Goal: Task Accomplishment & Management: Manage account settings

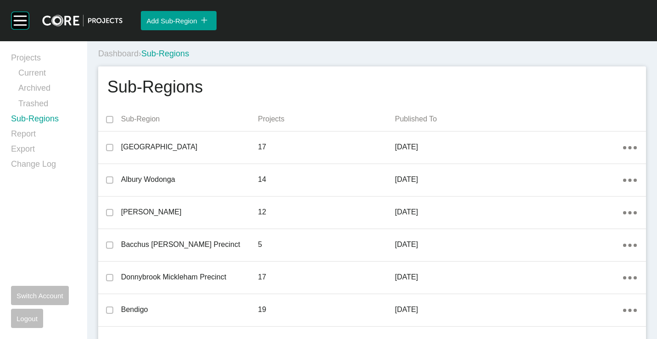
click at [24, 57] on link "Projects" at bounding box center [43, 59] width 65 height 15
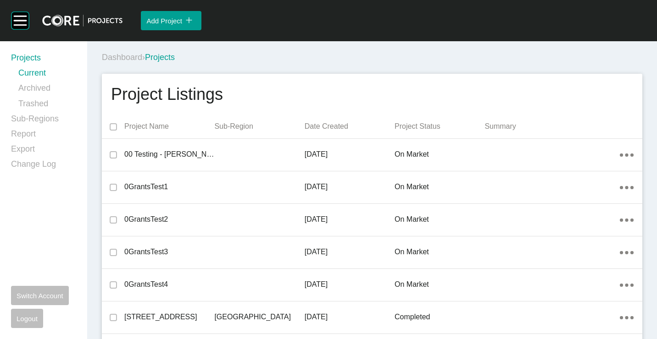
scroll to position [8321, 0]
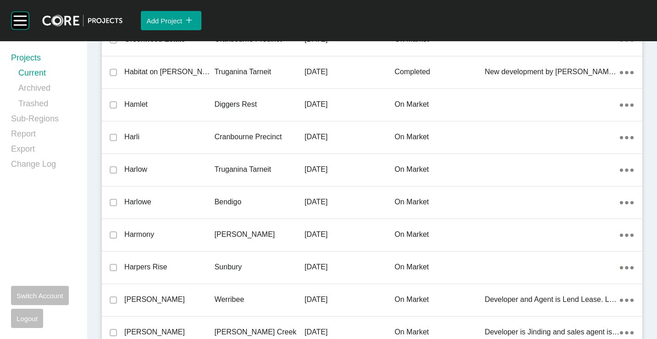
click at [267, 205] on p "Bendigo" at bounding box center [259, 202] width 90 height 10
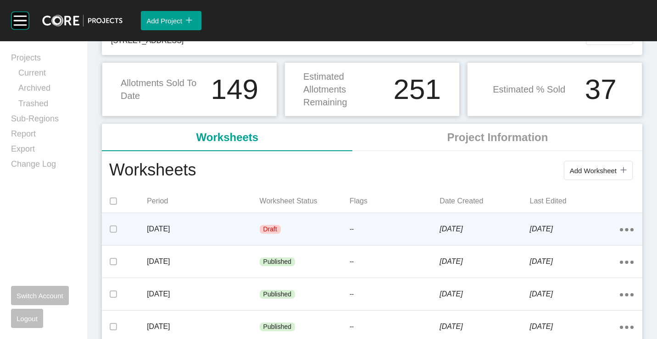
scroll to position [92, 0]
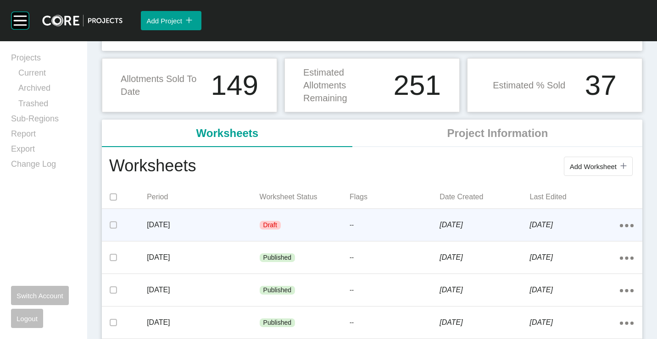
click at [291, 225] on div "Draft" at bounding box center [305, 226] width 90 height 28
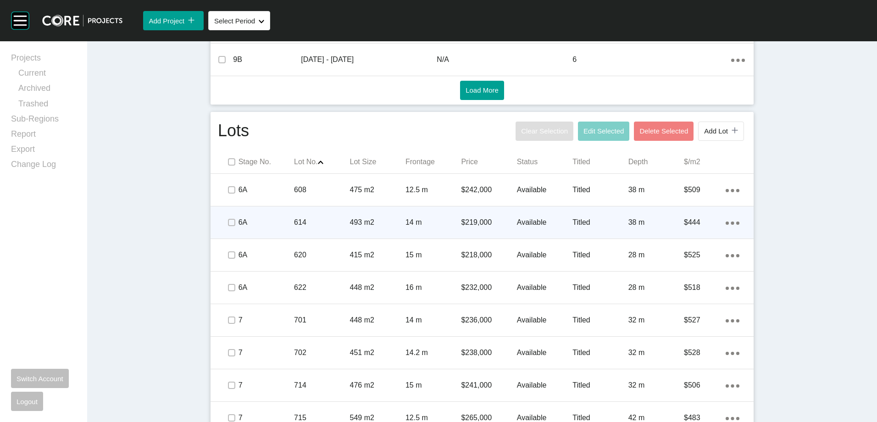
scroll to position [404, 0]
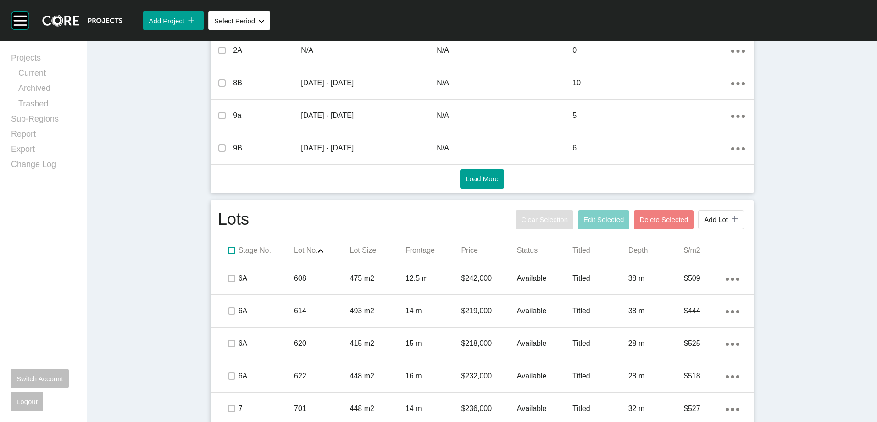
click at [228, 249] on label at bounding box center [231, 250] width 7 height 7
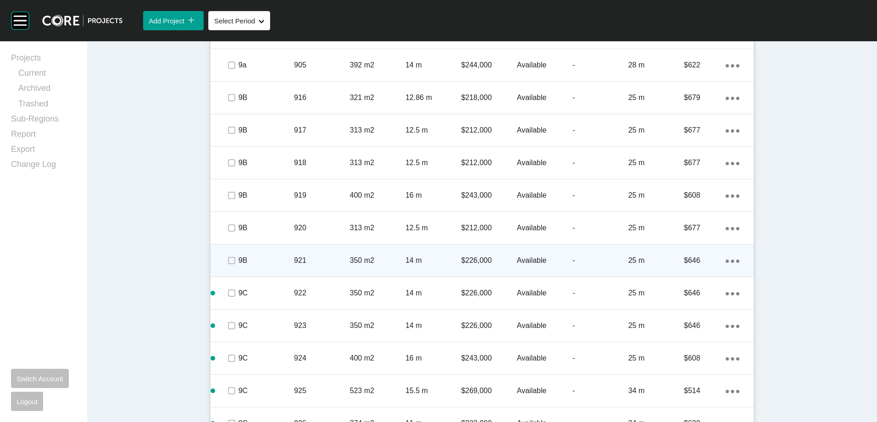
scroll to position [1551, 0]
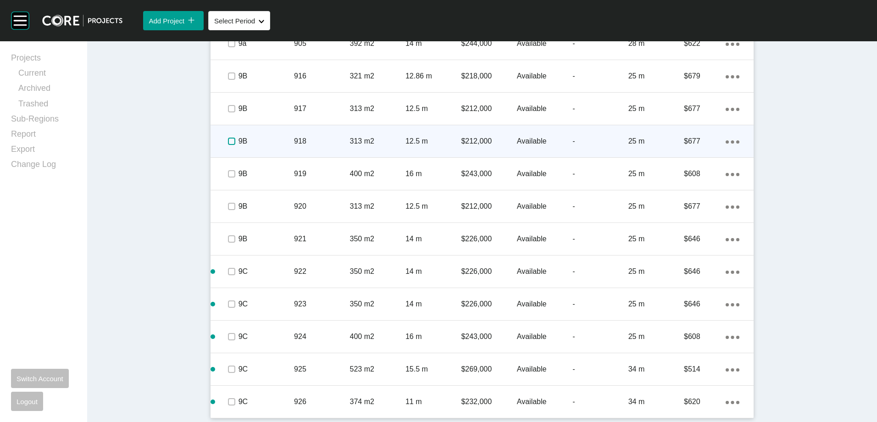
click at [229, 143] on label at bounding box center [231, 141] width 7 height 7
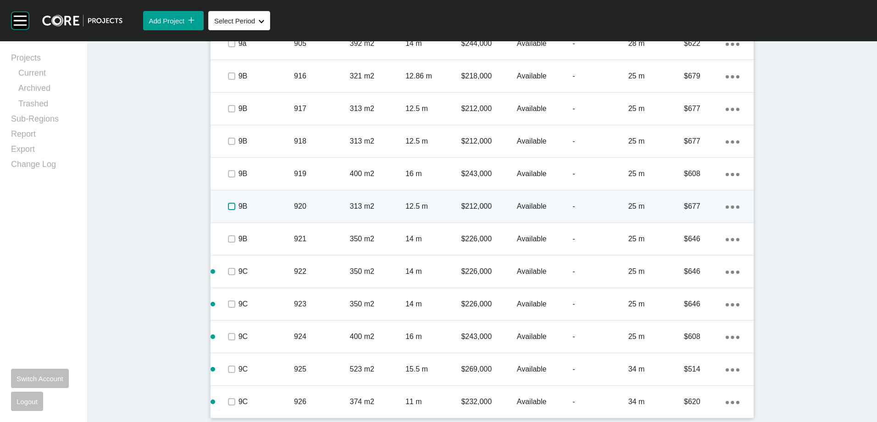
click at [228, 205] on label at bounding box center [231, 206] width 7 height 7
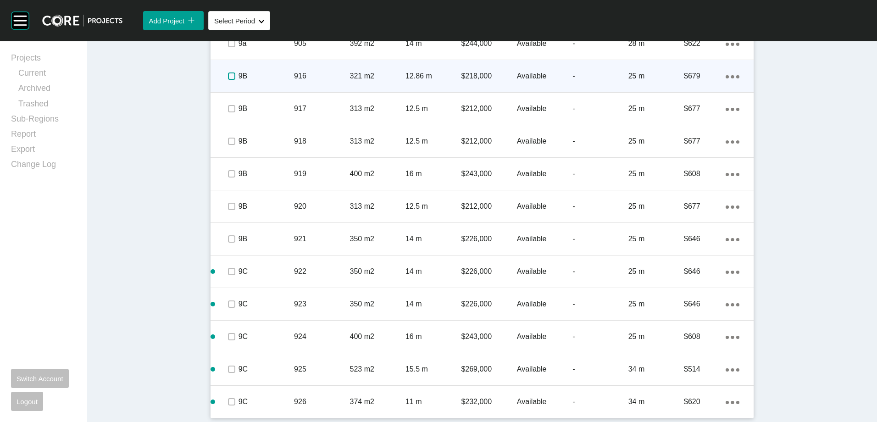
click at [228, 79] on label at bounding box center [231, 75] width 7 height 7
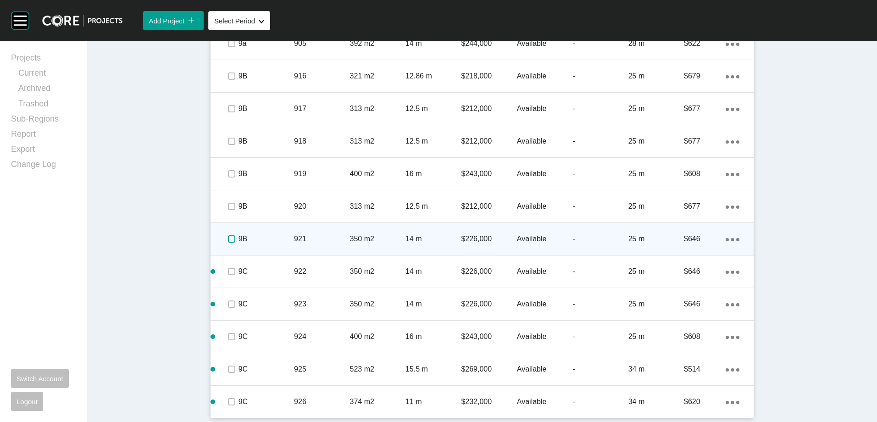
click at [228, 239] on label at bounding box center [231, 238] width 7 height 7
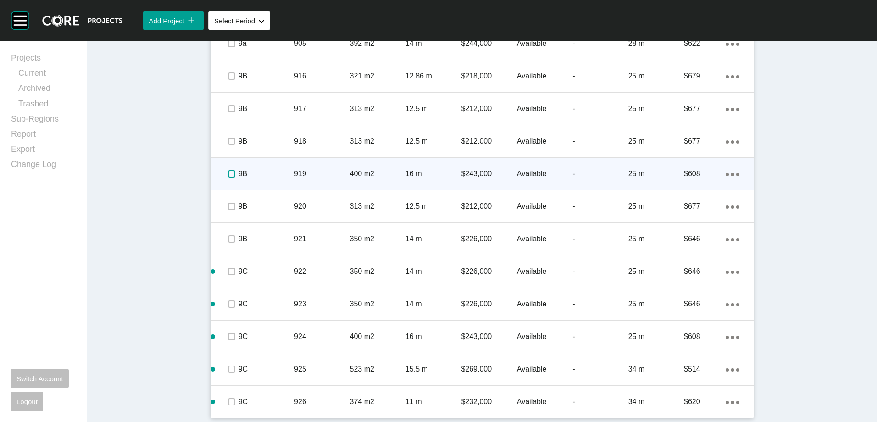
click at [230, 174] on label at bounding box center [231, 173] width 7 height 7
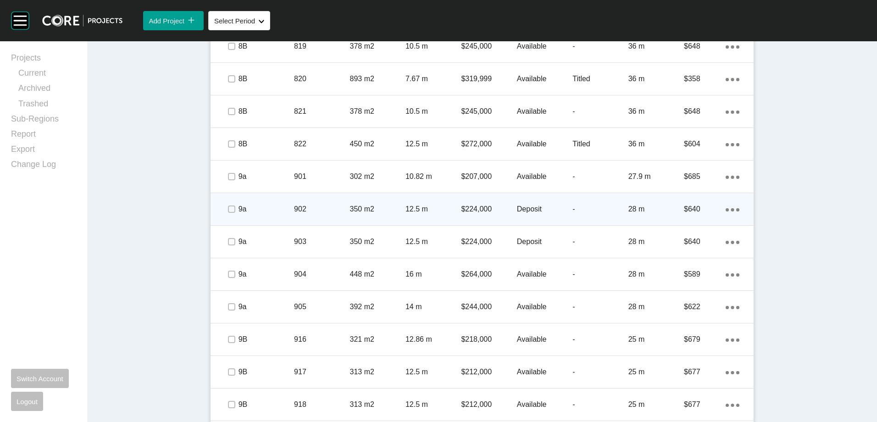
scroll to position [1367, 0]
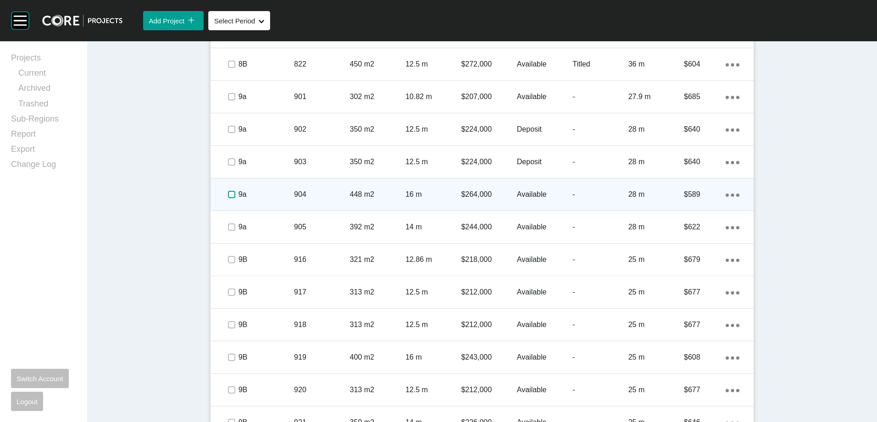
click at [228, 194] on label at bounding box center [231, 194] width 7 height 7
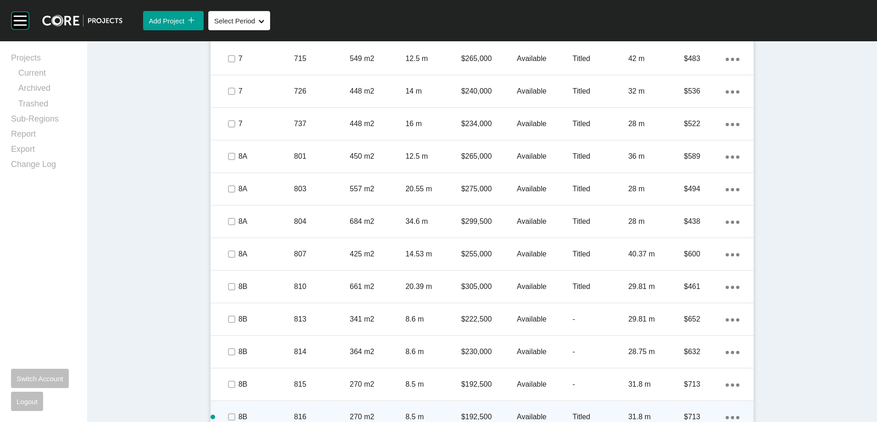
scroll to position [1046, 0]
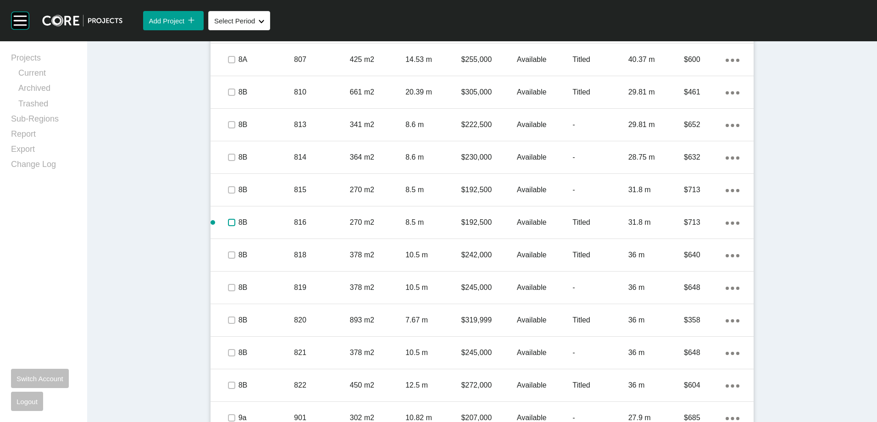
drag, startPoint x: 228, startPoint y: 221, endPoint x: 178, endPoint y: 208, distance: 51.6
click at [228, 221] on label at bounding box center [231, 222] width 7 height 7
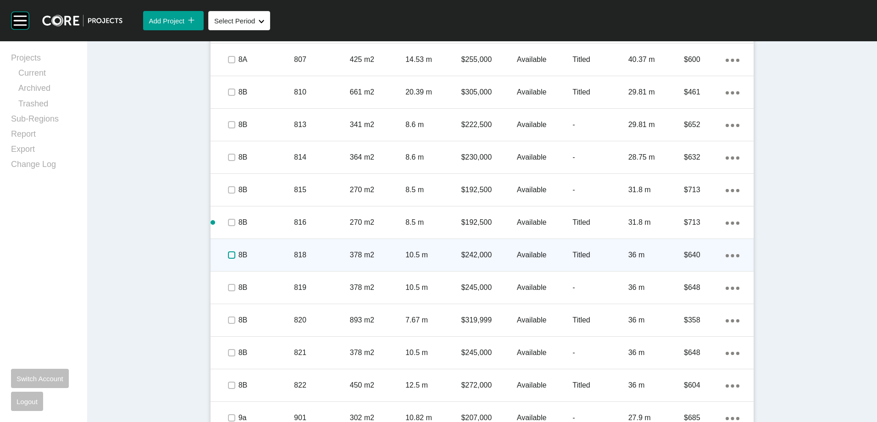
click at [228, 254] on label at bounding box center [231, 254] width 7 height 7
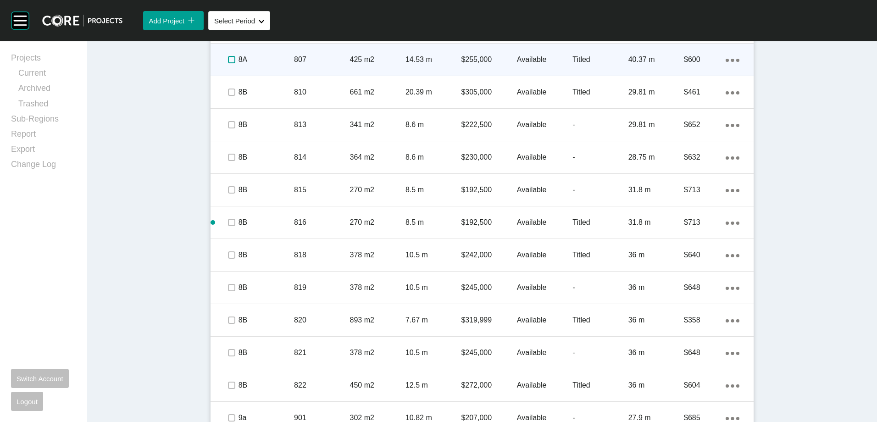
click at [228, 63] on label at bounding box center [231, 59] width 7 height 7
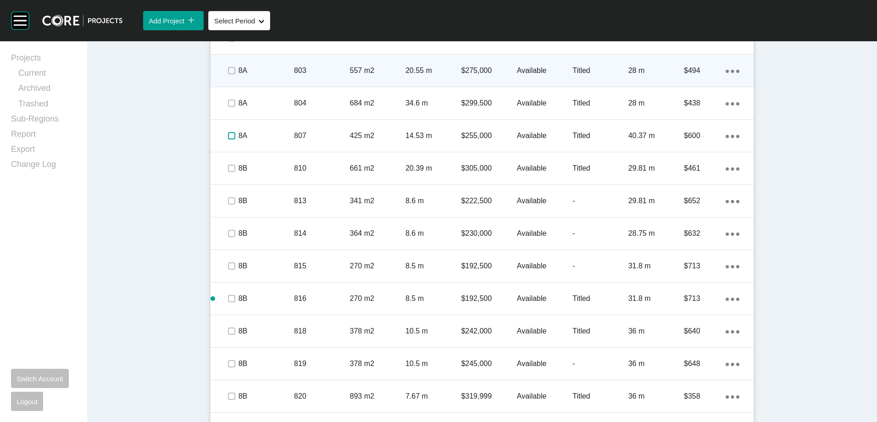
scroll to position [817, 0]
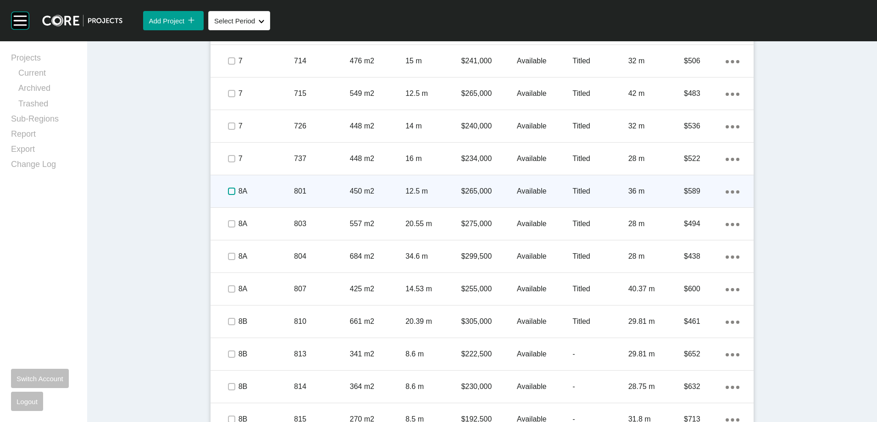
click at [228, 192] on label at bounding box center [231, 191] width 7 height 7
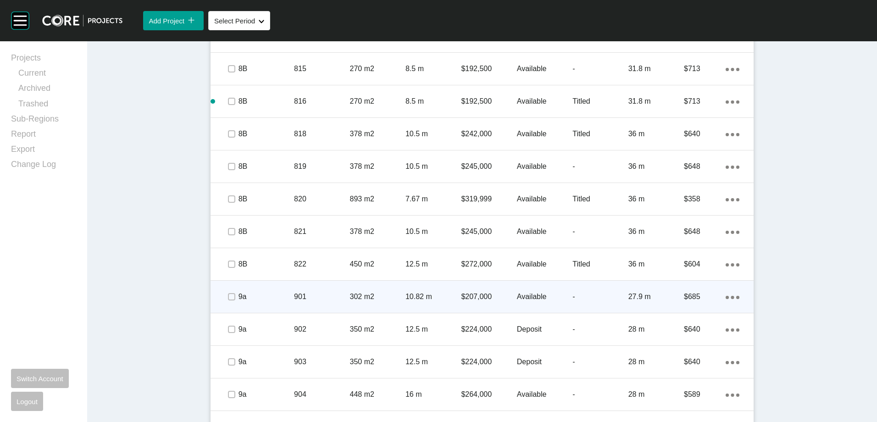
scroll to position [1184, 0]
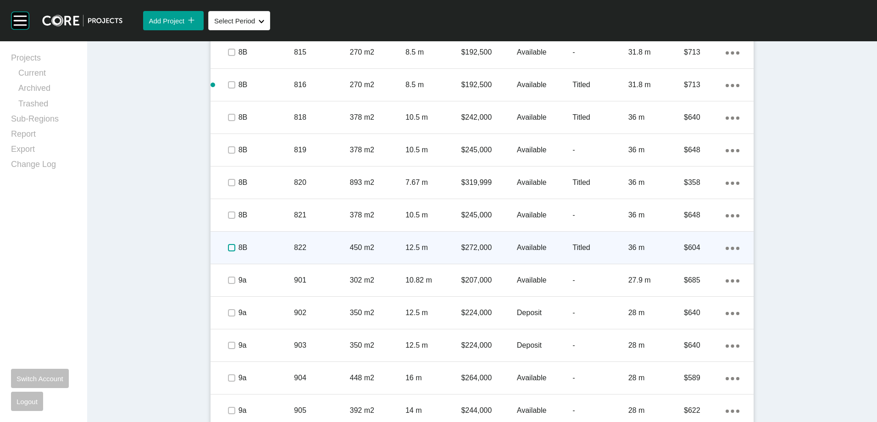
click at [228, 250] on label at bounding box center [231, 247] width 7 height 7
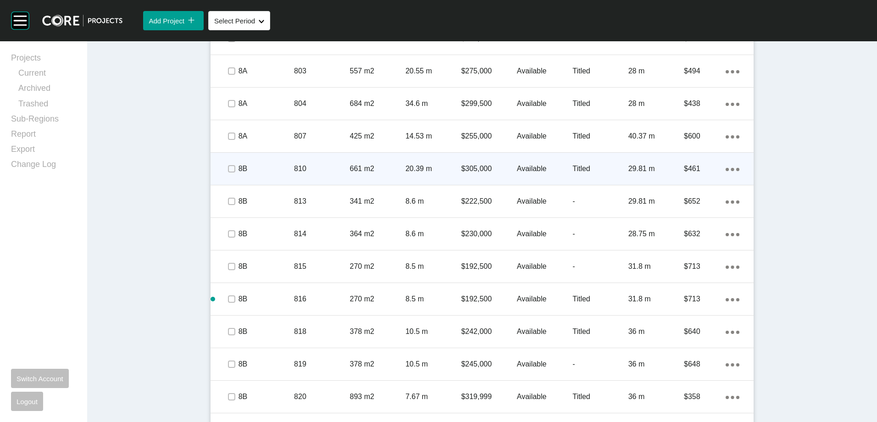
scroll to position [863, 0]
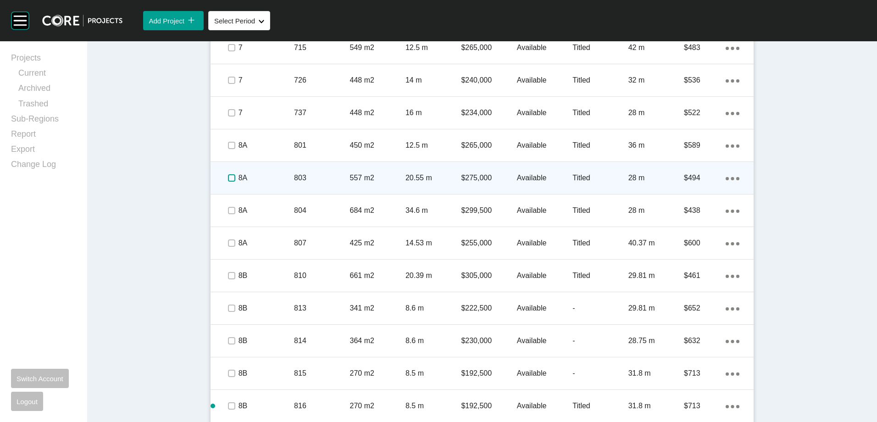
click at [228, 176] on label at bounding box center [231, 177] width 7 height 7
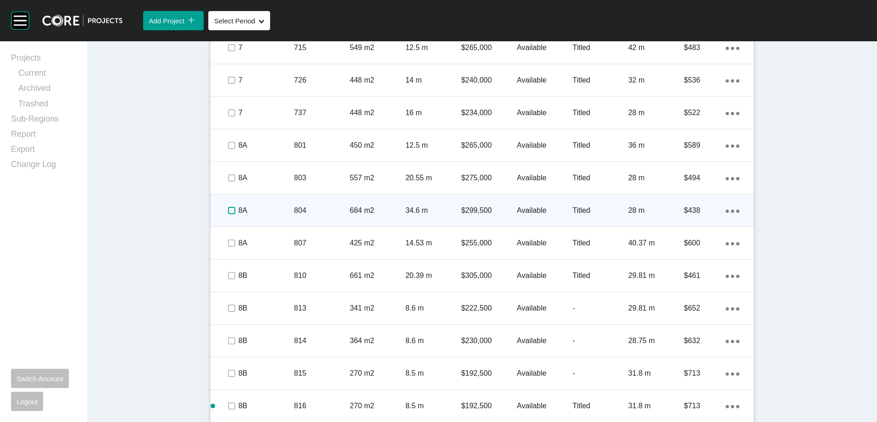
click at [228, 210] on label at bounding box center [231, 210] width 7 height 7
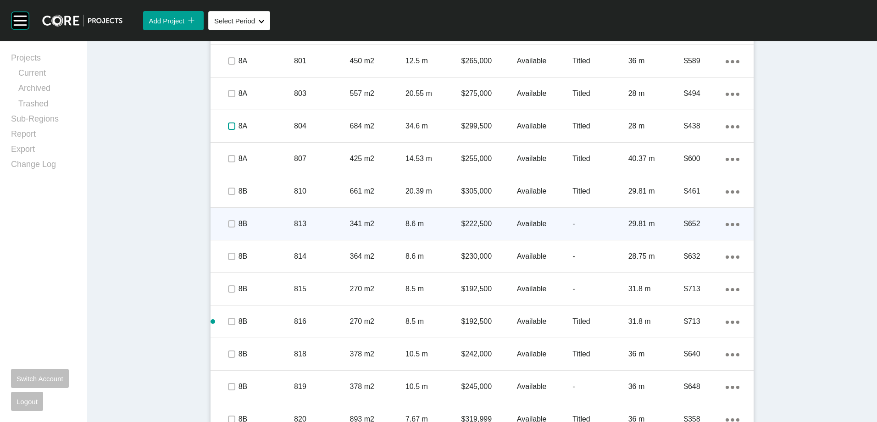
scroll to position [954, 0]
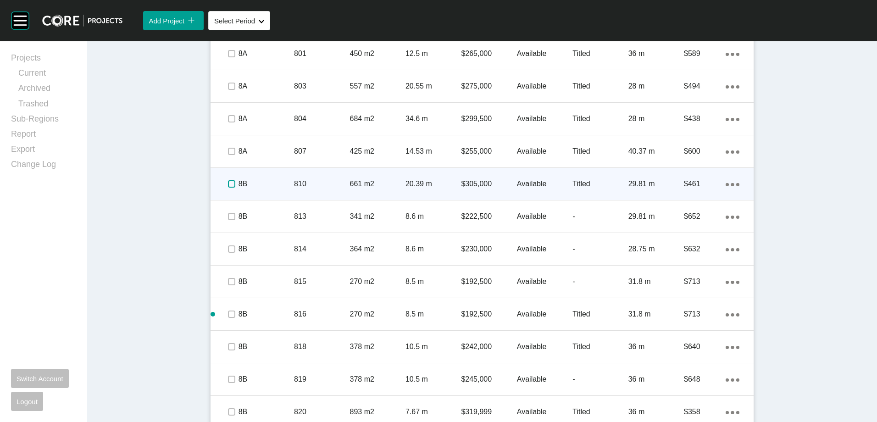
click at [228, 182] on label at bounding box center [231, 183] width 7 height 7
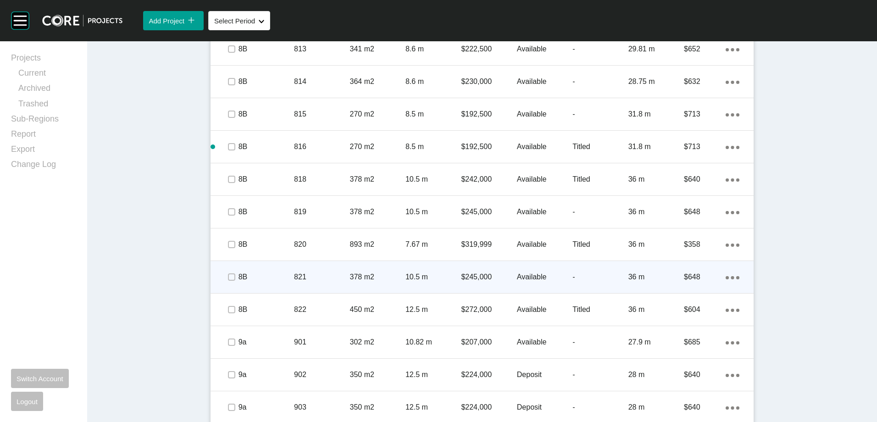
scroll to position [1138, 0]
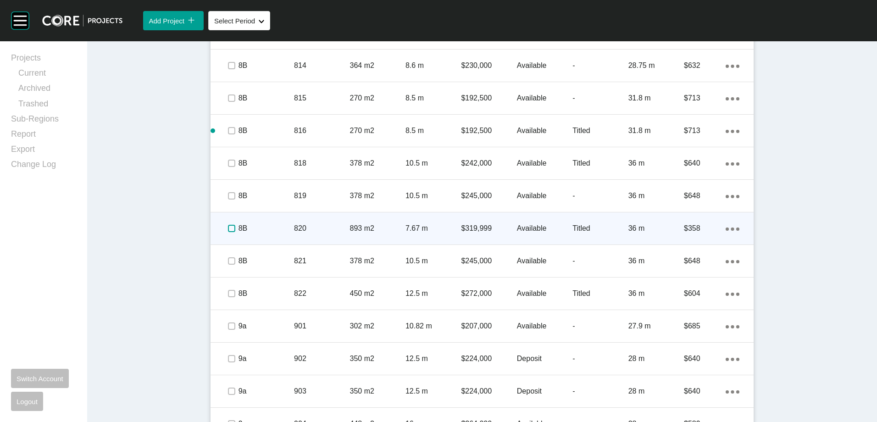
click at [228, 228] on label at bounding box center [231, 228] width 7 height 7
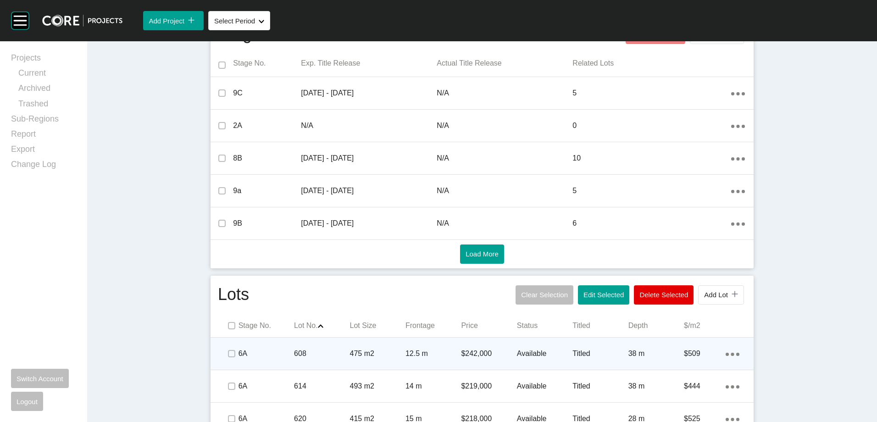
scroll to position [413, 0]
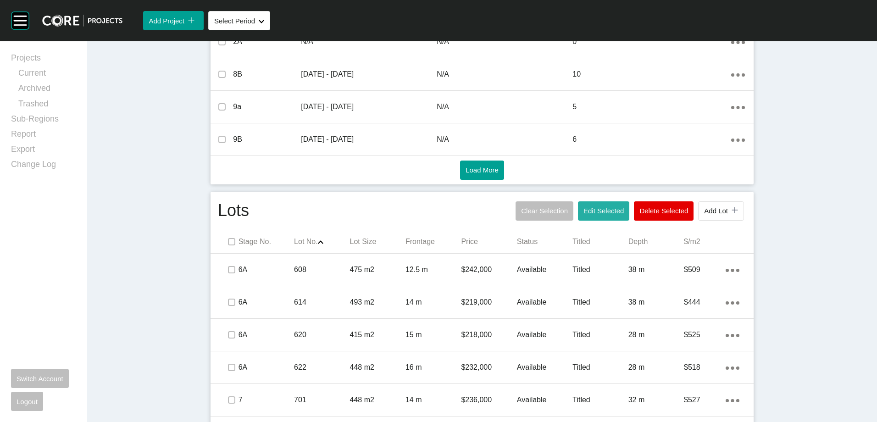
click at [591, 213] on span "Edit Selected" at bounding box center [603, 211] width 40 height 8
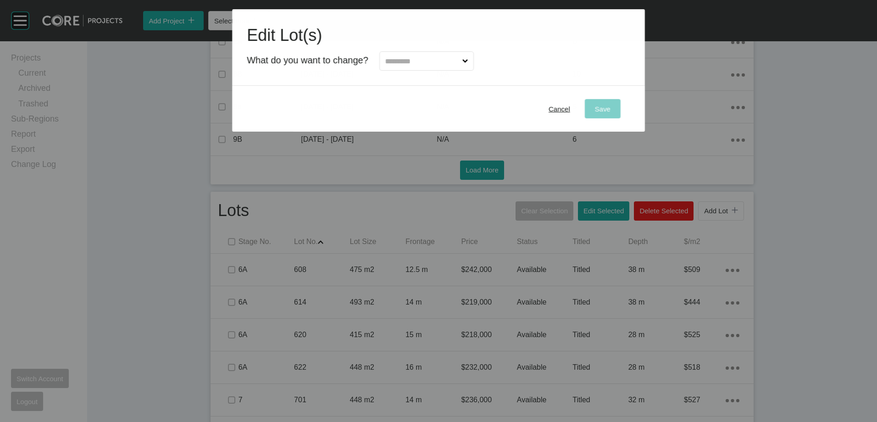
click at [414, 57] on input "text" at bounding box center [421, 61] width 77 height 18
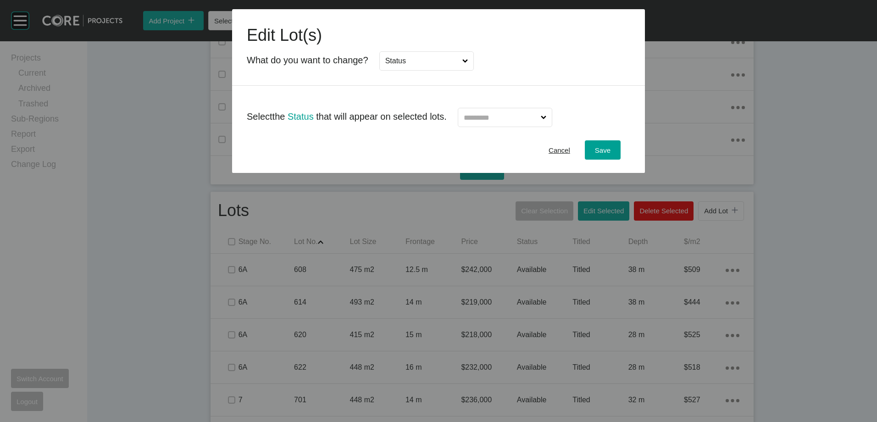
click at [520, 111] on input "text" at bounding box center [500, 117] width 77 height 18
click at [595, 148] on span "Save" at bounding box center [603, 150] width 16 height 8
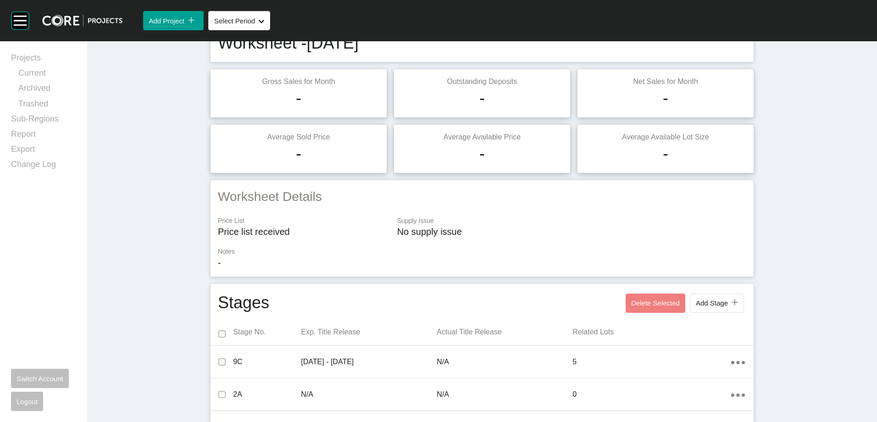
scroll to position [0, 0]
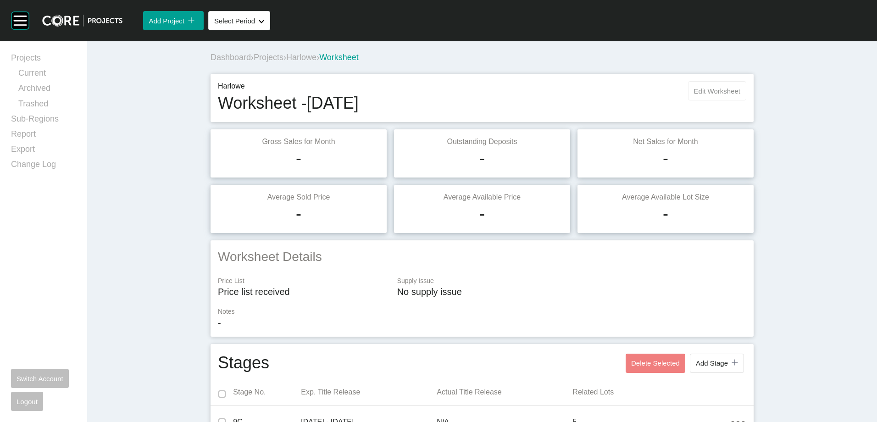
drag, startPoint x: 712, startPoint y: 78, endPoint x: 710, endPoint y: 89, distance: 11.6
click at [656, 83] on div "Harlowe Worksheet - [DATE] Edit Worksheet" at bounding box center [482, 98] width 543 height 48
click at [656, 89] on span "Edit Worksheet" at bounding box center [717, 91] width 46 height 8
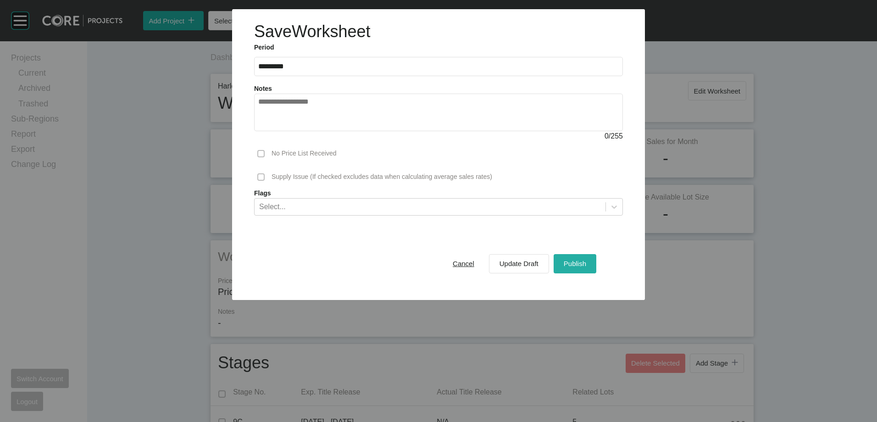
click at [576, 265] on span "Publish" at bounding box center [575, 264] width 22 height 8
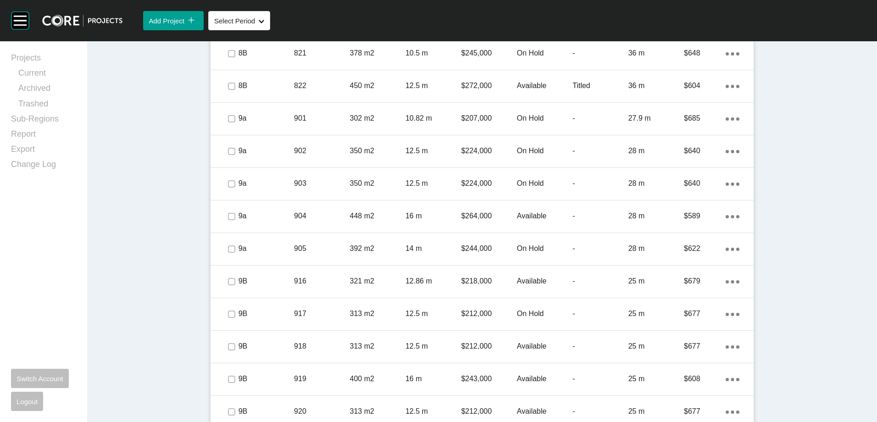
scroll to position [1549, 0]
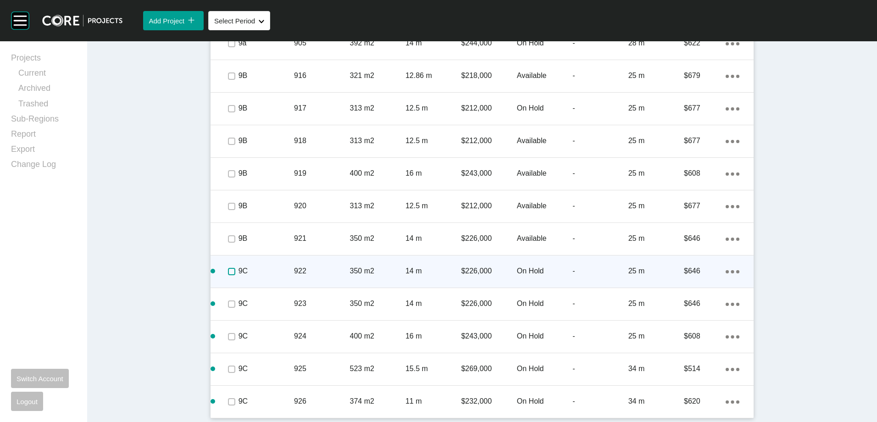
click at [228, 269] on label at bounding box center [231, 271] width 7 height 7
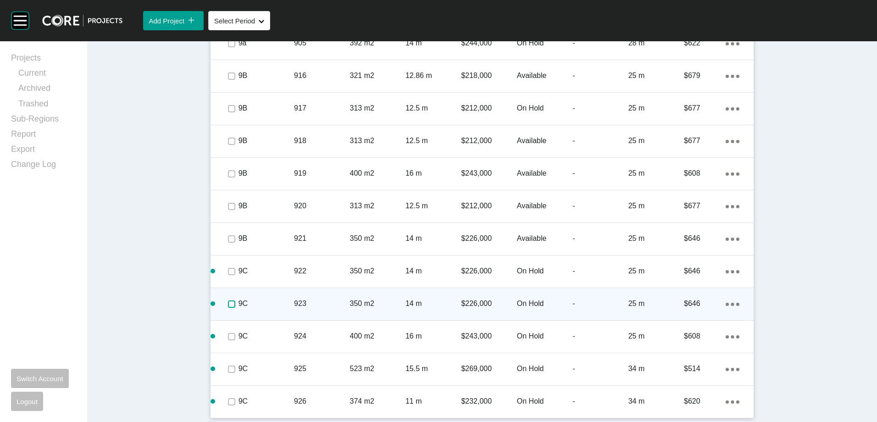
drag, startPoint x: 227, startPoint y: 302, endPoint x: 225, endPoint y: 342, distance: 40.4
click at [228, 302] on label at bounding box center [231, 303] width 7 height 7
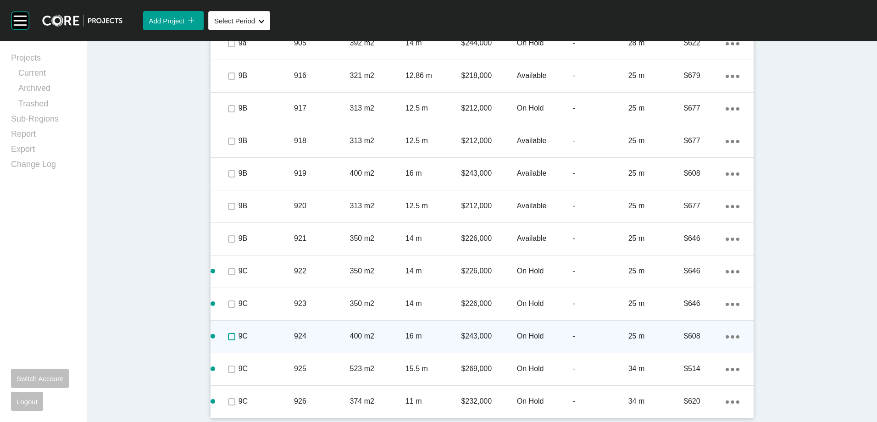
click at [228, 336] on label at bounding box center [231, 336] width 7 height 7
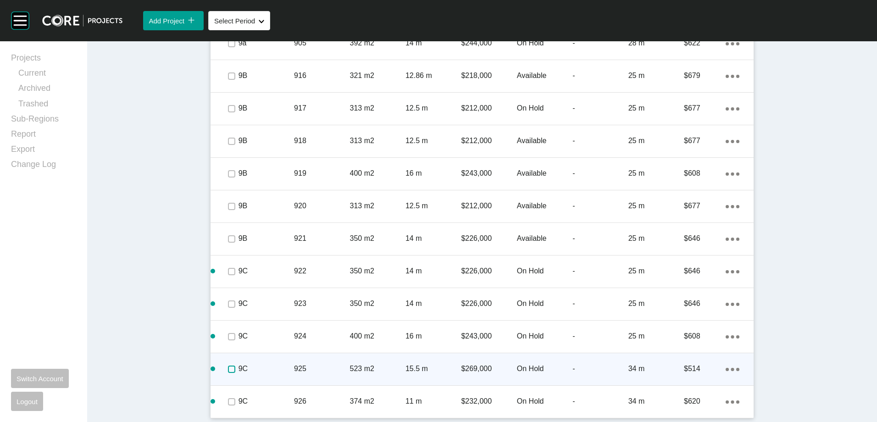
click at [228, 339] on label at bounding box center [231, 369] width 7 height 7
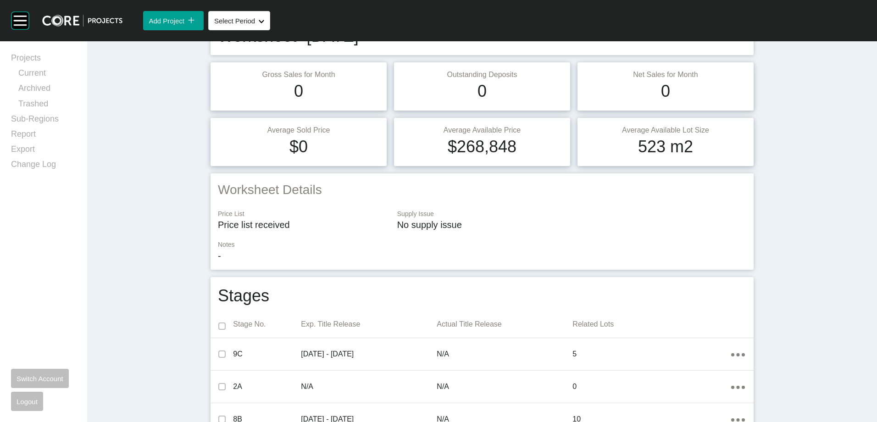
scroll to position [0, 0]
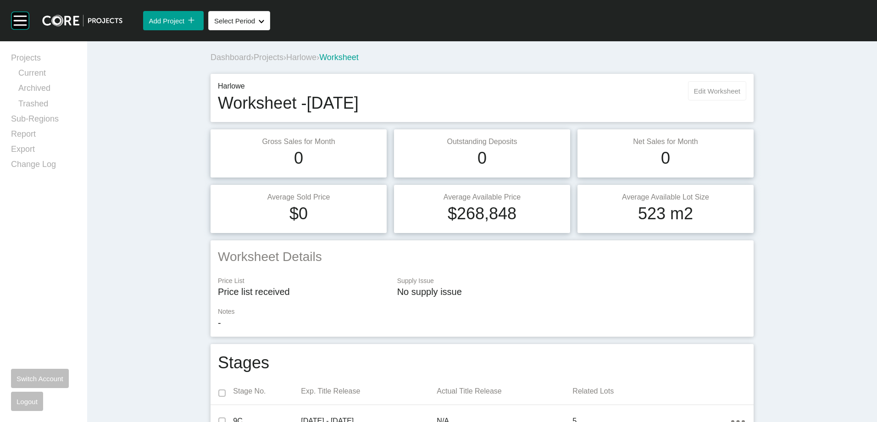
click at [656, 99] on button "Edit Worksheet" at bounding box center [717, 90] width 58 height 19
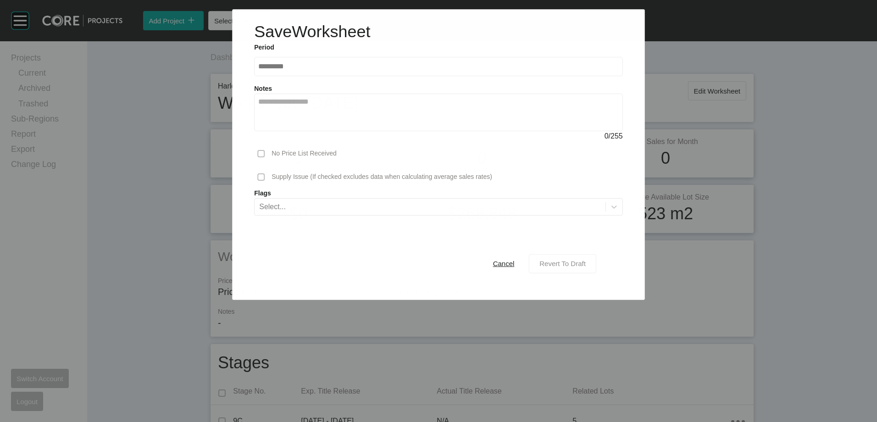
click at [581, 263] on span "Revert To Draft" at bounding box center [562, 264] width 46 height 8
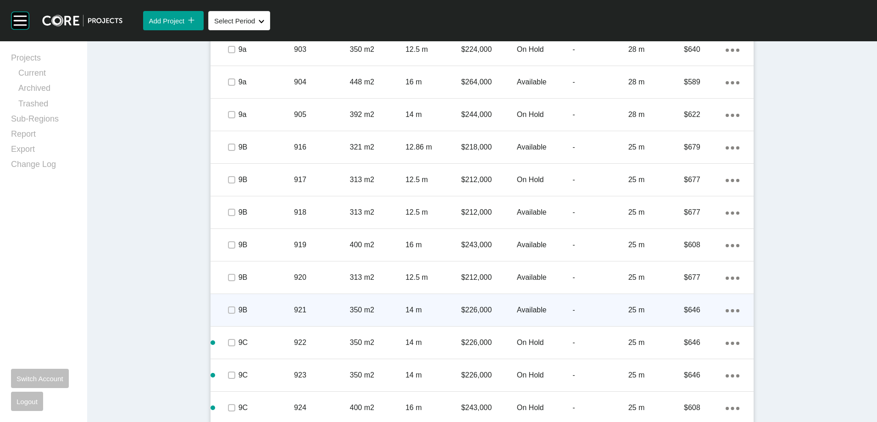
scroll to position [1551, 0]
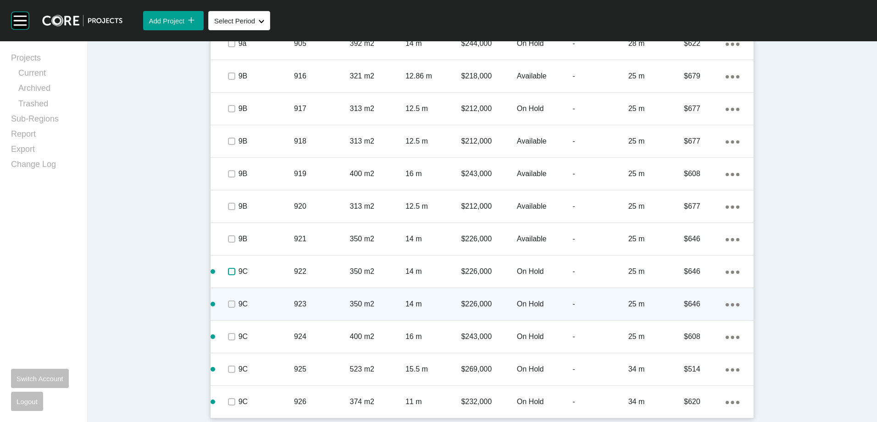
drag, startPoint x: 227, startPoint y: 272, endPoint x: 223, endPoint y: 296, distance: 25.0
click at [228, 275] on label at bounding box center [231, 271] width 7 height 7
drag, startPoint x: 227, startPoint y: 303, endPoint x: 227, endPoint y: 315, distance: 11.9
click at [227, 308] on span at bounding box center [231, 304] width 14 height 14
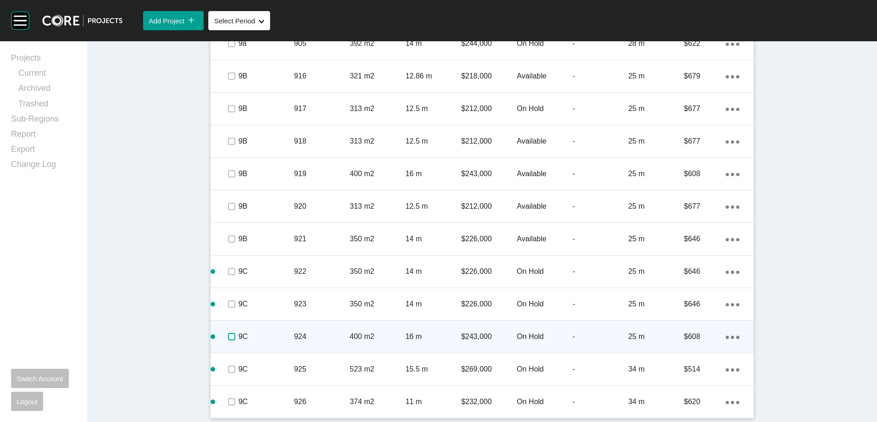
click at [228, 339] on label at bounding box center [231, 336] width 7 height 7
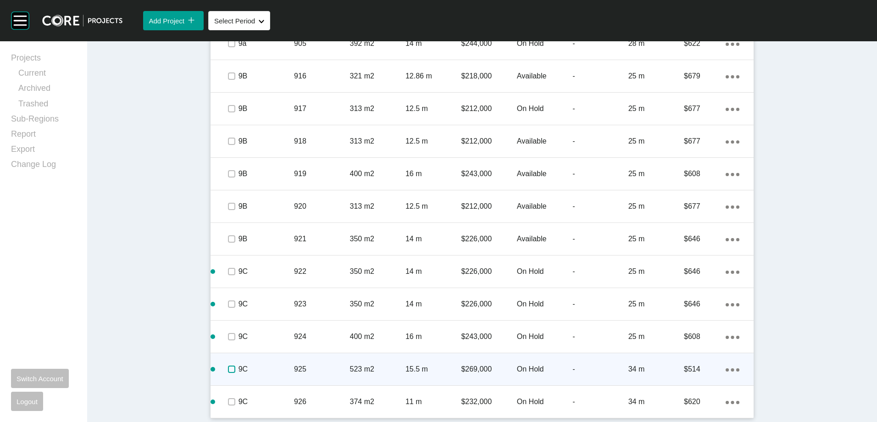
click at [228, 339] on label at bounding box center [231, 369] width 7 height 7
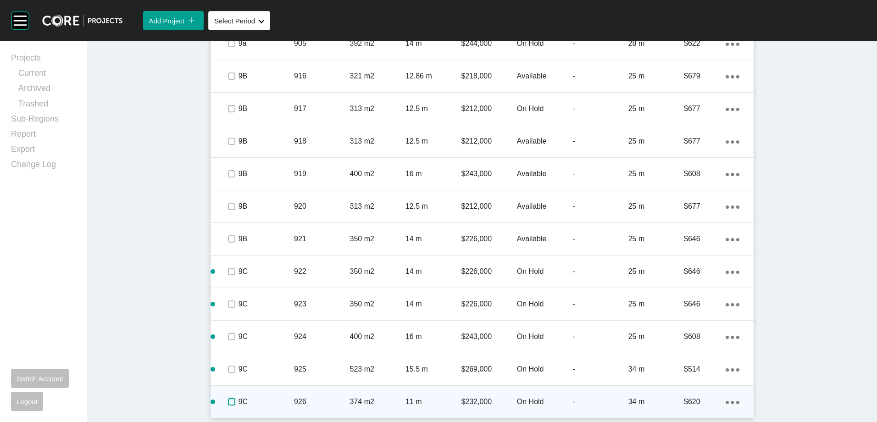
click at [228, 339] on label at bounding box center [231, 401] width 7 height 7
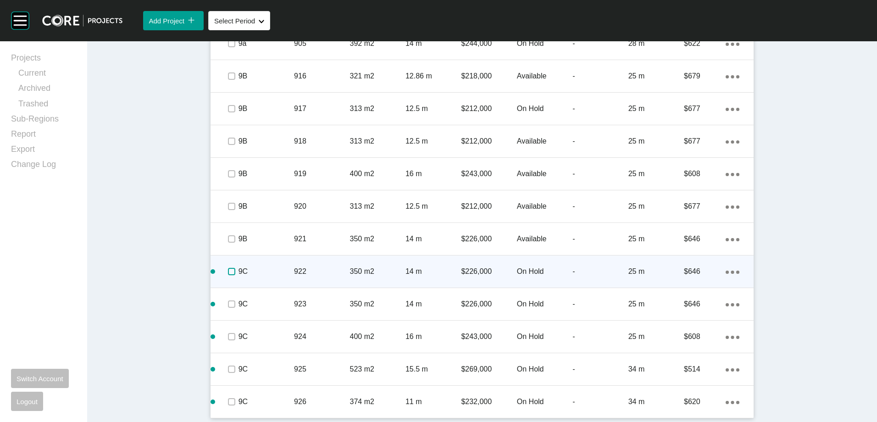
drag, startPoint x: 230, startPoint y: 273, endPoint x: 227, endPoint y: 284, distance: 11.0
click at [230, 274] on label at bounding box center [231, 271] width 7 height 7
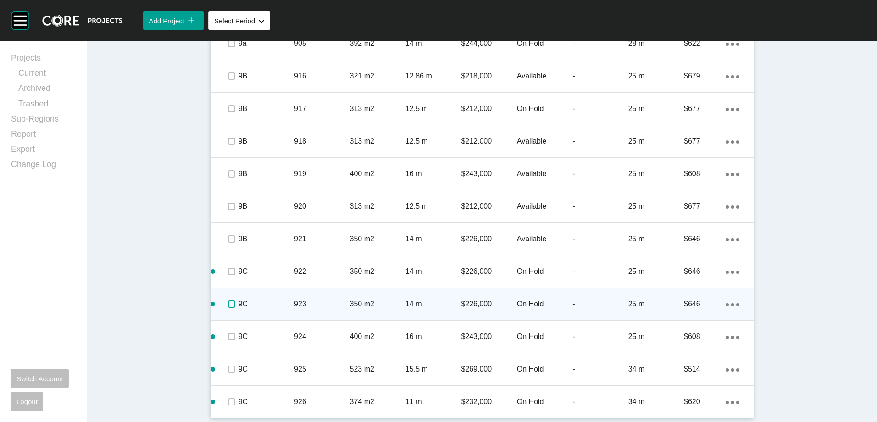
drag, startPoint x: 227, startPoint y: 299, endPoint x: 226, endPoint y: 310, distance: 10.1
click at [228, 301] on label at bounding box center [231, 303] width 7 height 7
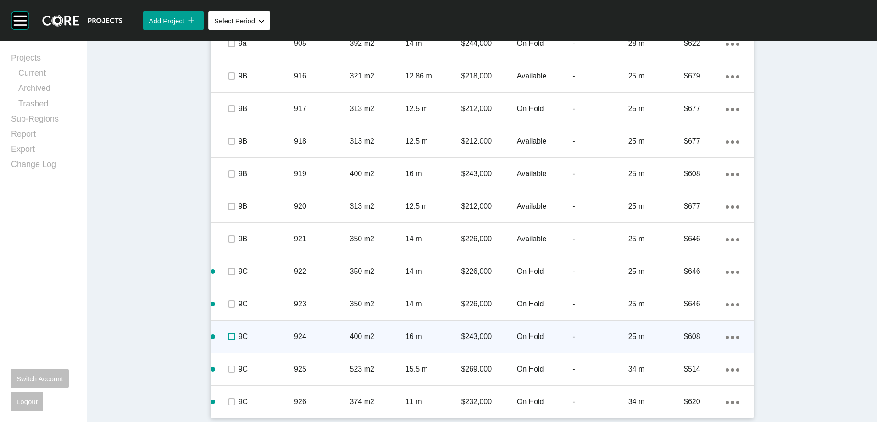
click at [228, 339] on label at bounding box center [231, 336] width 7 height 7
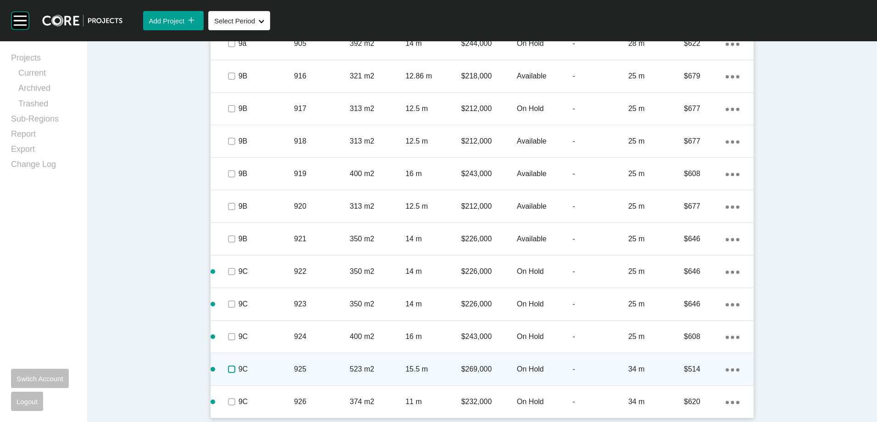
drag, startPoint x: 232, startPoint y: 370, endPoint x: 229, endPoint y: 376, distance: 6.6
click at [232, 339] on label at bounding box center [231, 369] width 7 height 7
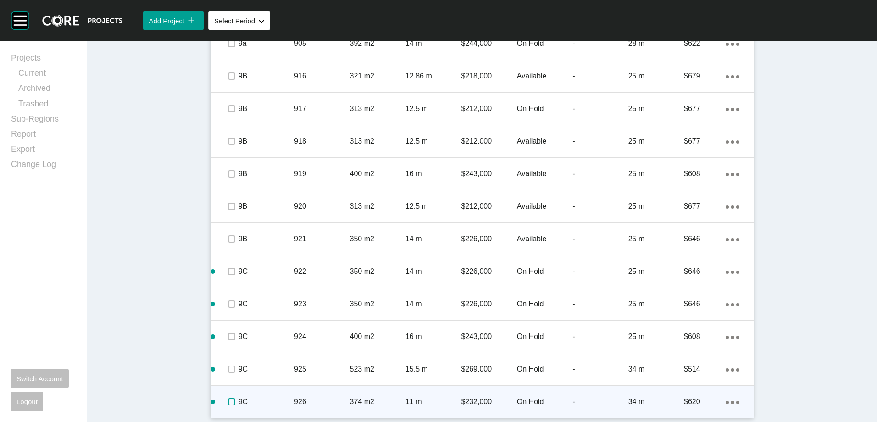
click at [228, 339] on label at bounding box center [231, 401] width 7 height 7
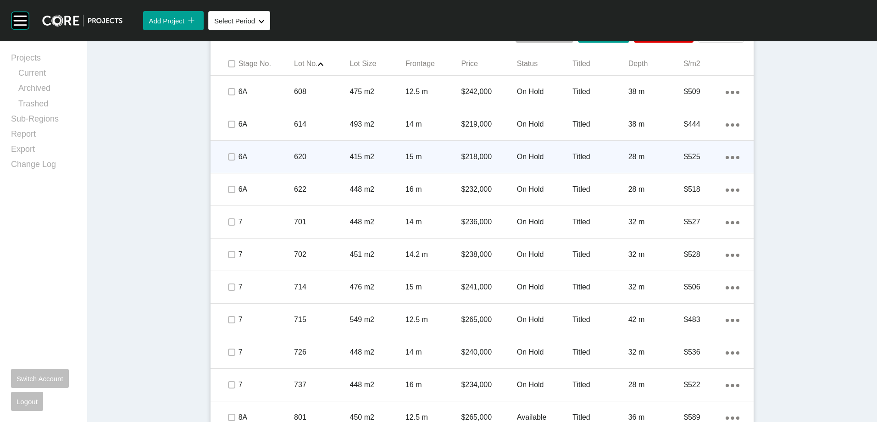
scroll to position [404, 0]
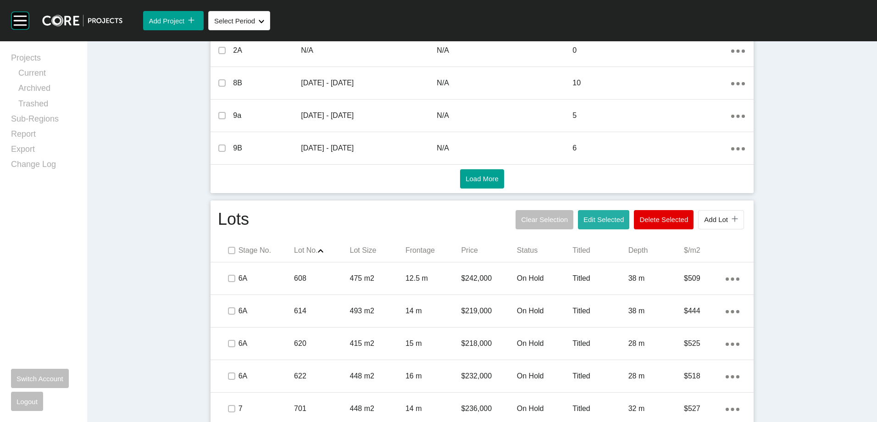
click at [605, 213] on button "Edit Selected" at bounding box center [603, 219] width 51 height 19
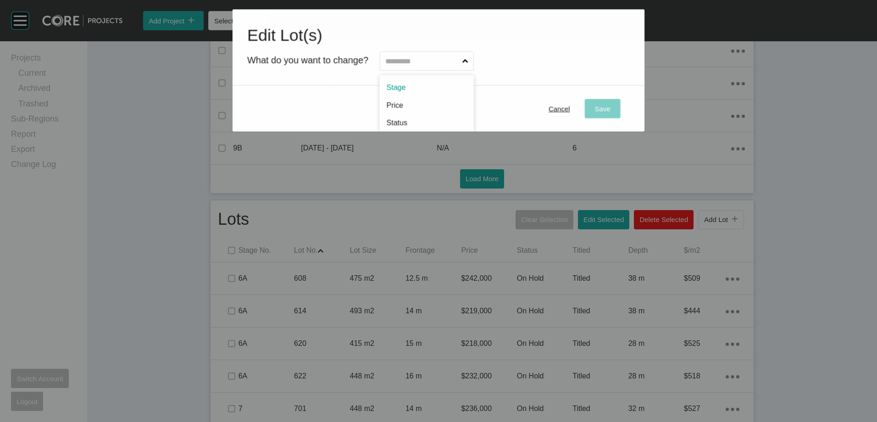
click at [460, 52] on input "text" at bounding box center [421, 61] width 77 height 18
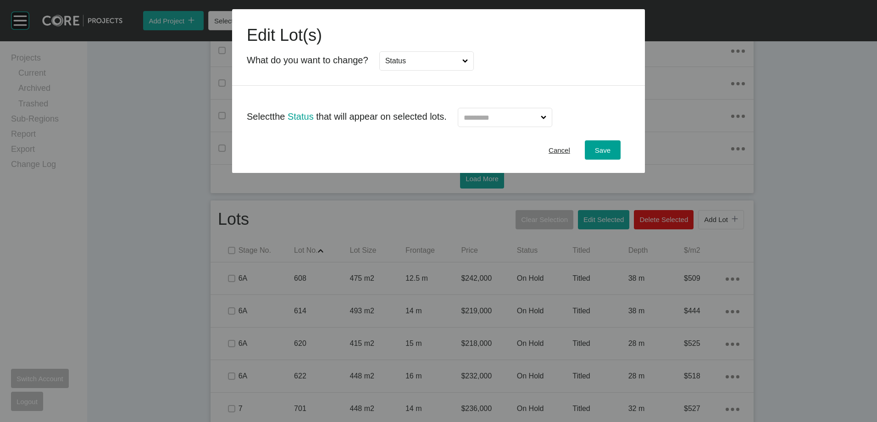
click at [521, 110] on input "text" at bounding box center [500, 117] width 77 height 18
click at [599, 146] on span "Save" at bounding box center [603, 150] width 16 height 8
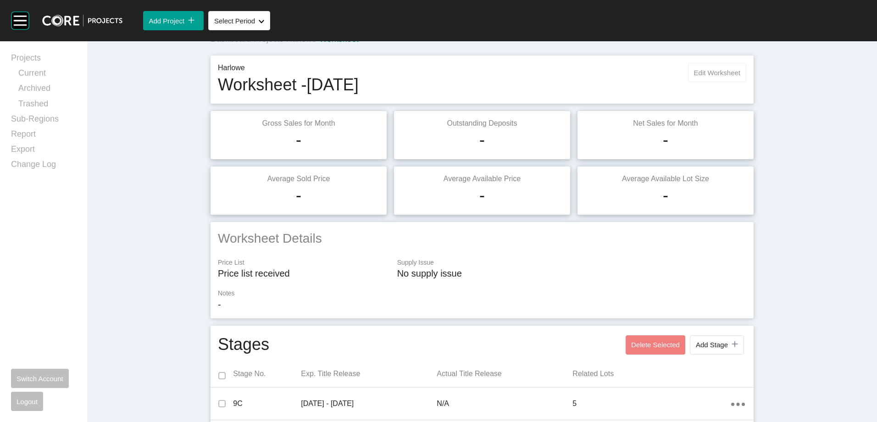
scroll to position [0, 0]
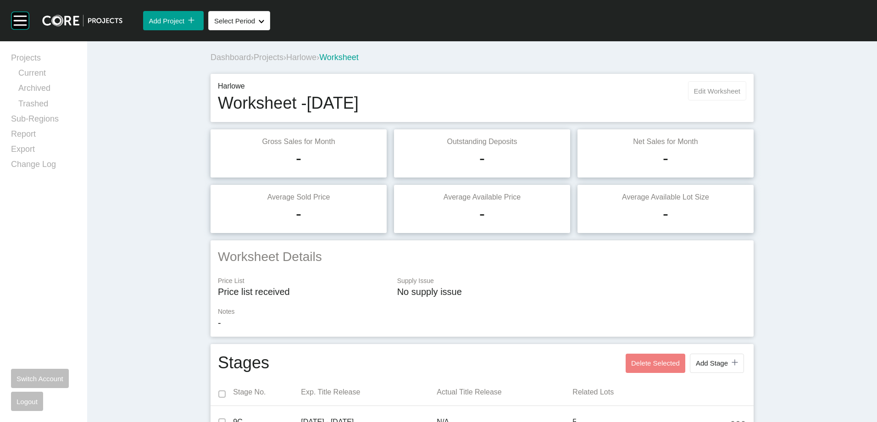
click at [656, 88] on span "Edit Worksheet" at bounding box center [717, 91] width 46 height 8
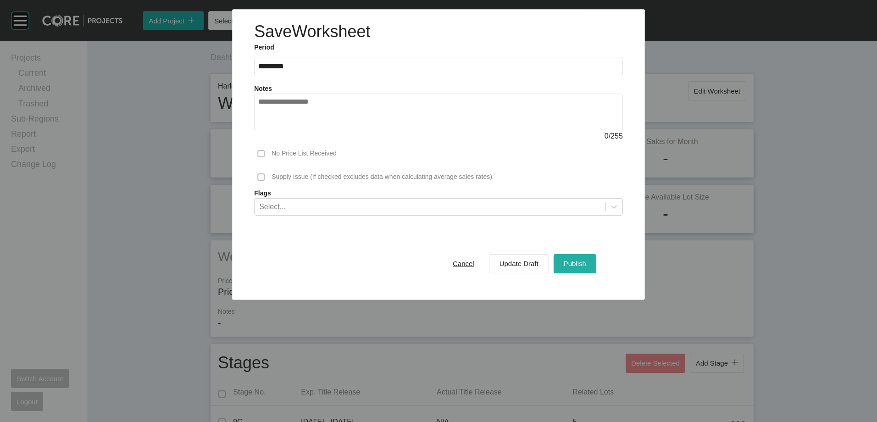
click at [587, 272] on button "Publish" at bounding box center [575, 263] width 43 height 19
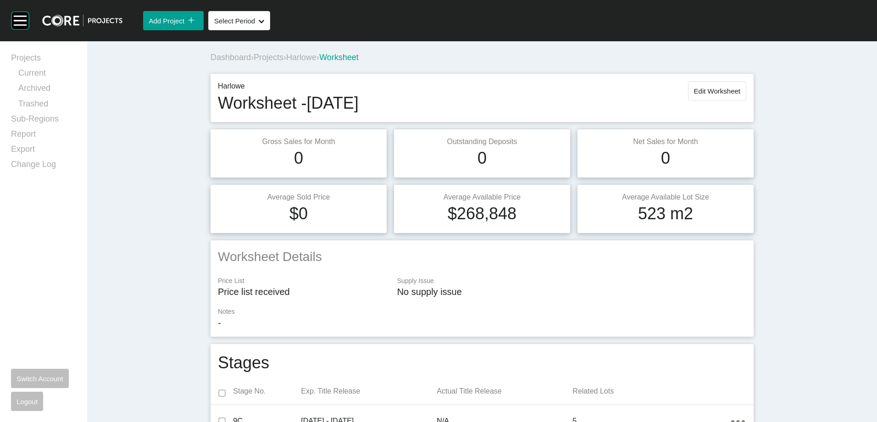
click at [275, 55] on span "Projects" at bounding box center [269, 57] width 30 height 9
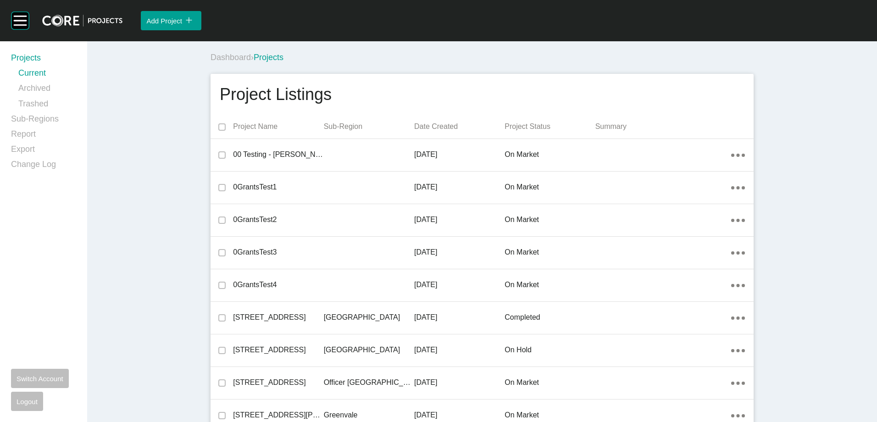
scroll to position [6196, 0]
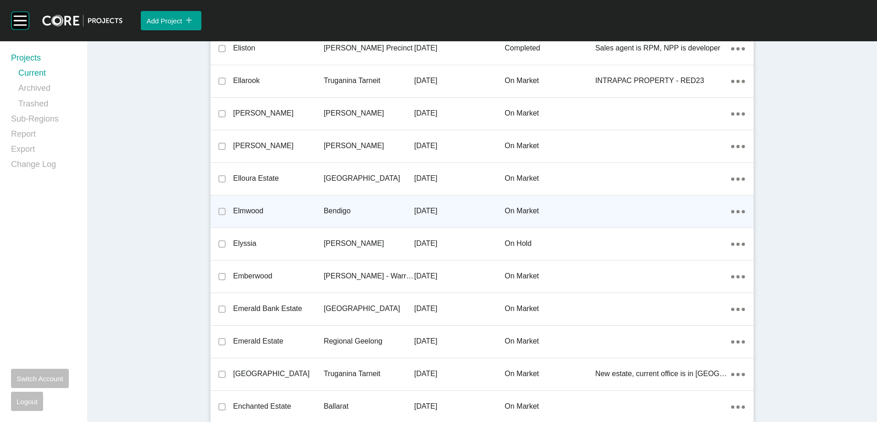
drag, startPoint x: 320, startPoint y: 199, endPoint x: 433, endPoint y: 421, distance: 249.4
click at [324, 200] on div "Bendigo" at bounding box center [369, 211] width 90 height 28
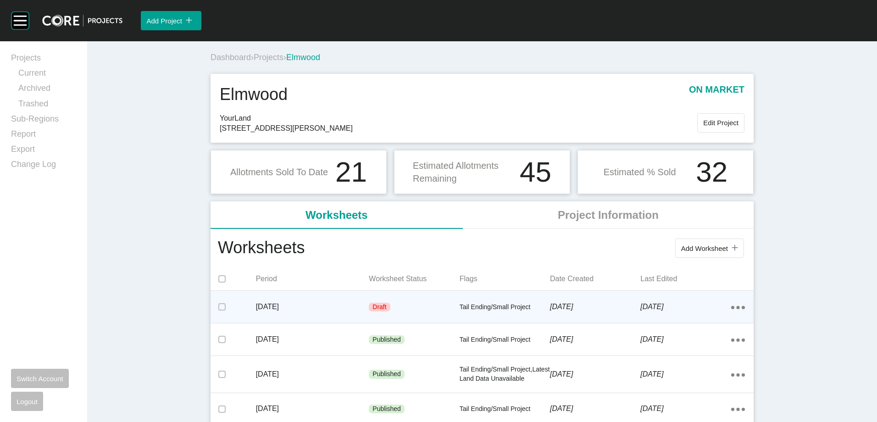
click at [338, 309] on p "[DATE]" at bounding box center [312, 307] width 113 height 10
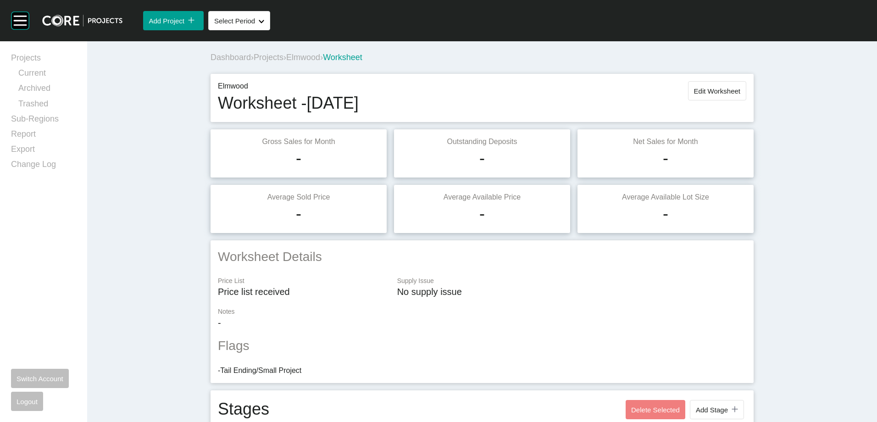
click at [656, 106] on div "Elmwood Worksheet - [DATE] Edit Worksheet" at bounding box center [482, 97] width 528 height 33
click at [656, 88] on span "Edit Worksheet" at bounding box center [717, 91] width 46 height 8
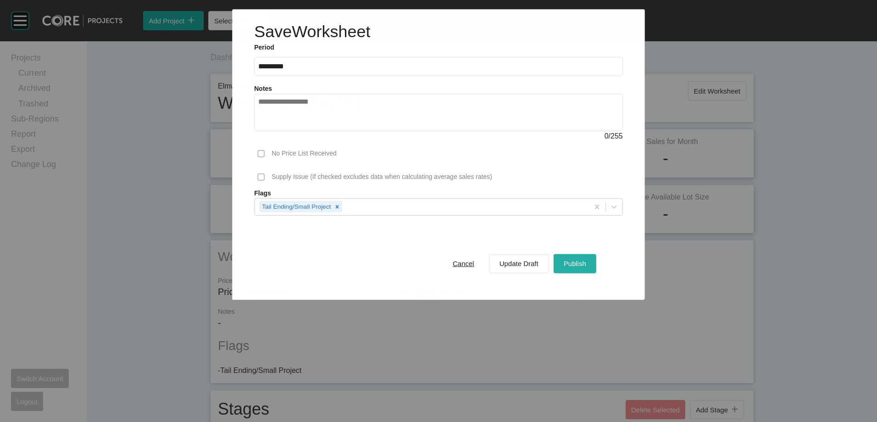
click at [583, 266] on span "Publish" at bounding box center [575, 264] width 22 height 8
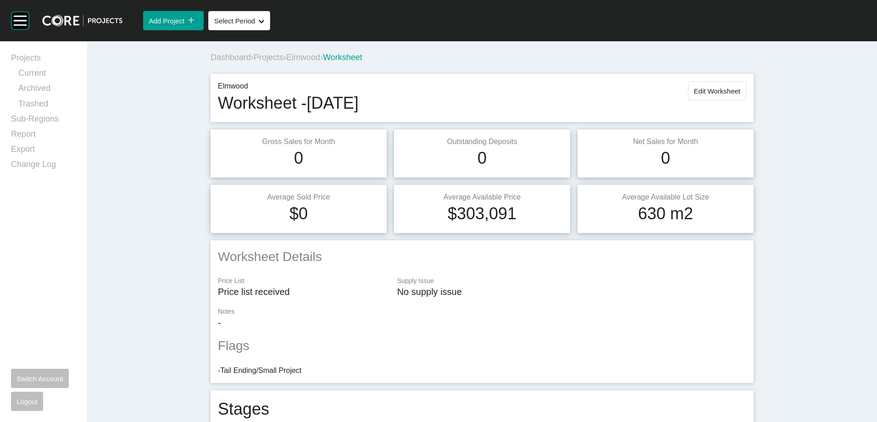
click at [274, 59] on span "Projects" at bounding box center [269, 57] width 30 height 9
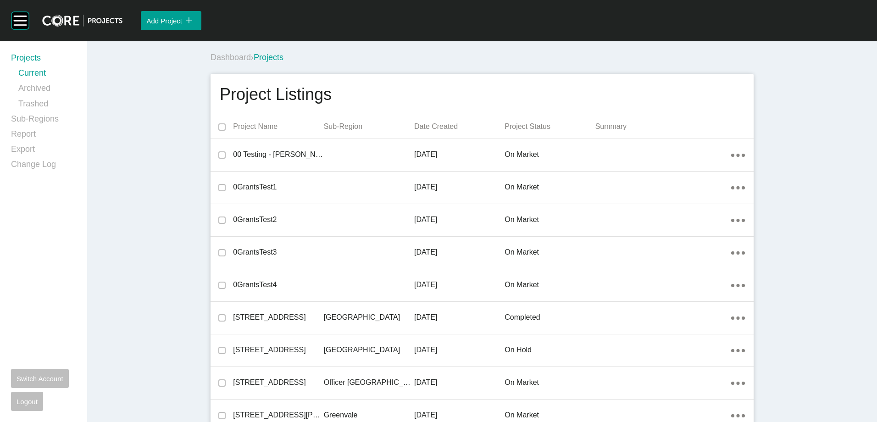
scroll to position [6521, 0]
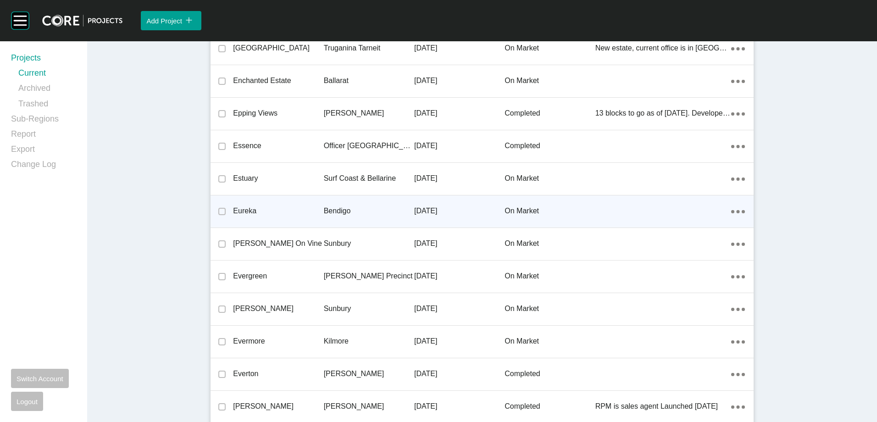
click at [332, 205] on div "Bendigo" at bounding box center [369, 211] width 90 height 28
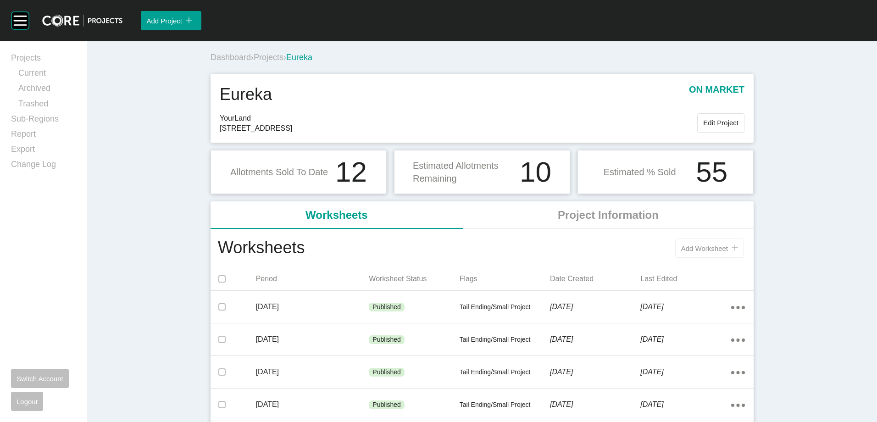
click at [656, 243] on button "Add Worksheet icon/tick copy 11 Created with Sketch." at bounding box center [709, 247] width 69 height 19
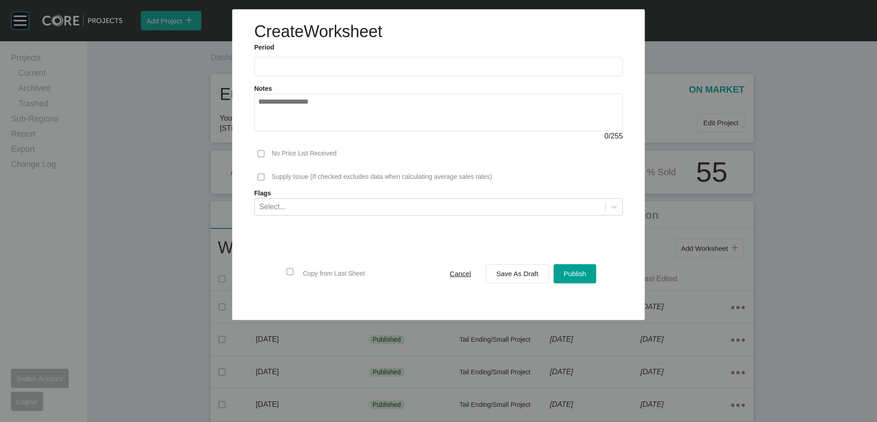
click at [320, 68] on input "text" at bounding box center [438, 67] width 360 height 8
click at [272, 137] on li "[DATE]" at bounding box center [271, 134] width 31 height 16
type input "*********"
click at [560, 274] on button "Publish" at bounding box center [575, 273] width 43 height 19
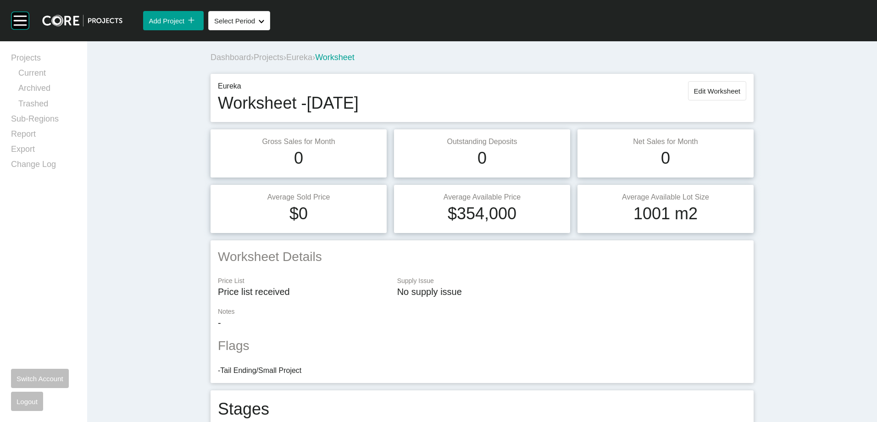
click at [302, 58] on span "Eureka" at bounding box center [299, 57] width 26 height 9
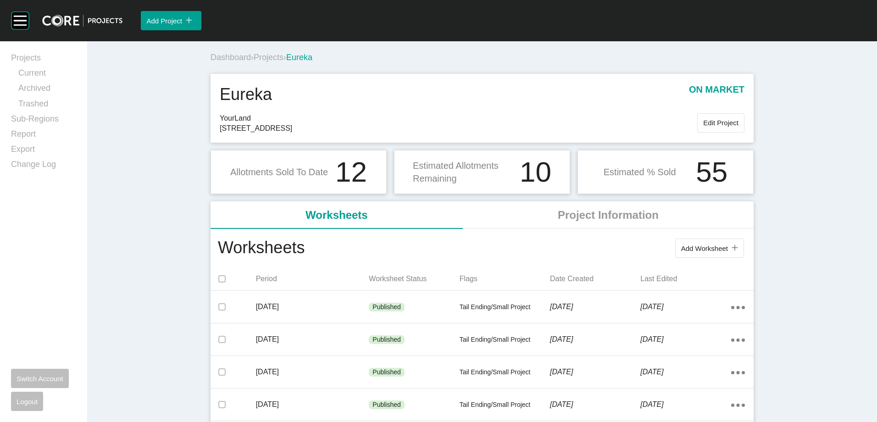
click at [266, 55] on span "Projects" at bounding box center [269, 57] width 30 height 9
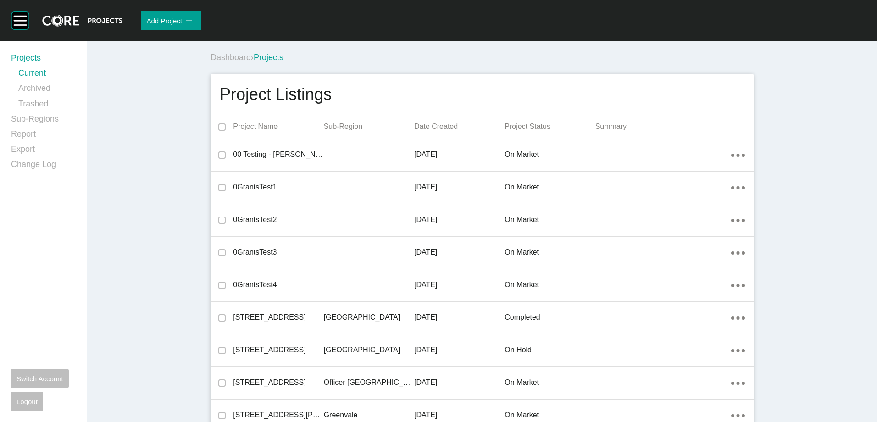
scroll to position [6945, 0]
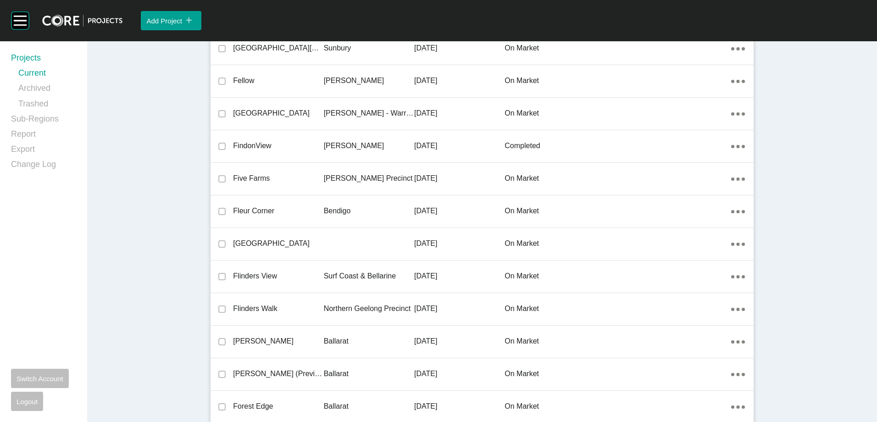
drag, startPoint x: 333, startPoint y: 194, endPoint x: 327, endPoint y: 205, distance: 12.5
click at [333, 194] on div "Five Farms [PERSON_NAME] Precinct [DATE] on market Action Menu Dots Copy 6 Crea…" at bounding box center [482, 179] width 543 height 32
click at [327, 205] on div "Group 2 Created with Sketch. . Add Project icon/tick copy 11 Created with Sketc…" at bounding box center [438, 211] width 877 height 422
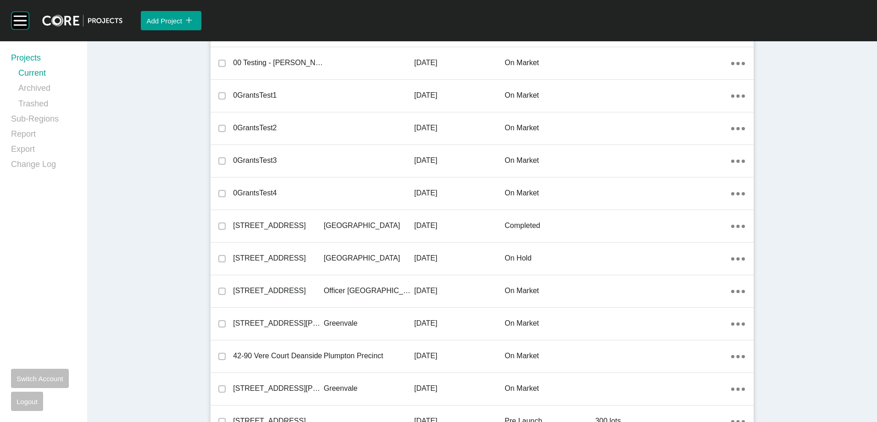
scroll to position [6945, 0]
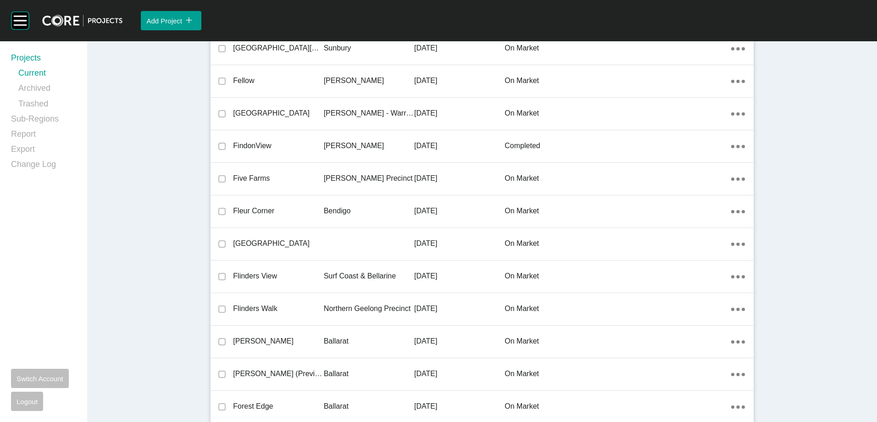
click at [266, 216] on p "Fleur Corner" at bounding box center [278, 211] width 90 height 10
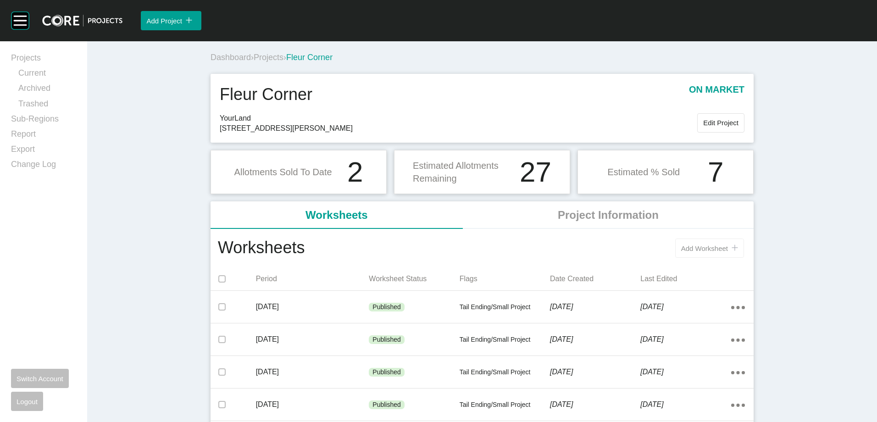
drag, startPoint x: 720, startPoint y: 252, endPoint x: 715, endPoint y: 250, distance: 5.4
click at [656, 250] on span "Add Worksheet" at bounding box center [704, 248] width 47 height 8
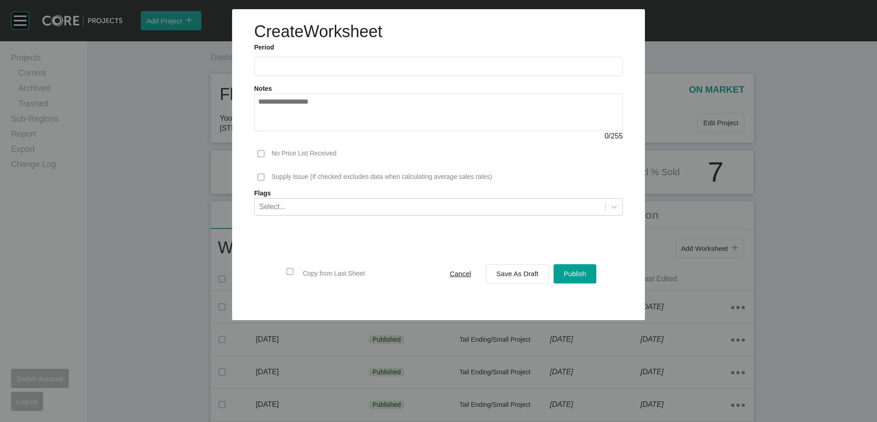
click at [296, 59] on label at bounding box center [438, 66] width 369 height 19
click at [296, 62] on input "text" at bounding box center [438, 66] width 360 height 8
drag, startPoint x: 274, startPoint y: 133, endPoint x: 402, endPoint y: 205, distance: 147.3
click at [274, 133] on li "[DATE]" at bounding box center [271, 134] width 31 height 16
type input "*********"
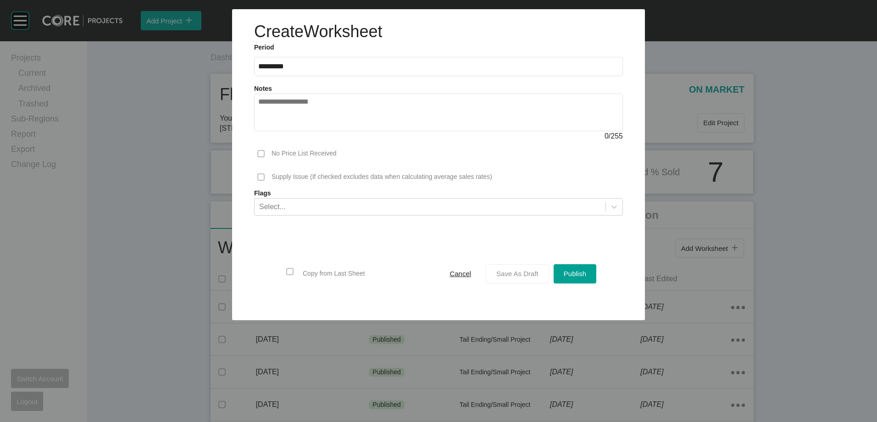
click at [514, 277] on span "Save As Draft" at bounding box center [517, 274] width 42 height 8
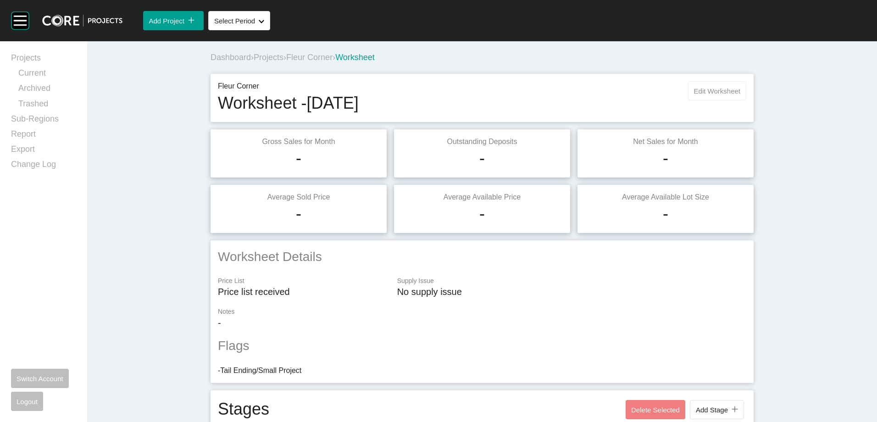
click at [656, 94] on span "Edit Worksheet" at bounding box center [717, 91] width 46 height 8
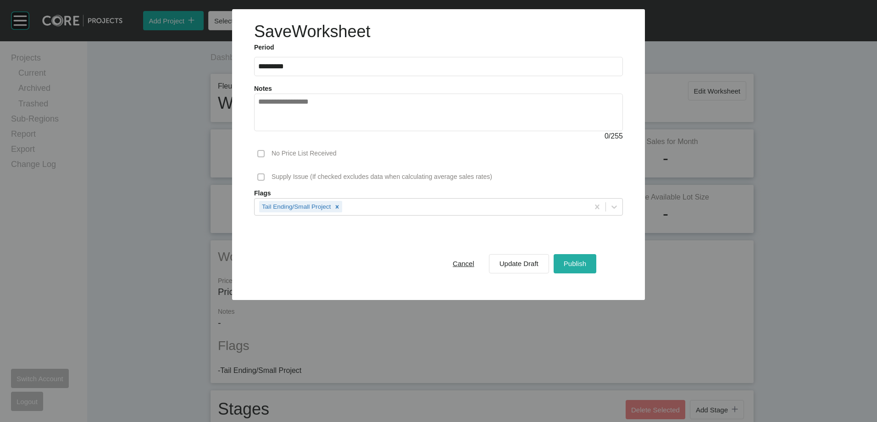
click at [578, 267] on span "Publish" at bounding box center [575, 264] width 22 height 8
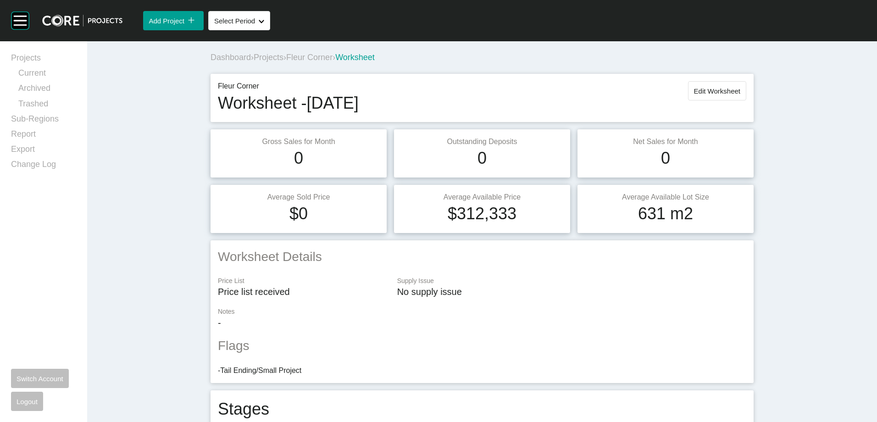
click at [277, 54] on span "Projects" at bounding box center [269, 57] width 30 height 9
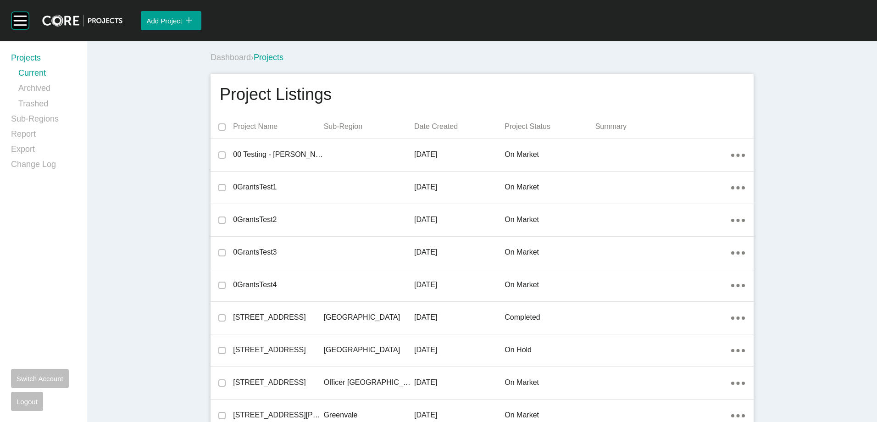
scroll to position [9257, 0]
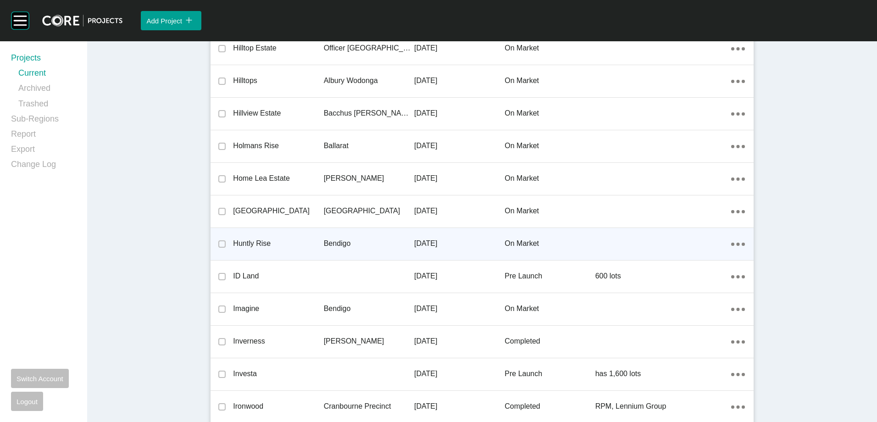
click at [334, 243] on p "Bendigo" at bounding box center [369, 243] width 90 height 10
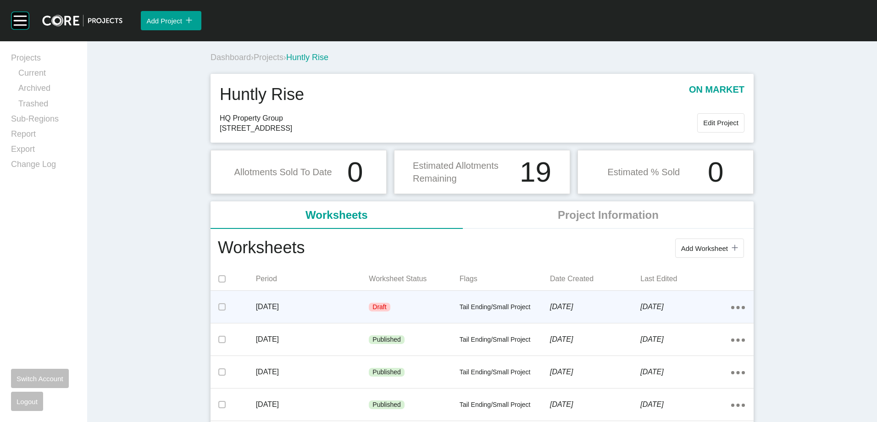
click at [341, 306] on p "[DATE]" at bounding box center [312, 307] width 113 height 10
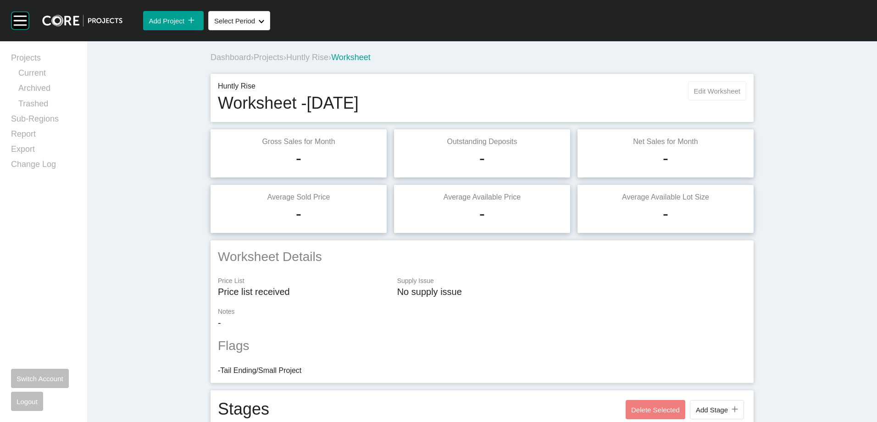
click at [656, 92] on span "Edit Worksheet" at bounding box center [717, 91] width 46 height 8
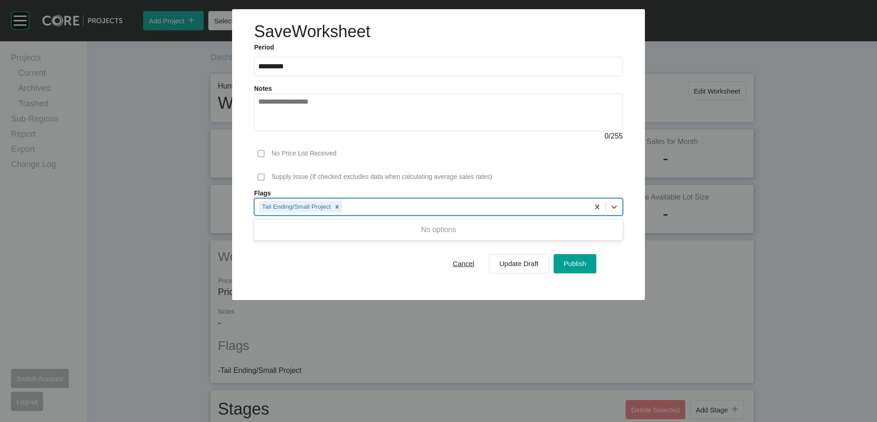
click at [461, 206] on div "Tail Ending/Small Project" at bounding box center [422, 207] width 334 height 16
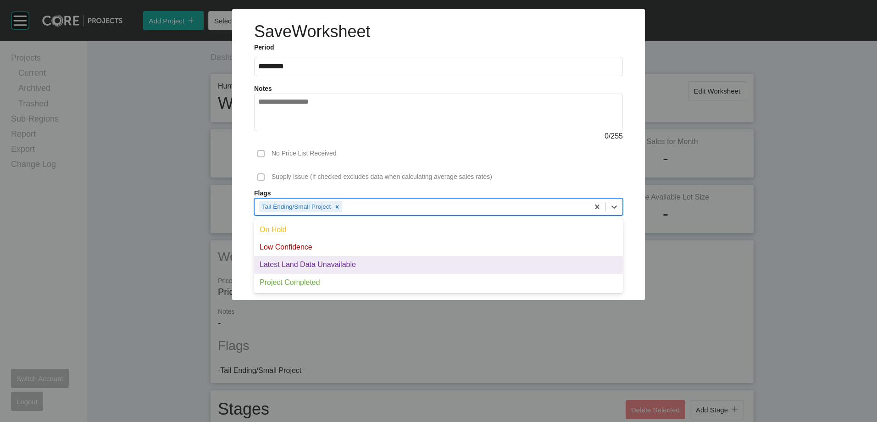
click at [346, 261] on div "Latest Land Data Unavailable" at bounding box center [438, 264] width 369 height 17
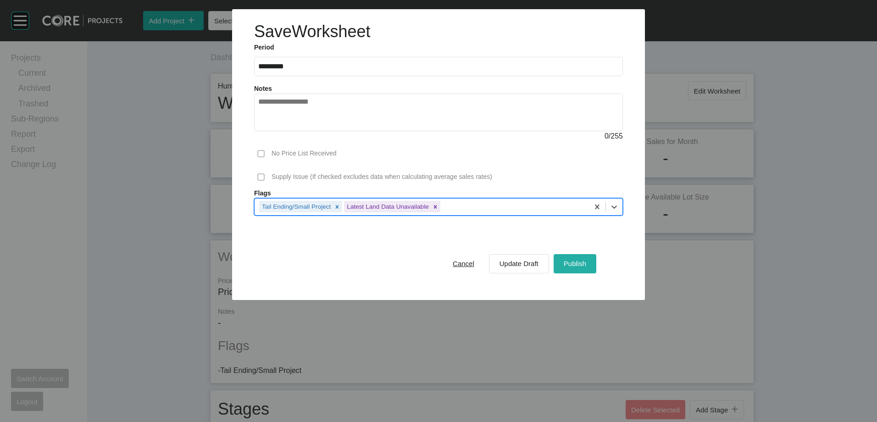
click at [575, 269] on div "Publish" at bounding box center [574, 263] width 27 height 12
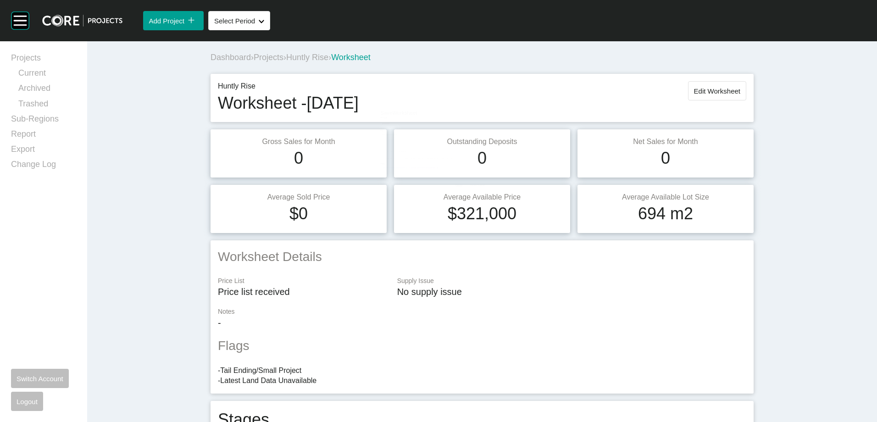
click at [277, 60] on span "Projects" at bounding box center [269, 57] width 30 height 9
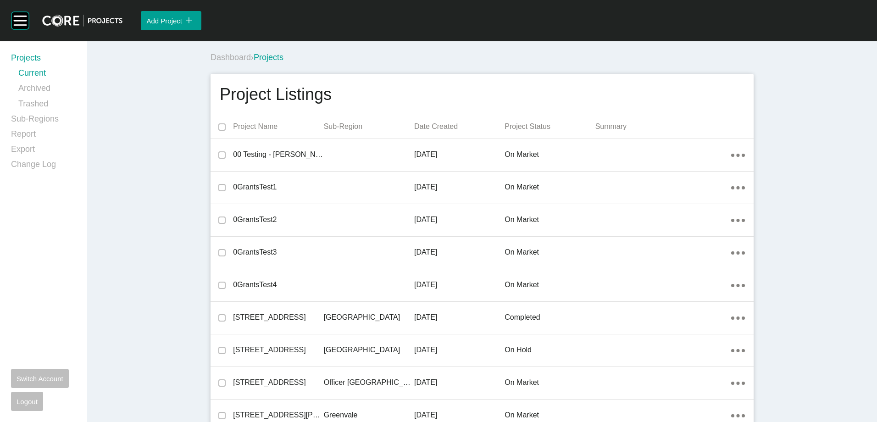
scroll to position [14923, 0]
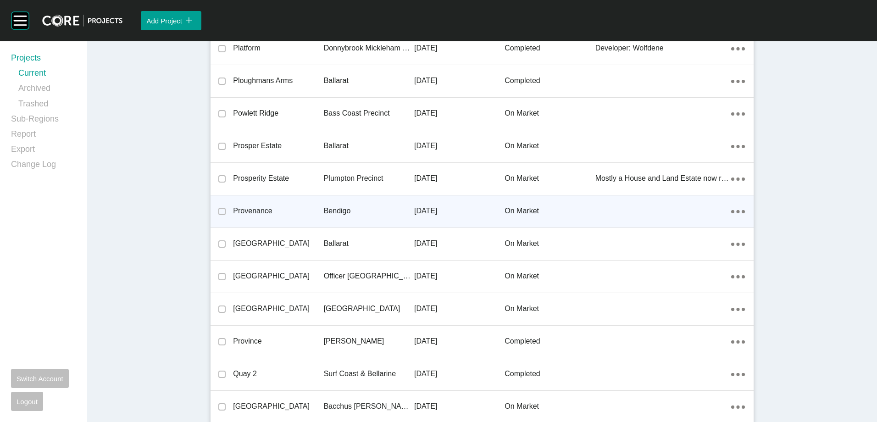
click at [300, 216] on p "Provenance" at bounding box center [278, 211] width 90 height 10
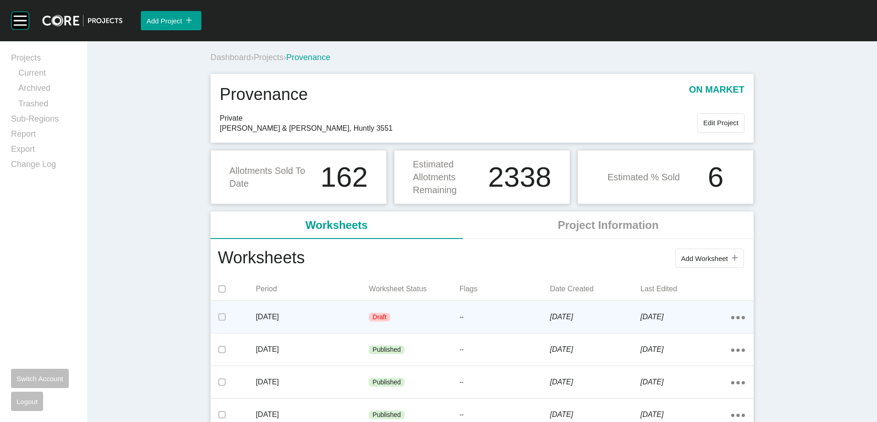
click at [333, 324] on div "[DATE]" at bounding box center [312, 317] width 113 height 28
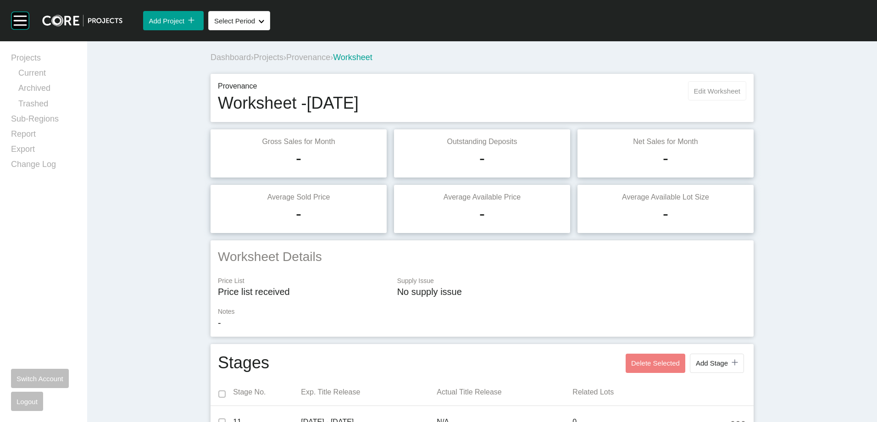
click at [656, 87] on span "Edit Worksheet" at bounding box center [717, 91] width 46 height 8
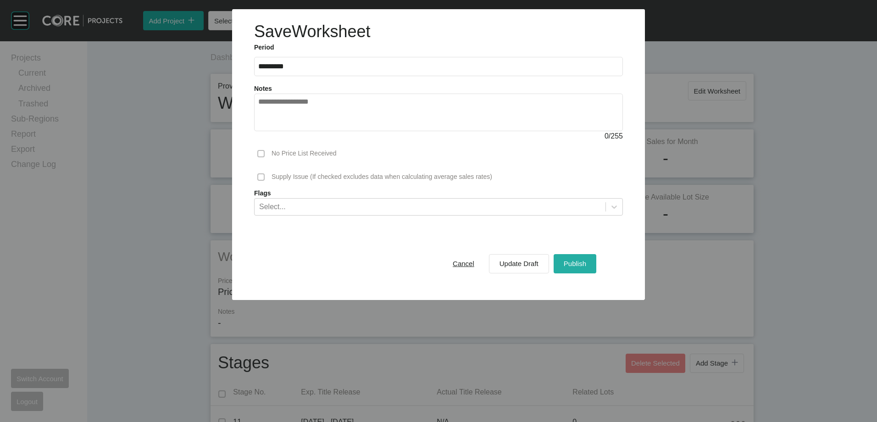
click at [583, 269] on div "Publish" at bounding box center [574, 263] width 27 height 12
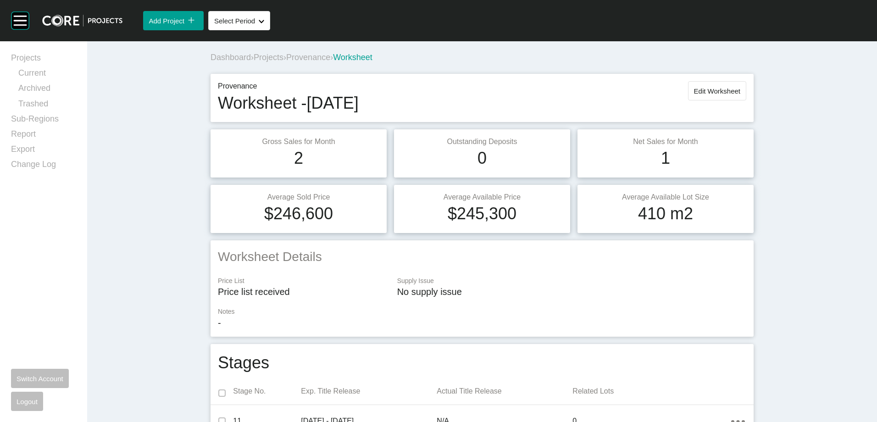
click at [323, 60] on span "Provenance" at bounding box center [308, 57] width 44 height 9
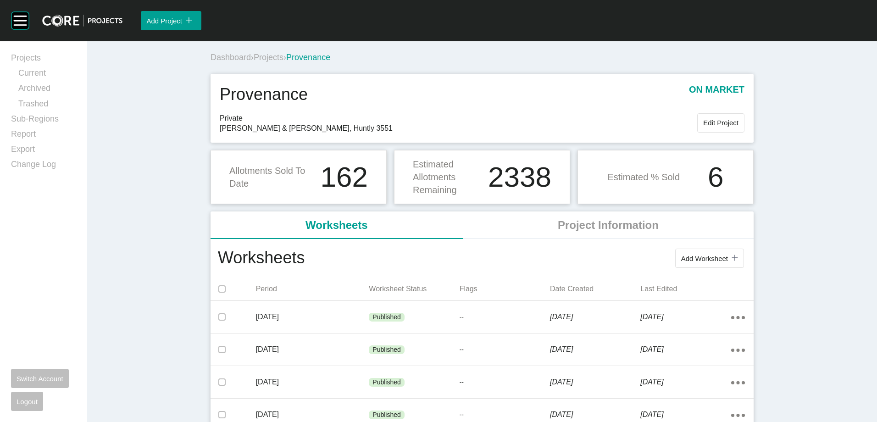
click at [263, 60] on span "Projects" at bounding box center [269, 57] width 30 height 9
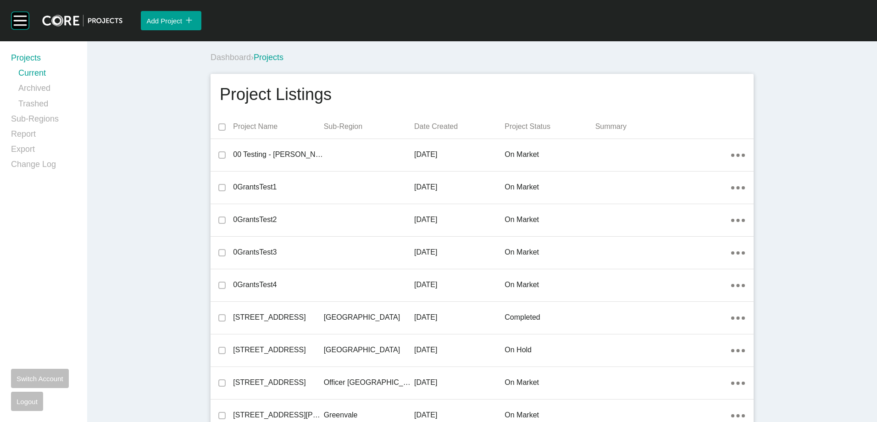
scroll to position [9354, 0]
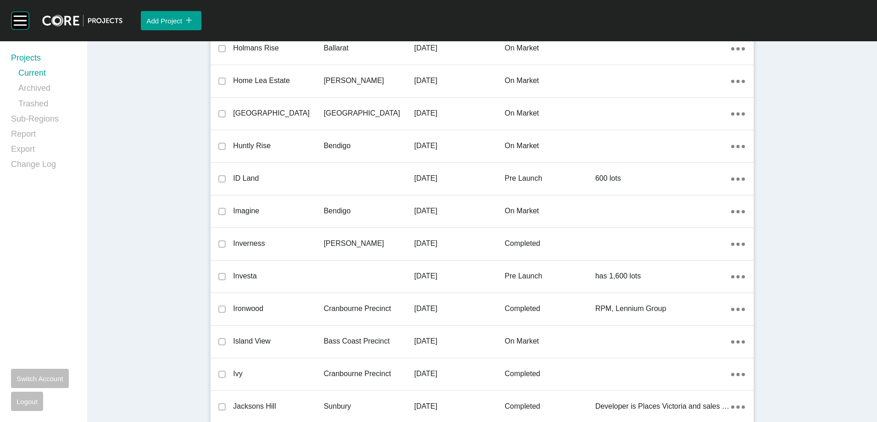
click at [318, 202] on div "Imagine" at bounding box center [278, 211] width 90 height 28
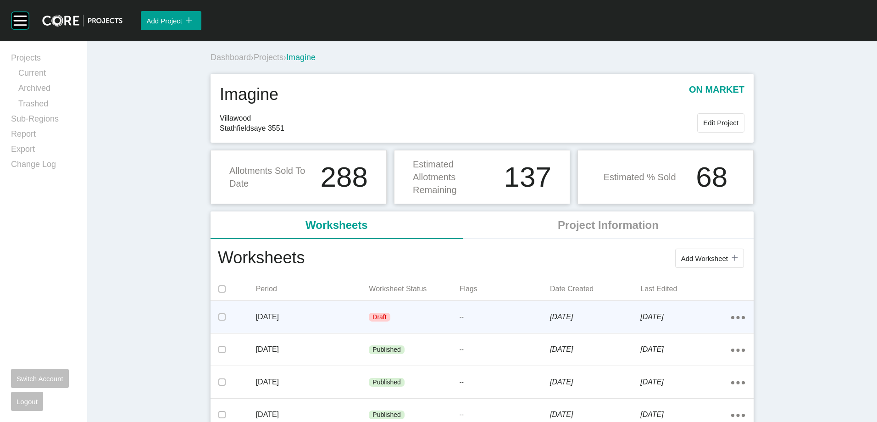
click at [364, 314] on p "[DATE]" at bounding box center [312, 317] width 113 height 10
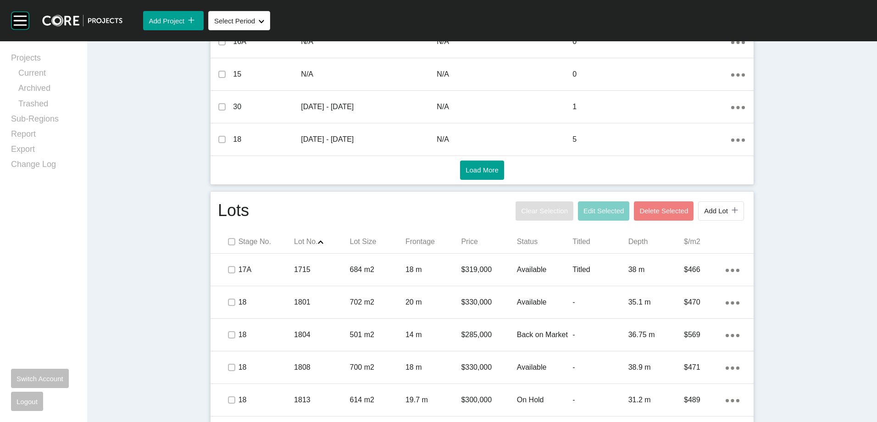
scroll to position [596, 0]
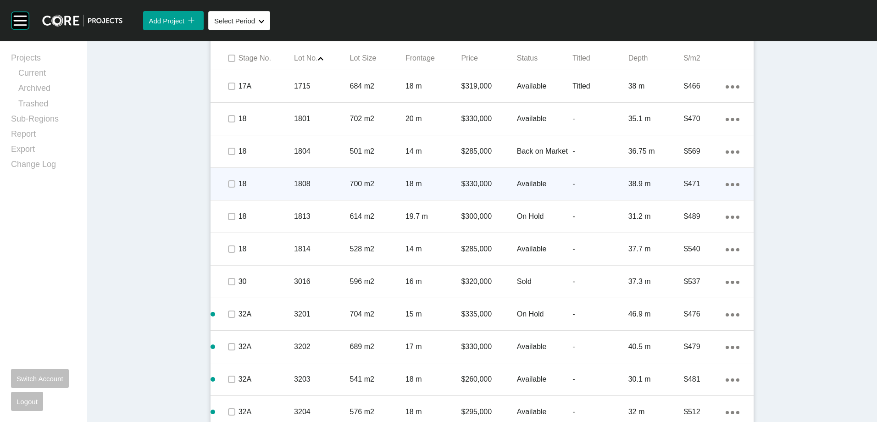
click at [399, 184] on p "700 m2" at bounding box center [377, 184] width 55 height 10
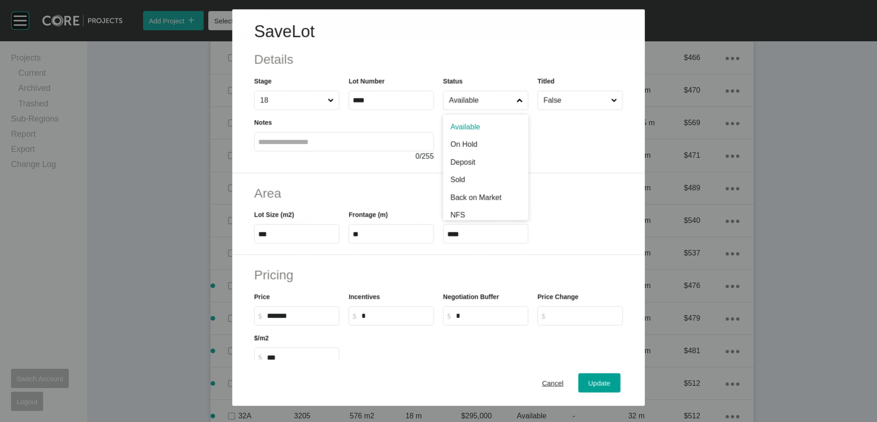
drag, startPoint x: 494, startPoint y: 91, endPoint x: 488, endPoint y: 102, distance: 12.7
click at [493, 94] on label "Available" at bounding box center [485, 100] width 85 height 19
click at [493, 94] on input "Available" at bounding box center [480, 100] width 67 height 18
drag, startPoint x: 469, startPoint y: 142, endPoint x: 584, endPoint y: 337, distance: 226.1
click at [586, 339] on div "Update" at bounding box center [599, 383] width 27 height 12
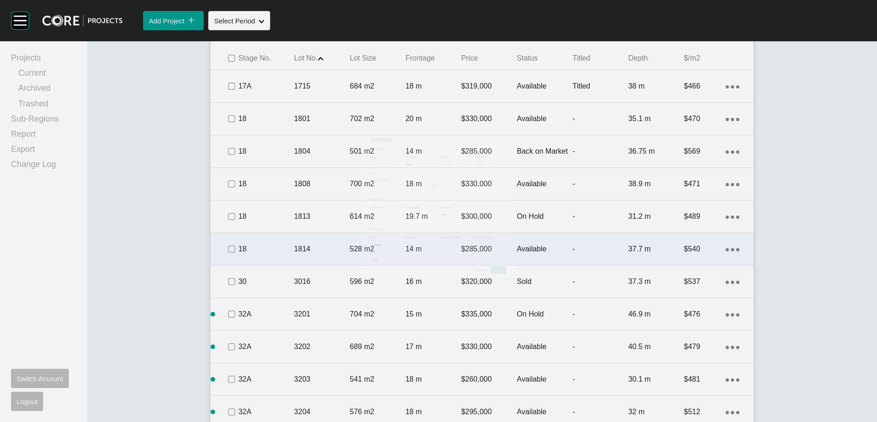
scroll to position [625, 0]
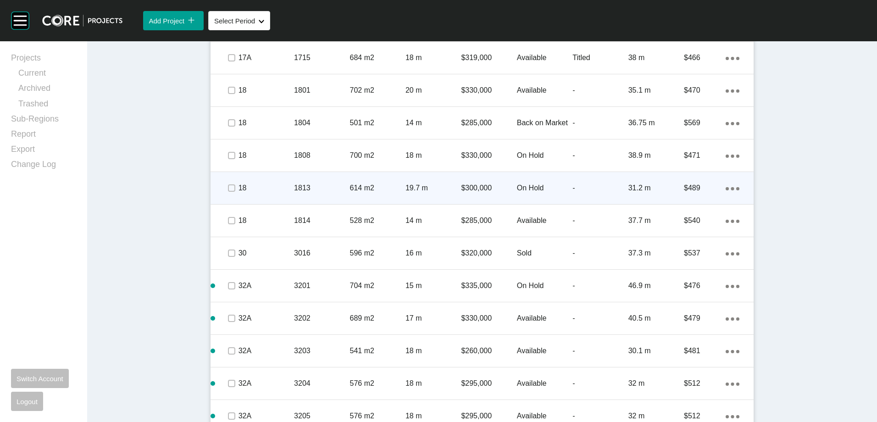
click at [368, 183] on p "614 m2" at bounding box center [377, 188] width 55 height 10
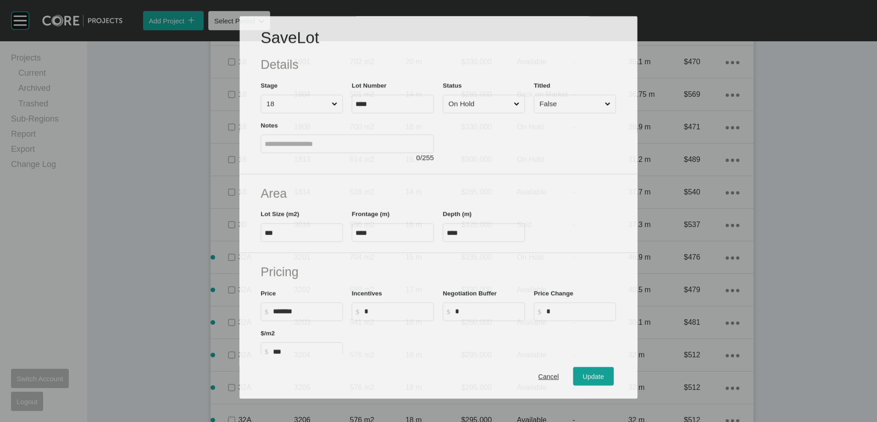
scroll to position [596, 0]
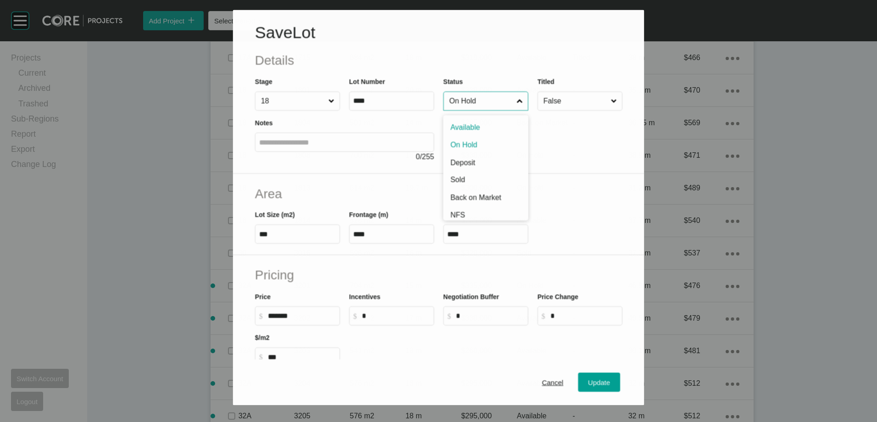
click at [488, 104] on input "On Hold" at bounding box center [480, 101] width 67 height 18
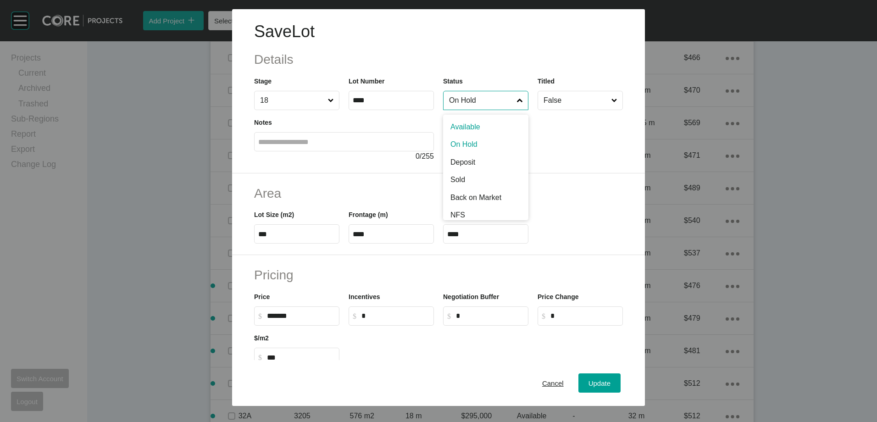
drag, startPoint x: 471, startPoint y: 132, endPoint x: 481, endPoint y: 145, distance: 16.3
click at [588, 339] on span "Update" at bounding box center [599, 383] width 22 height 8
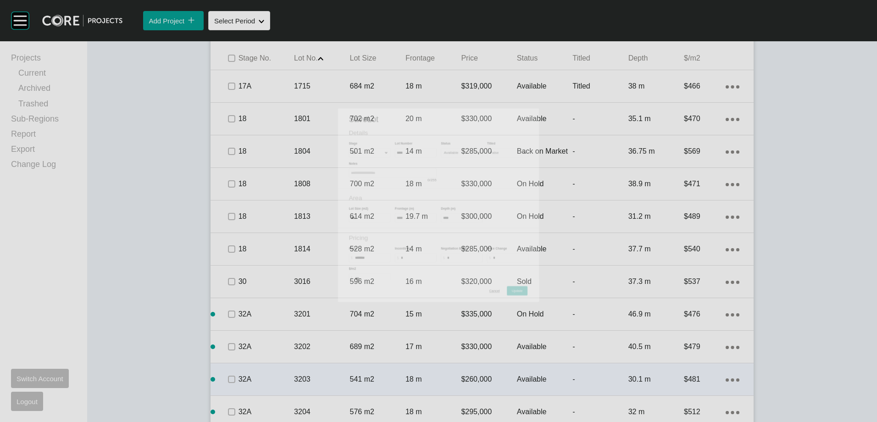
scroll to position [625, 0]
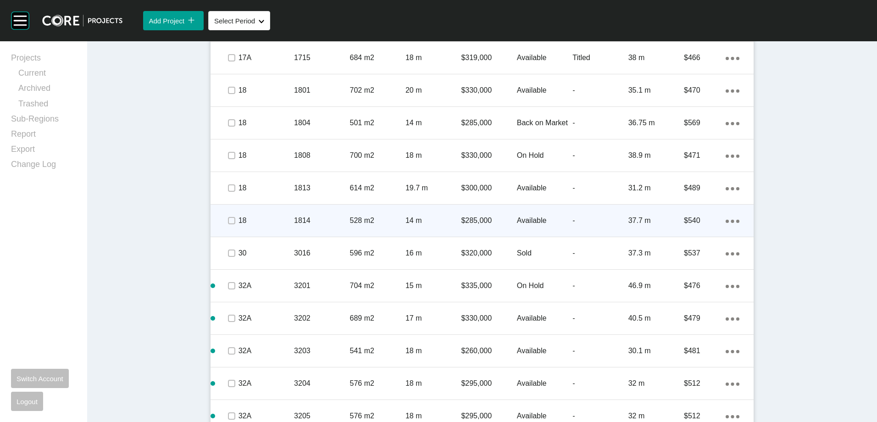
click at [442, 219] on p "14 m" at bounding box center [432, 221] width 55 height 10
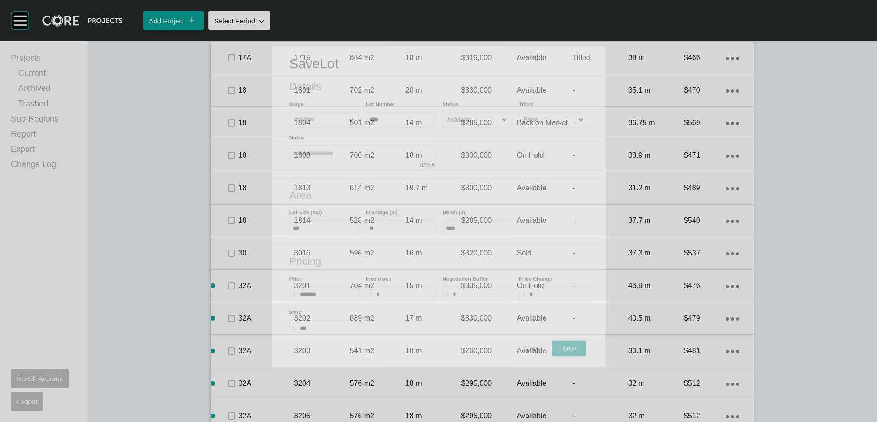
scroll to position [596, 0]
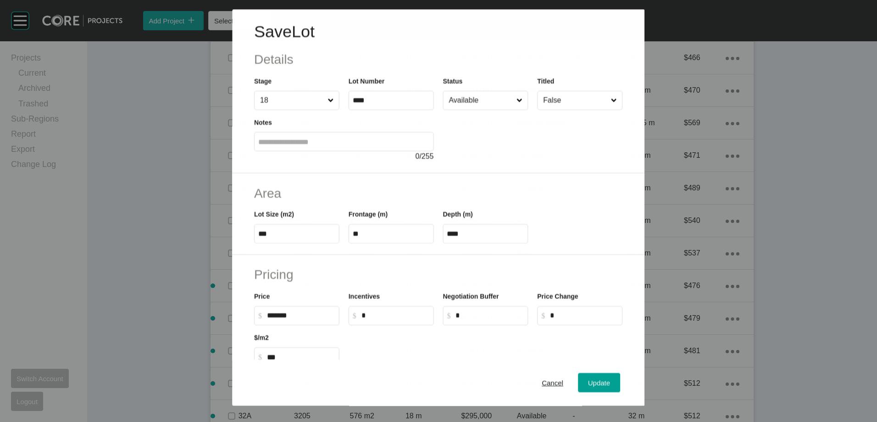
click at [496, 104] on input "Available" at bounding box center [480, 100] width 67 height 18
drag, startPoint x: 478, startPoint y: 139, endPoint x: 478, endPoint y: 144, distance: 5.0
click at [587, 339] on div "Update" at bounding box center [599, 383] width 27 height 12
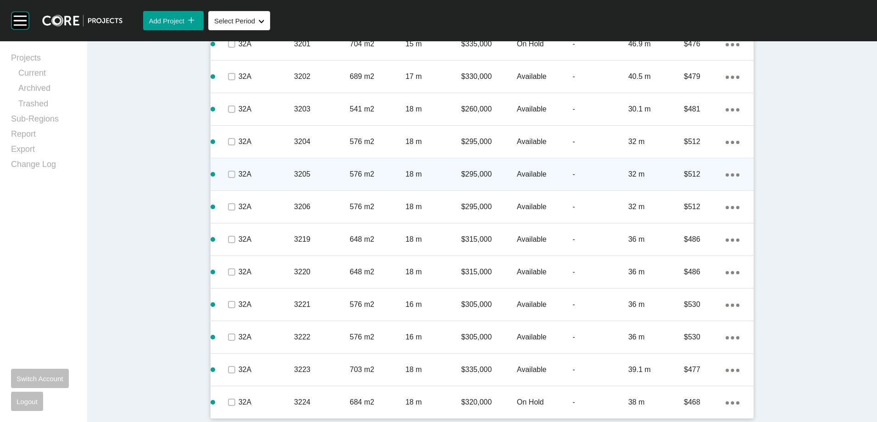
scroll to position [867, 0]
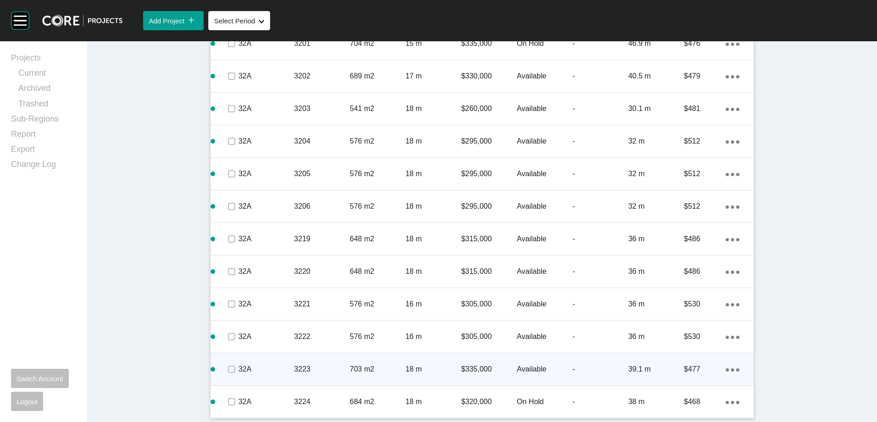
click at [322, 339] on p "3223" at bounding box center [321, 369] width 55 height 10
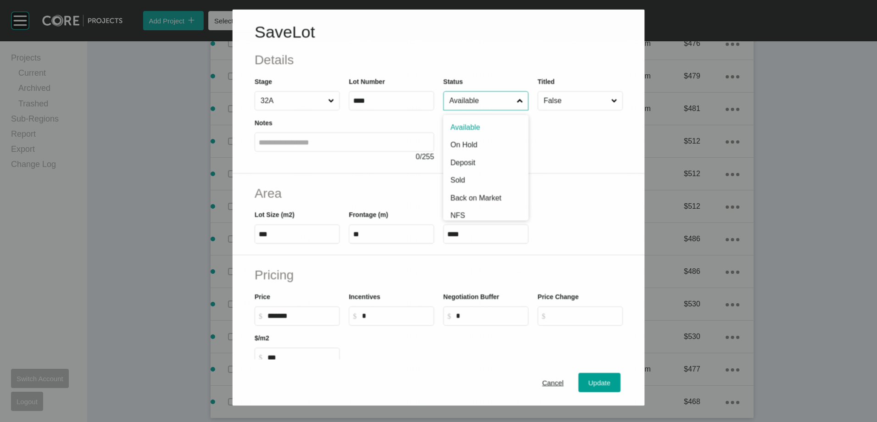
drag, startPoint x: 476, startPoint y: 93, endPoint x: 476, endPoint y: 112, distance: 18.8
click at [476, 94] on input "Available" at bounding box center [480, 100] width 67 height 18
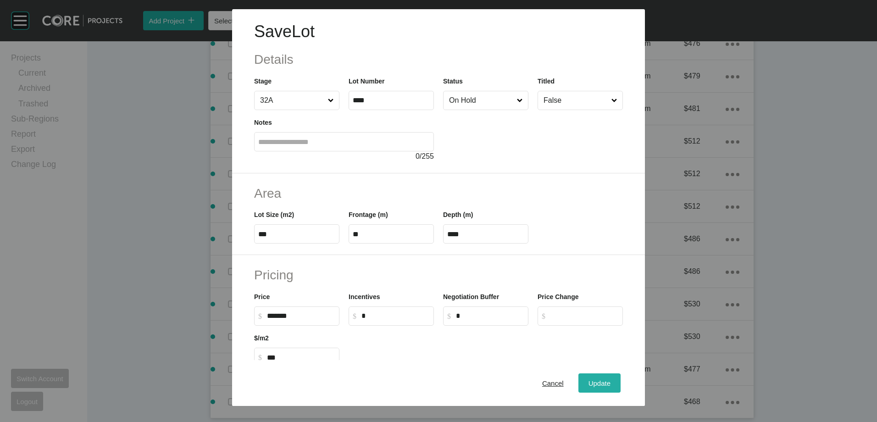
click at [581, 339] on button "Update" at bounding box center [599, 382] width 42 height 19
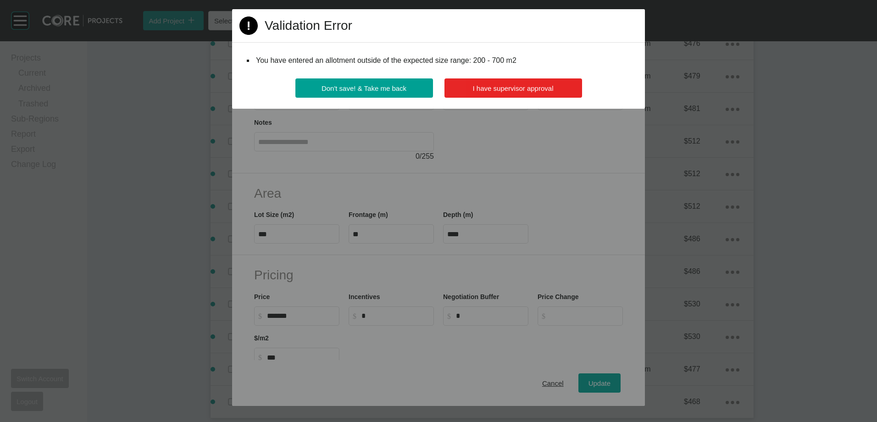
click at [543, 82] on button "I have supervisor approval" at bounding box center [513, 87] width 138 height 19
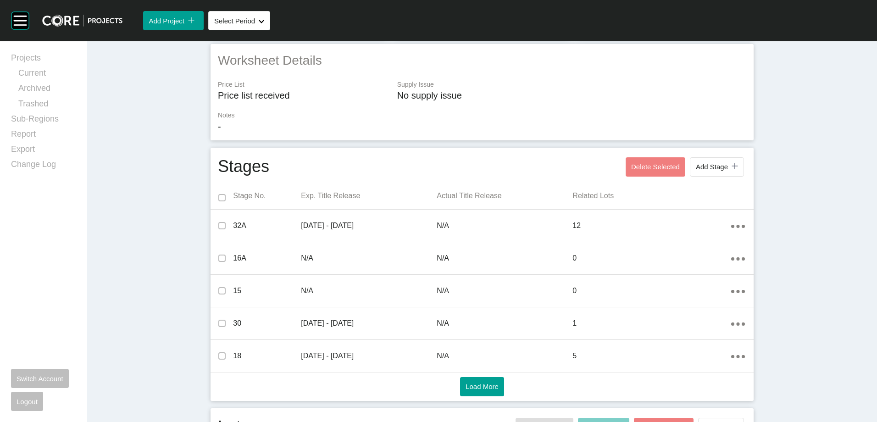
scroll to position [0, 0]
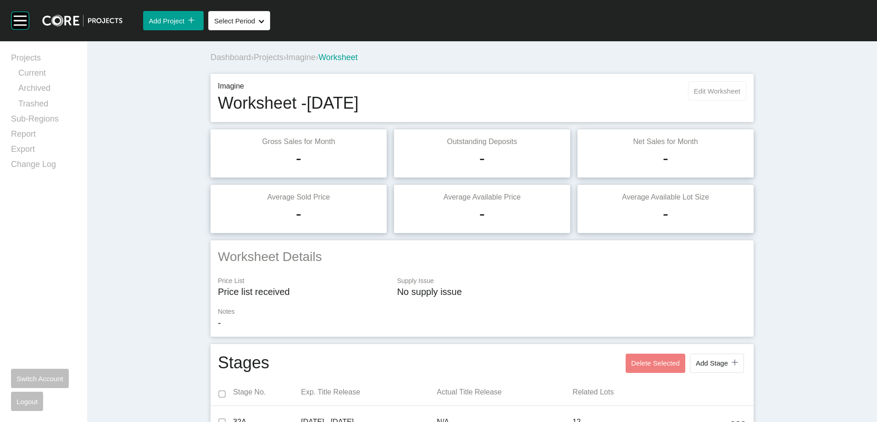
click at [656, 92] on span "Edit Worksheet" at bounding box center [717, 91] width 46 height 8
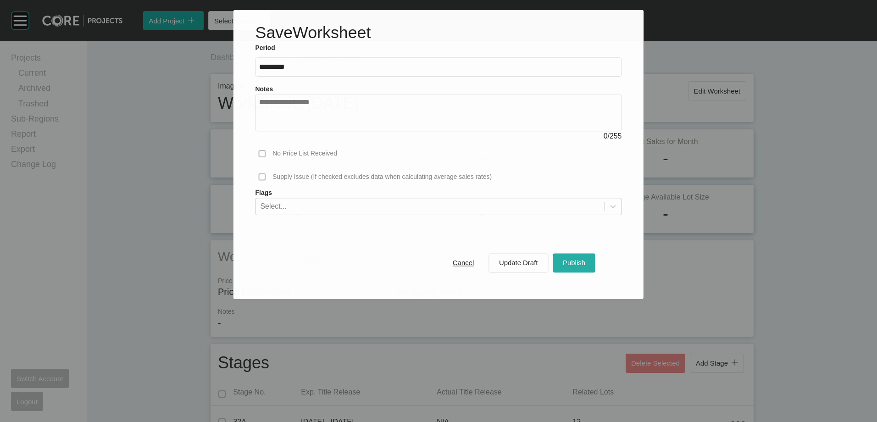
click at [572, 270] on button "Publish" at bounding box center [574, 262] width 43 height 19
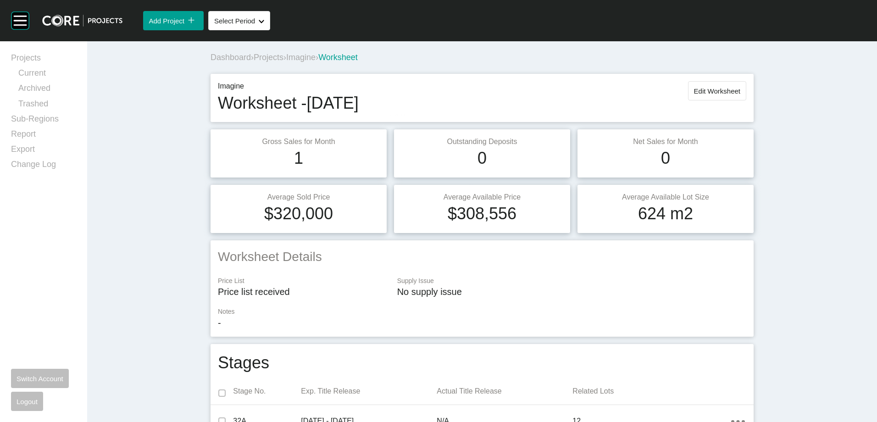
click at [271, 59] on span "Projects" at bounding box center [269, 57] width 30 height 9
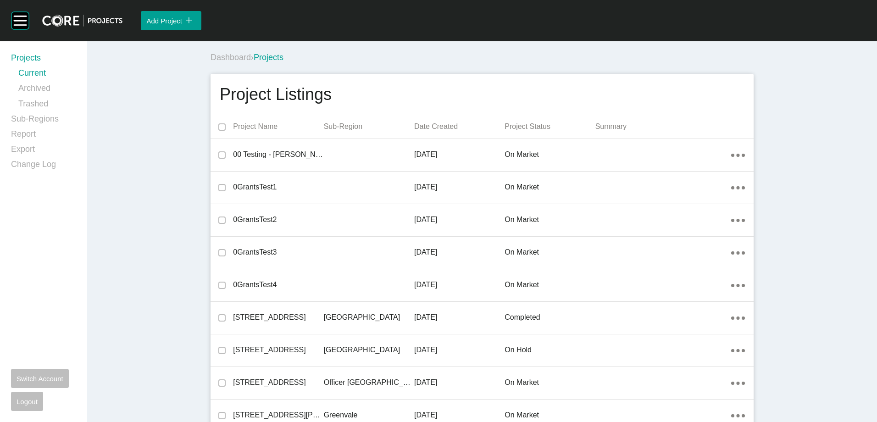
scroll to position [11732, 0]
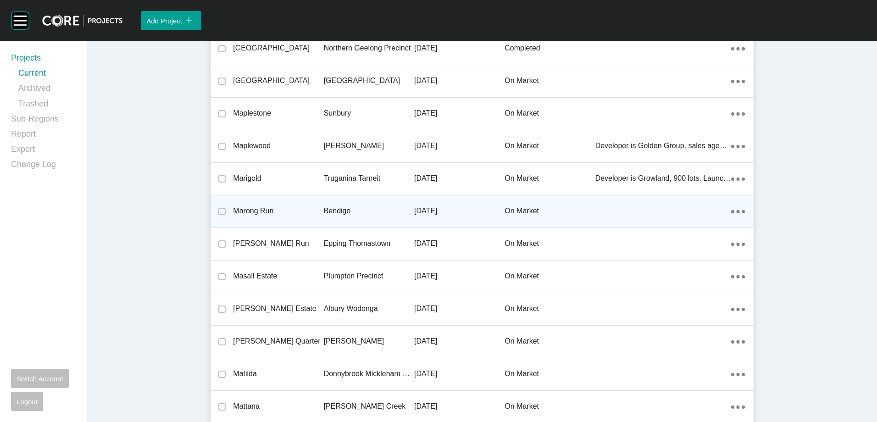
click at [301, 217] on div "Marong Run" at bounding box center [278, 211] width 90 height 28
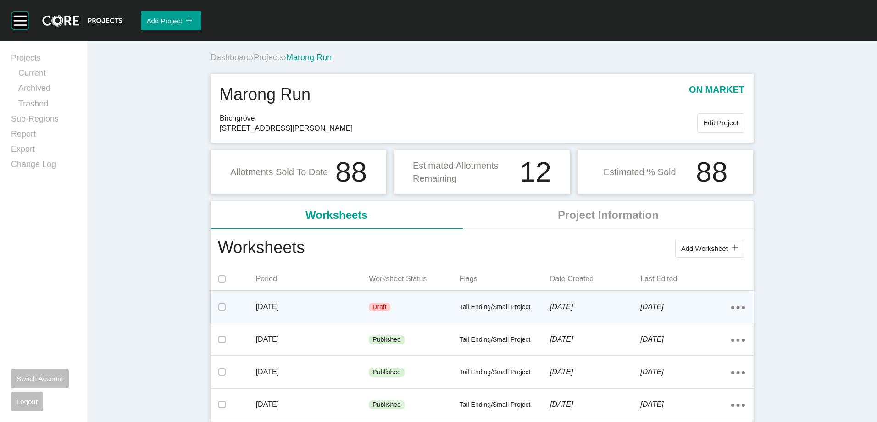
click at [400, 301] on div "Draft" at bounding box center [414, 308] width 90 height 28
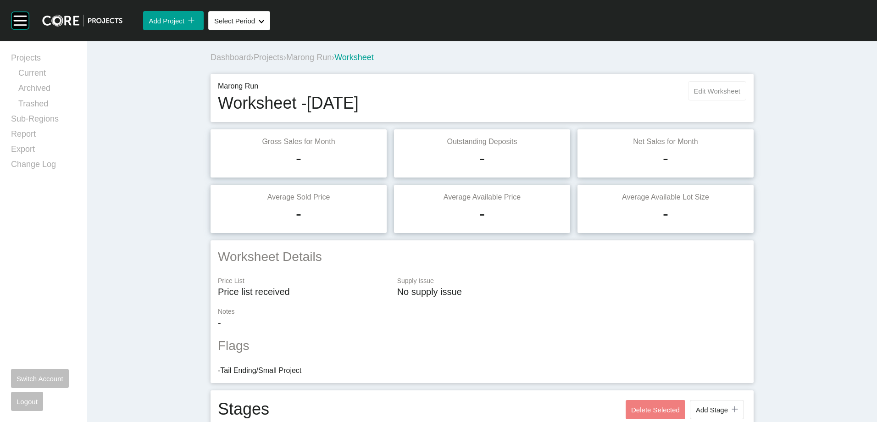
click at [656, 87] on span "Edit Worksheet" at bounding box center [717, 91] width 46 height 8
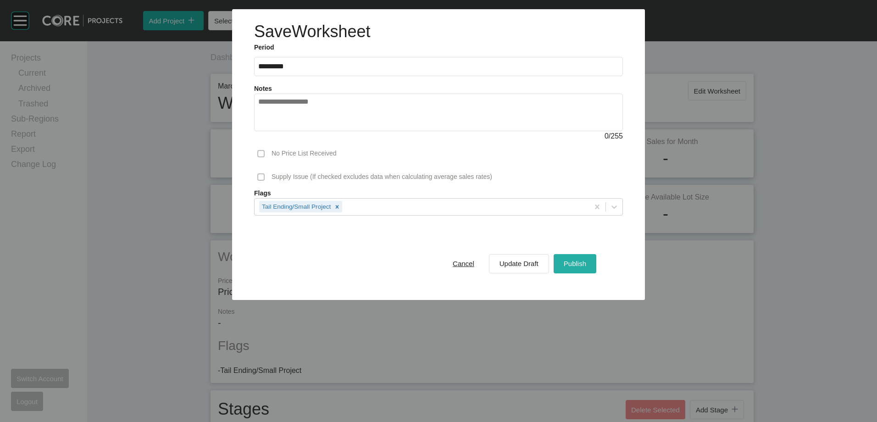
click at [584, 264] on span "Publish" at bounding box center [575, 264] width 22 height 8
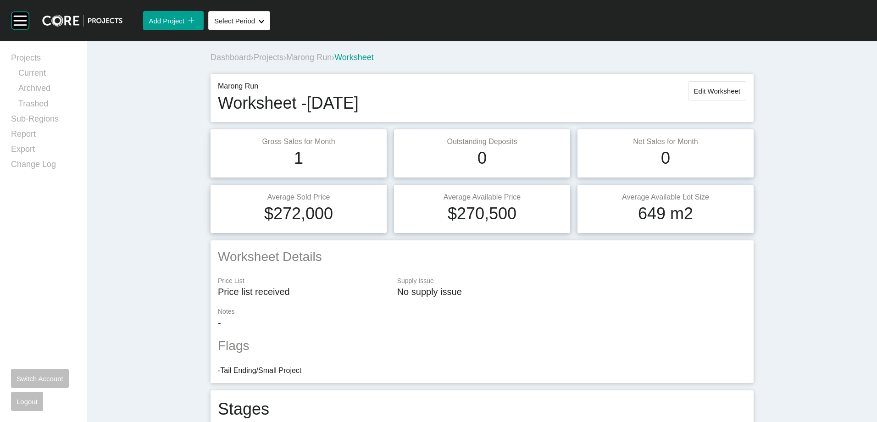
click at [276, 58] on span "Projects" at bounding box center [269, 57] width 30 height 9
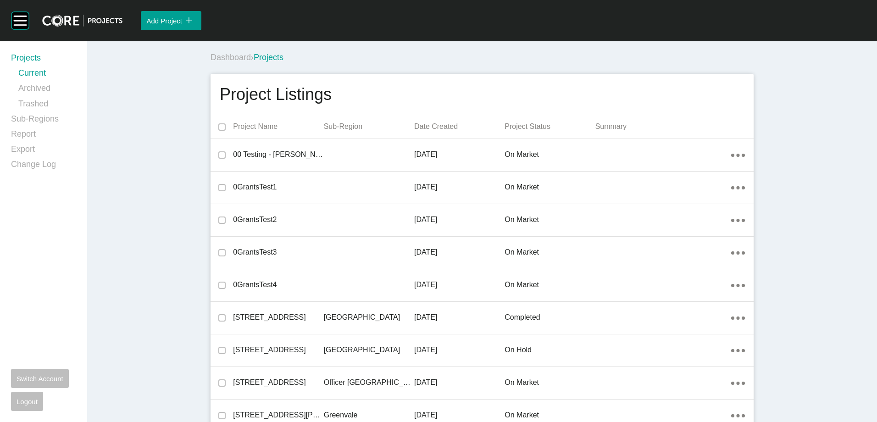
scroll to position [2744, 0]
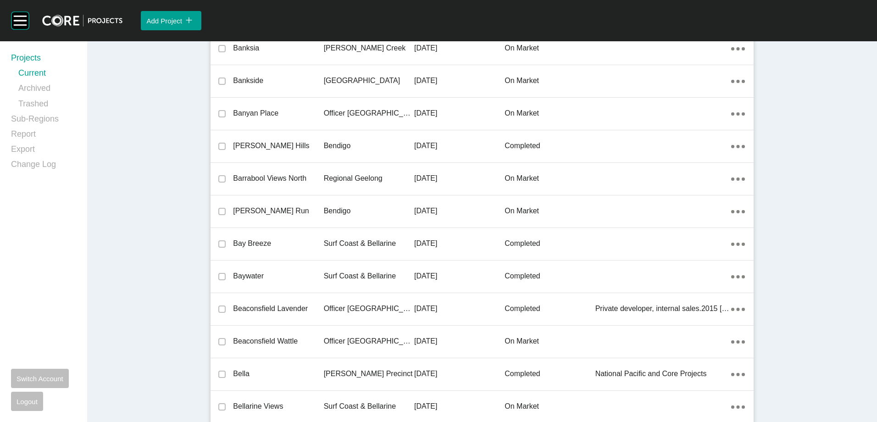
click at [278, 211] on p "[PERSON_NAME] Run" at bounding box center [278, 211] width 90 height 10
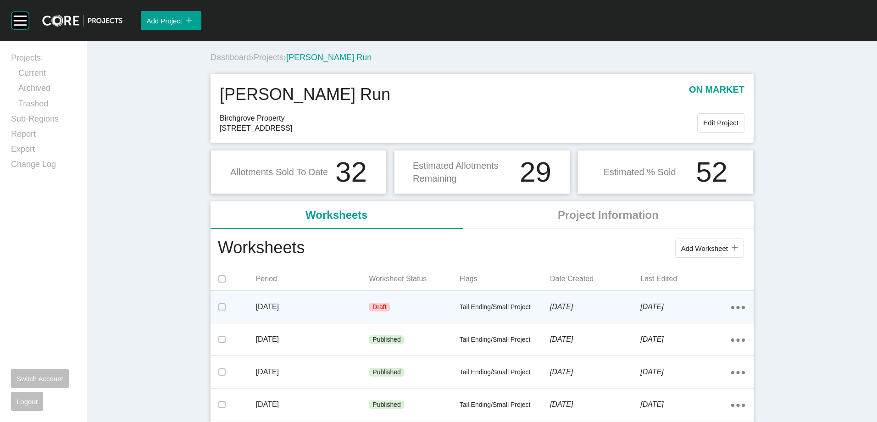
click at [415, 307] on div "Draft" at bounding box center [414, 308] width 90 height 28
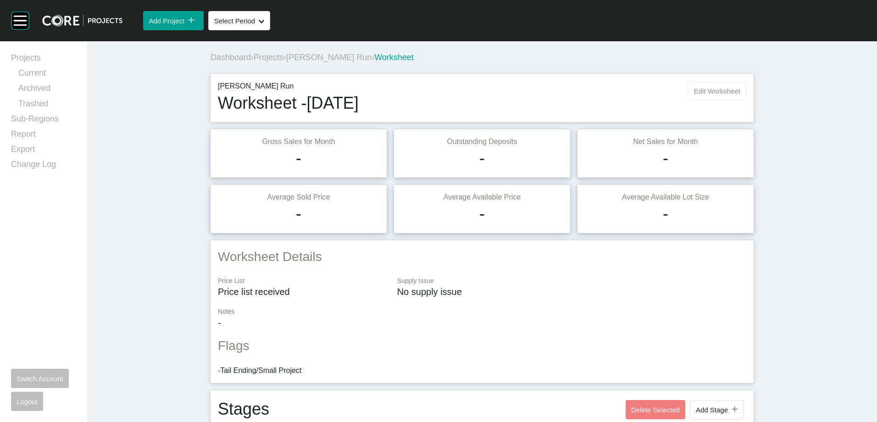
click at [656, 84] on button "Edit Worksheet" at bounding box center [717, 90] width 58 height 19
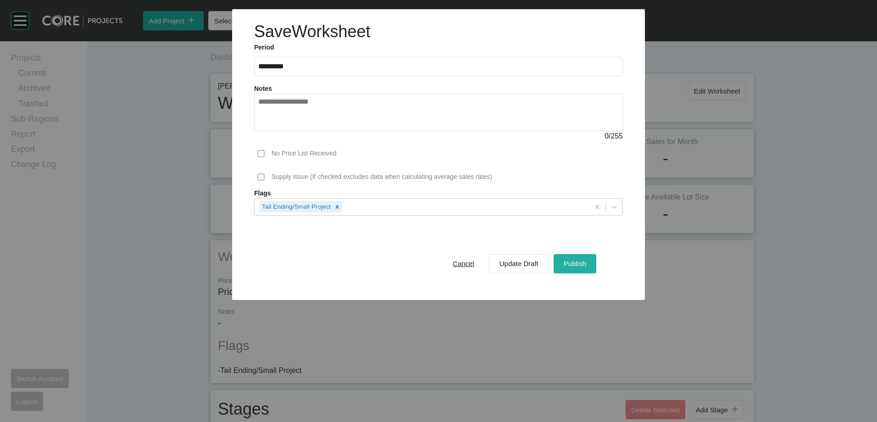
click at [573, 257] on div "Publish" at bounding box center [574, 263] width 27 height 12
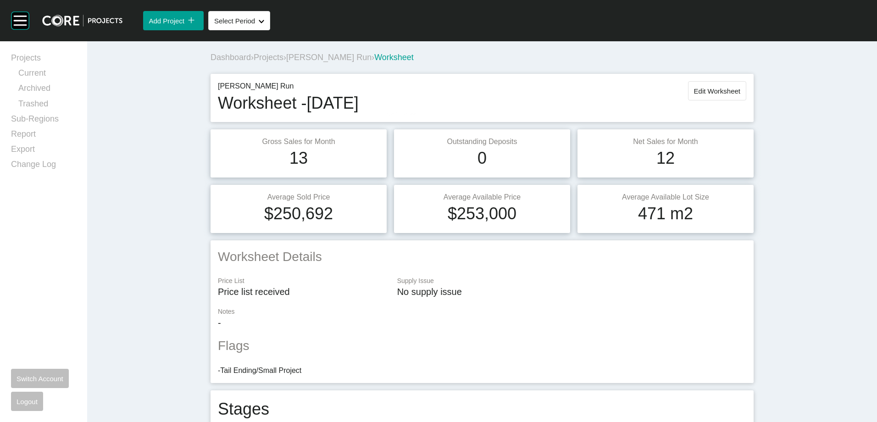
click at [274, 55] on span "Projects" at bounding box center [269, 57] width 30 height 9
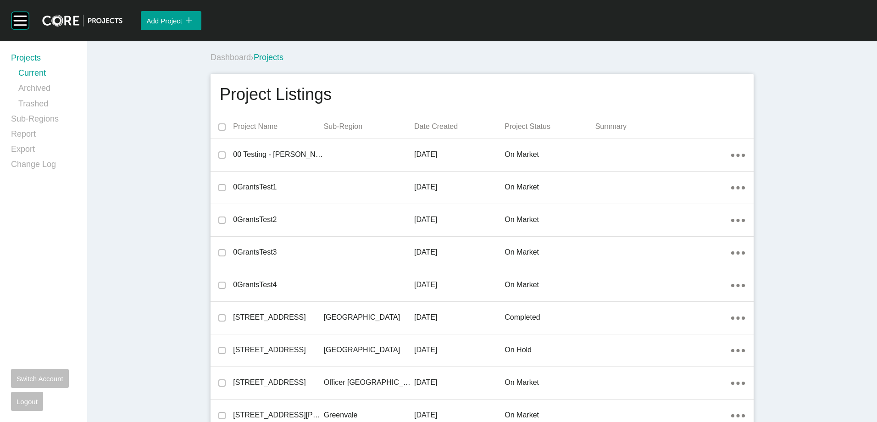
scroll to position [2744, 0]
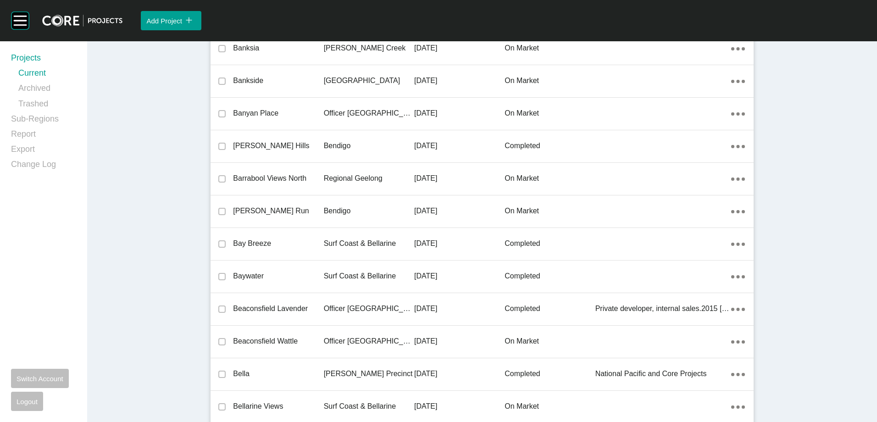
drag, startPoint x: 307, startPoint y: 214, endPoint x: 39, endPoint y: 206, distance: 267.9
click at [307, 213] on p "[PERSON_NAME] Run" at bounding box center [278, 211] width 90 height 10
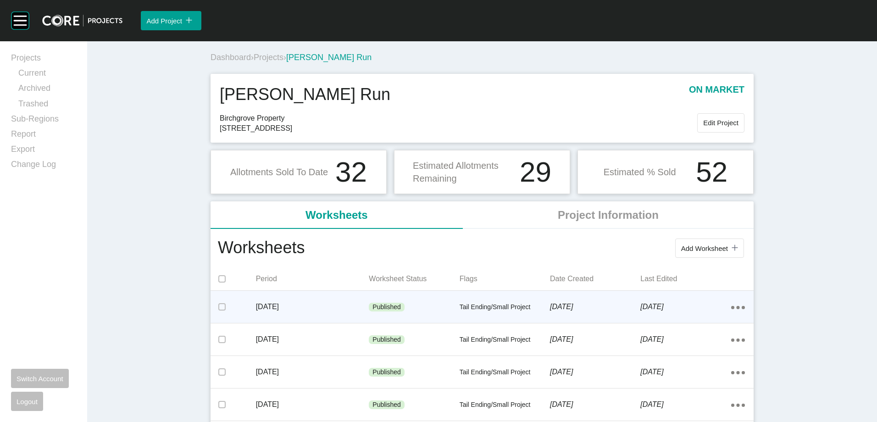
click at [383, 311] on p "Published" at bounding box center [386, 307] width 28 height 9
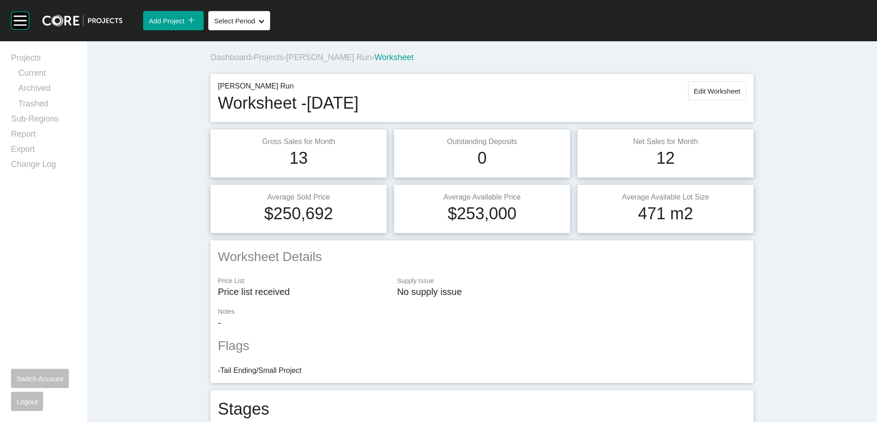
click at [275, 55] on span "Projects" at bounding box center [269, 57] width 30 height 9
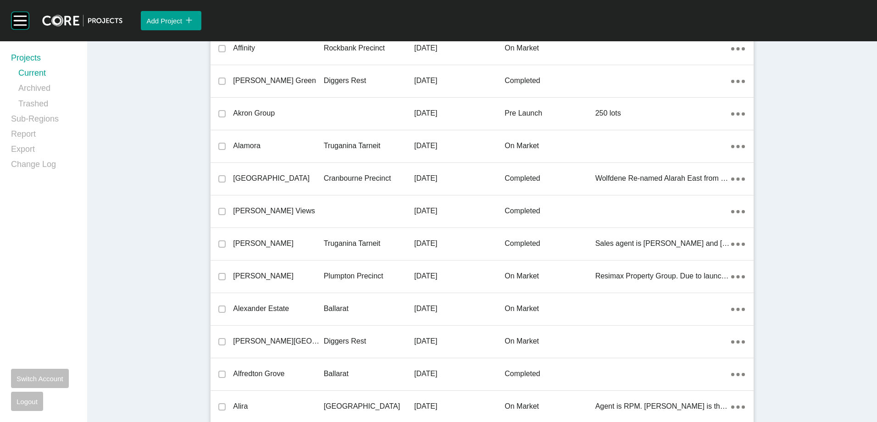
scroll to position [20328, 0]
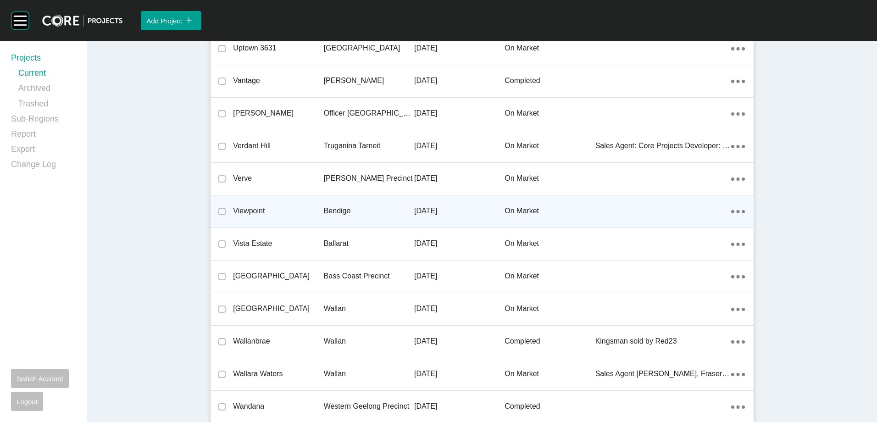
click at [266, 205] on div "Viewpoint" at bounding box center [278, 211] width 90 height 28
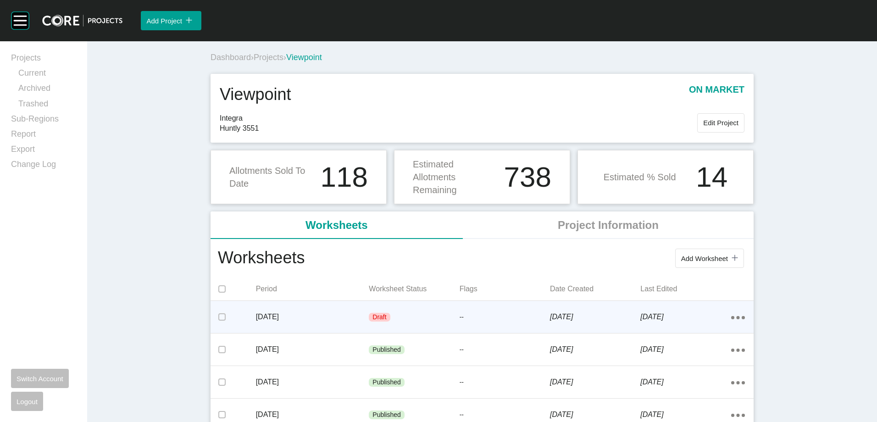
click at [344, 314] on p "[DATE]" at bounding box center [312, 317] width 113 height 10
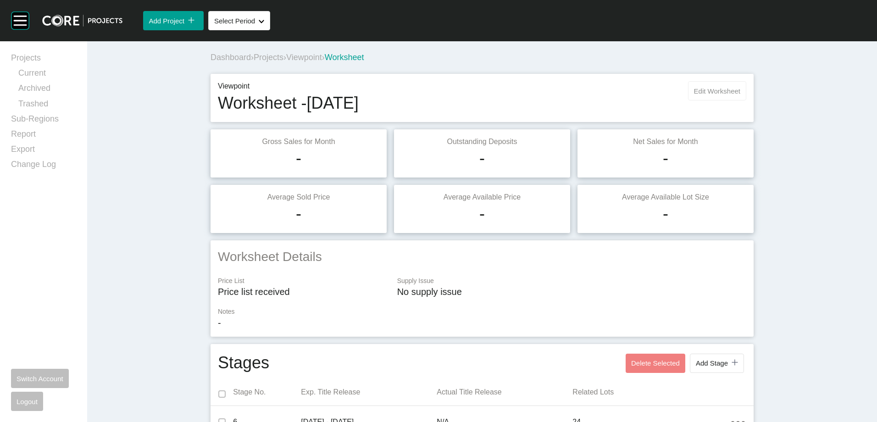
click at [656, 86] on button "Edit Worksheet" at bounding box center [717, 90] width 58 height 19
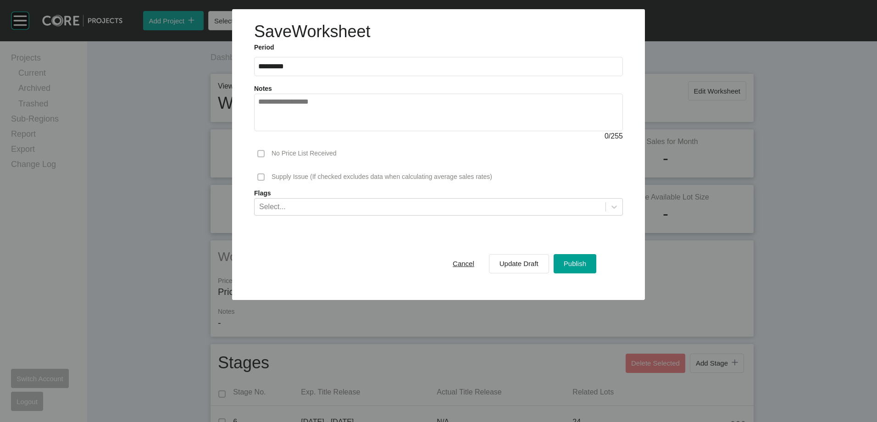
click at [577, 275] on div "Cancel Update Draft Publish" at bounding box center [519, 264] width 158 height 24
click at [579, 262] on span "Publish" at bounding box center [575, 264] width 22 height 8
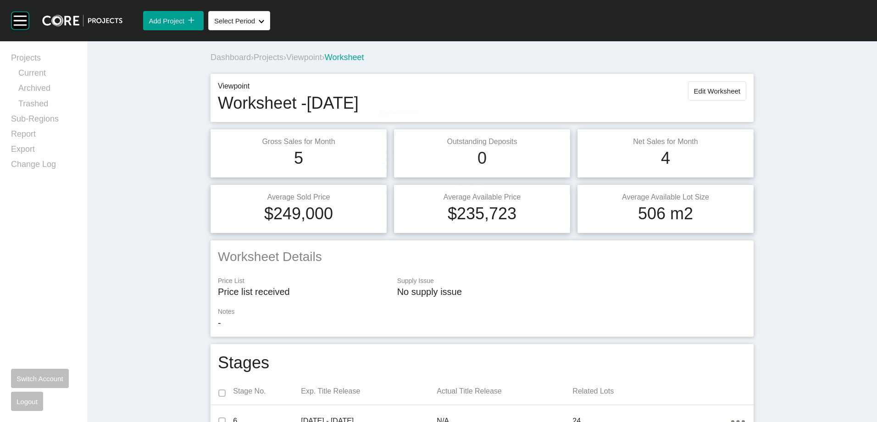
click at [263, 55] on span "Projects" at bounding box center [269, 57] width 30 height 9
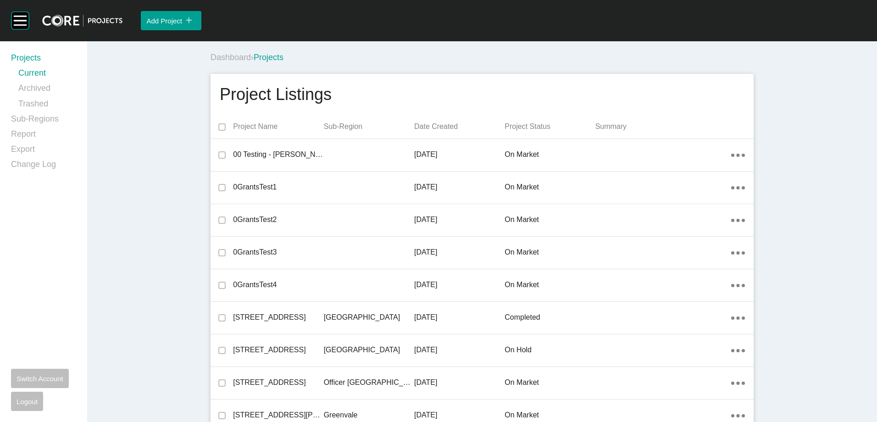
scroll to position [20328, 0]
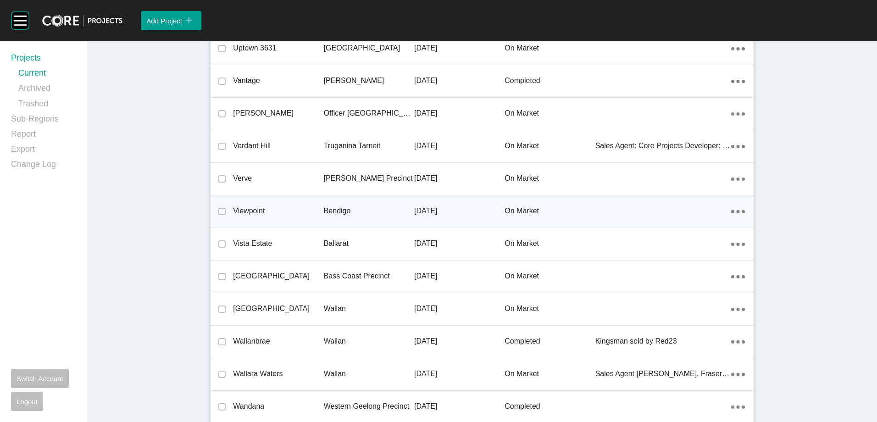
click at [360, 215] on p "Bendigo" at bounding box center [369, 211] width 90 height 10
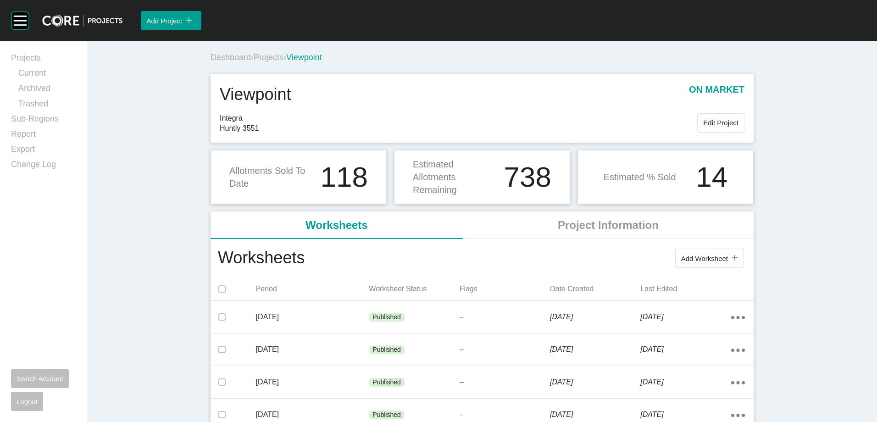
click at [268, 60] on span "Projects" at bounding box center [269, 57] width 30 height 9
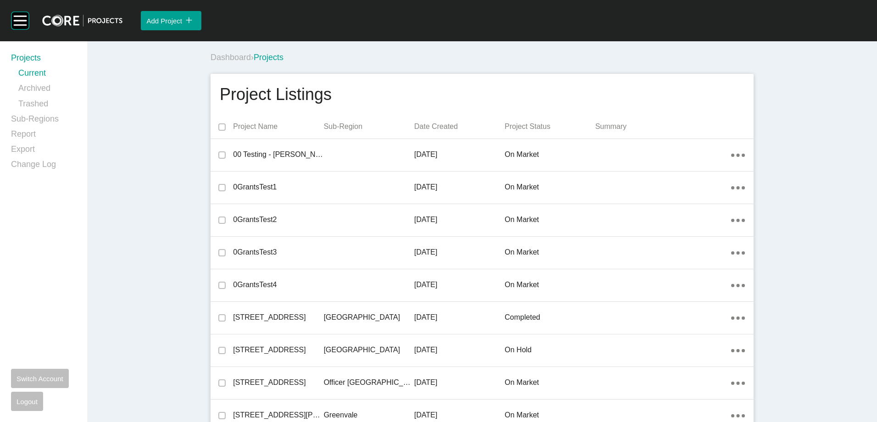
scroll to position [8801, 0]
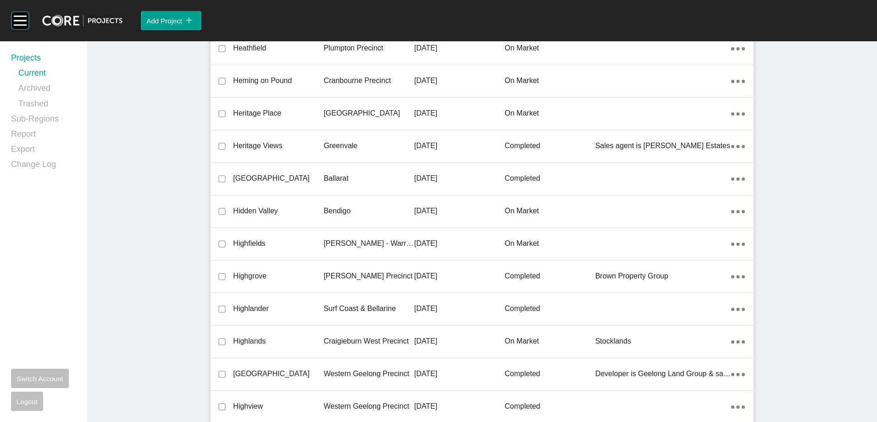
drag, startPoint x: 322, startPoint y: 212, endPoint x: 321, endPoint y: 218, distance: 6.6
click at [324, 212] on p "Bendigo" at bounding box center [369, 211] width 90 height 10
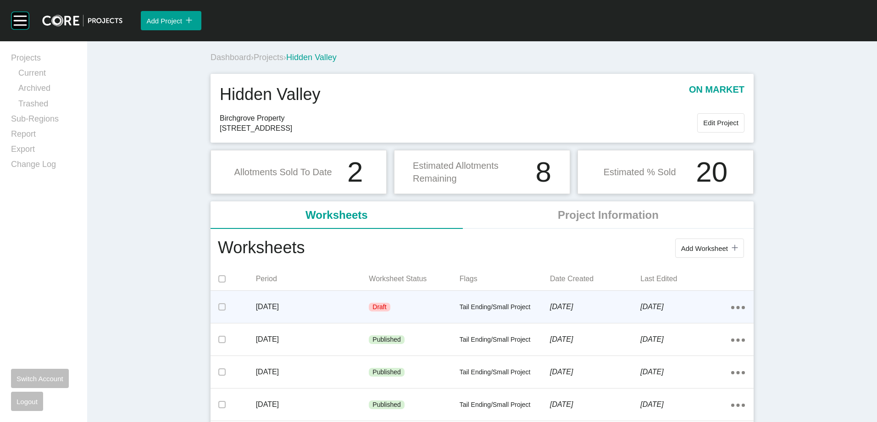
click at [398, 305] on div "Draft" at bounding box center [414, 308] width 90 height 28
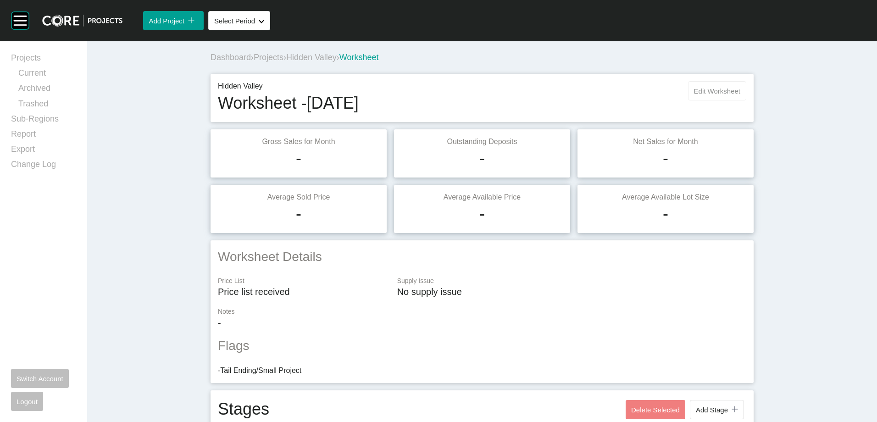
click at [656, 94] on span "Edit Worksheet" at bounding box center [717, 91] width 46 height 8
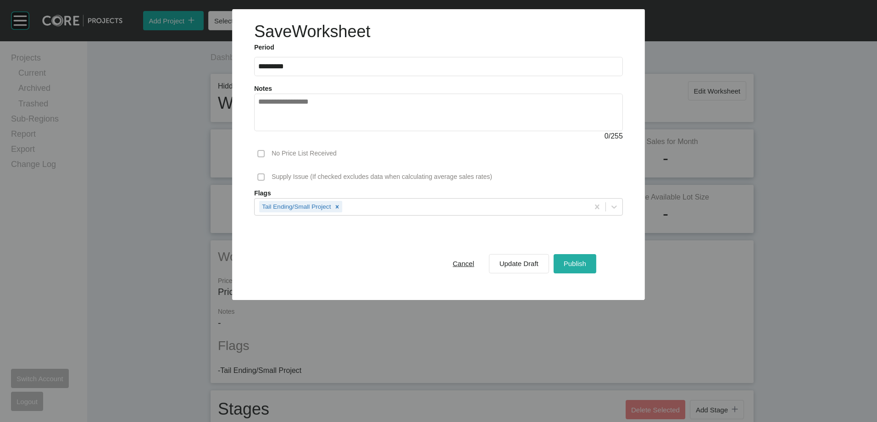
drag, startPoint x: 579, startPoint y: 261, endPoint x: 460, endPoint y: 150, distance: 162.6
click at [578, 261] on span "Publish" at bounding box center [575, 264] width 22 height 8
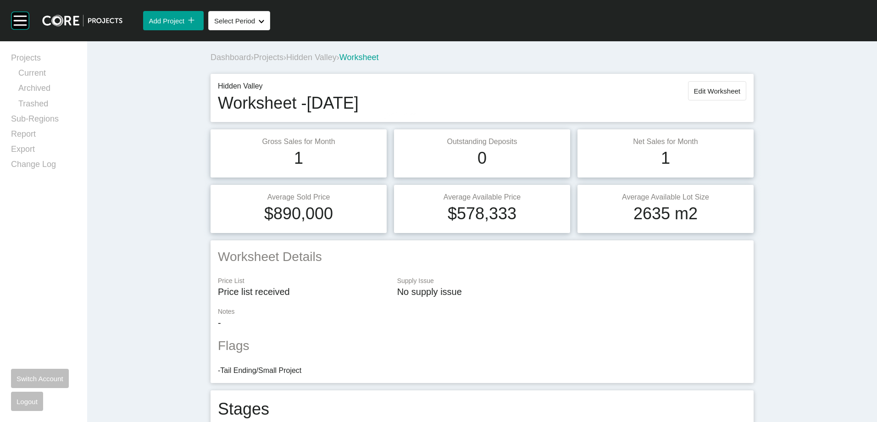
click at [271, 61] on span "Projects" at bounding box center [269, 57] width 30 height 9
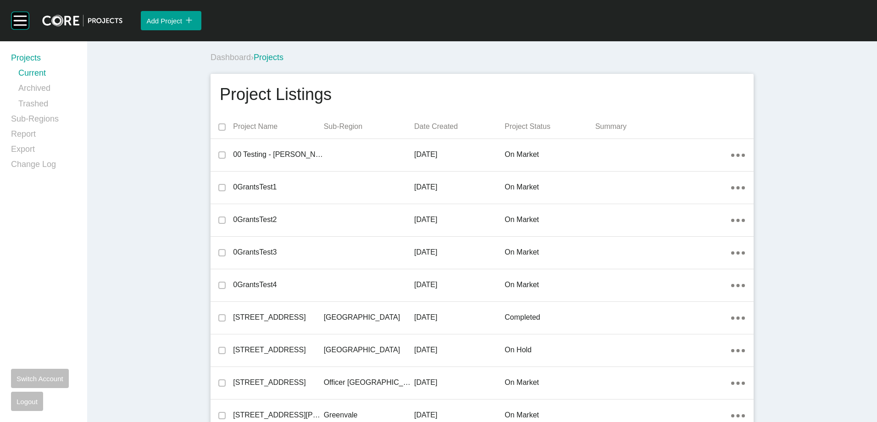
scroll to position [10397, 0]
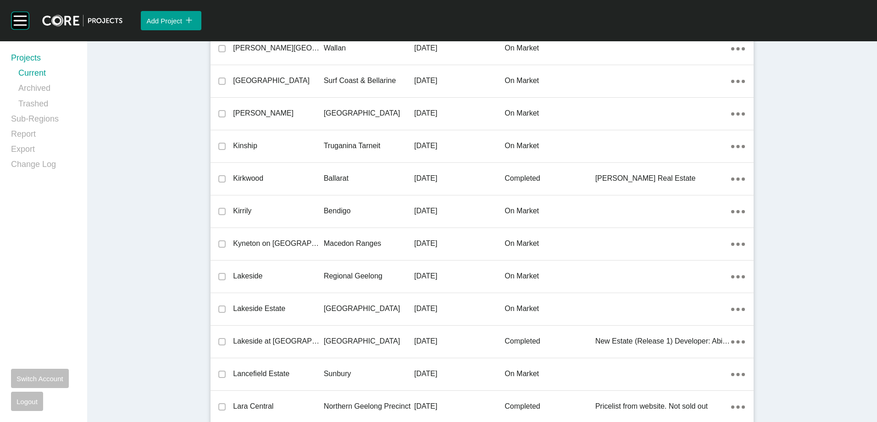
drag, startPoint x: 289, startPoint y: 215, endPoint x: 420, endPoint y: 420, distance: 243.1
click at [289, 215] on p "Kirrily" at bounding box center [278, 211] width 90 height 10
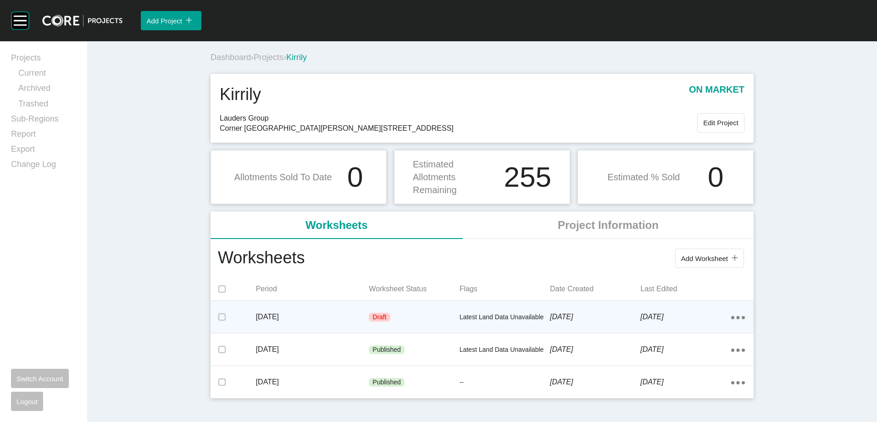
click at [465, 316] on p "Latest Land Data Unavailable" at bounding box center [505, 317] width 90 height 9
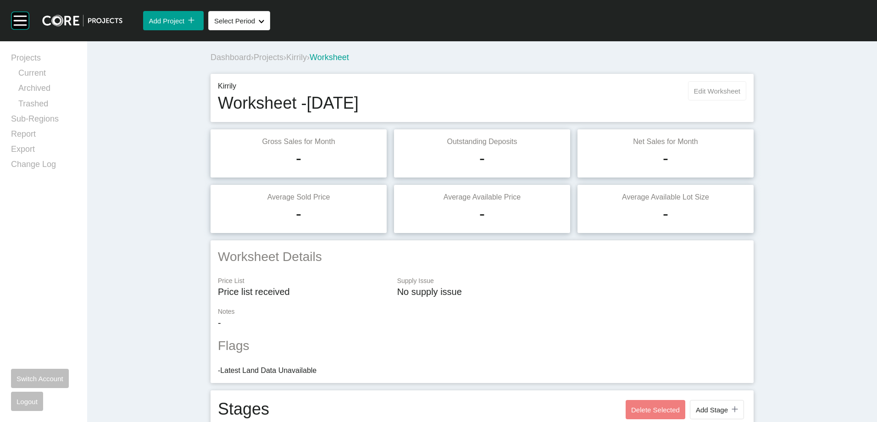
click at [656, 83] on button "Edit Worksheet" at bounding box center [717, 90] width 58 height 19
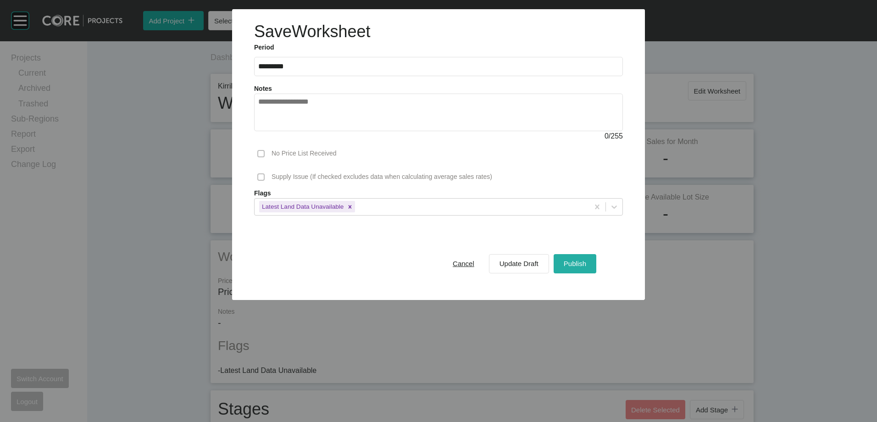
click at [573, 264] on span "Publish" at bounding box center [575, 264] width 22 height 8
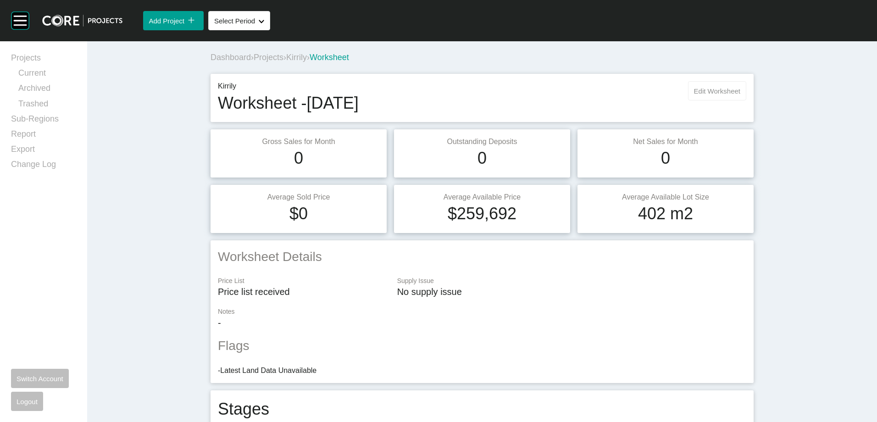
click at [656, 94] on span "Edit Worksheet" at bounding box center [717, 91] width 46 height 8
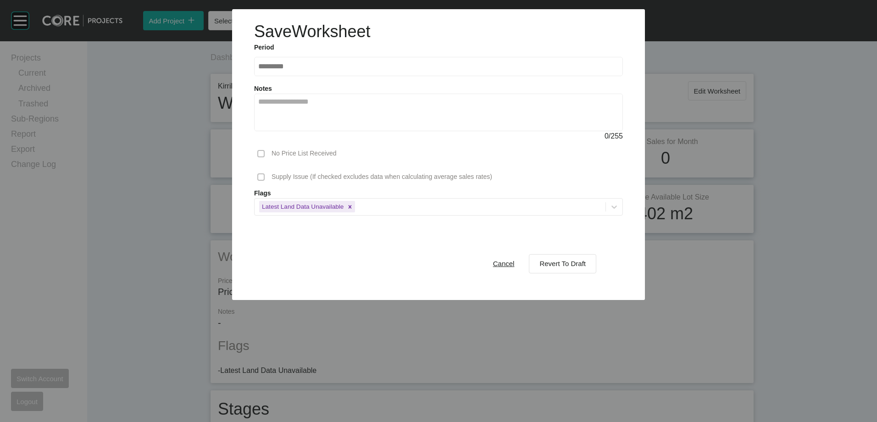
click at [492, 271] on button "Cancel" at bounding box center [504, 263] width 42 height 19
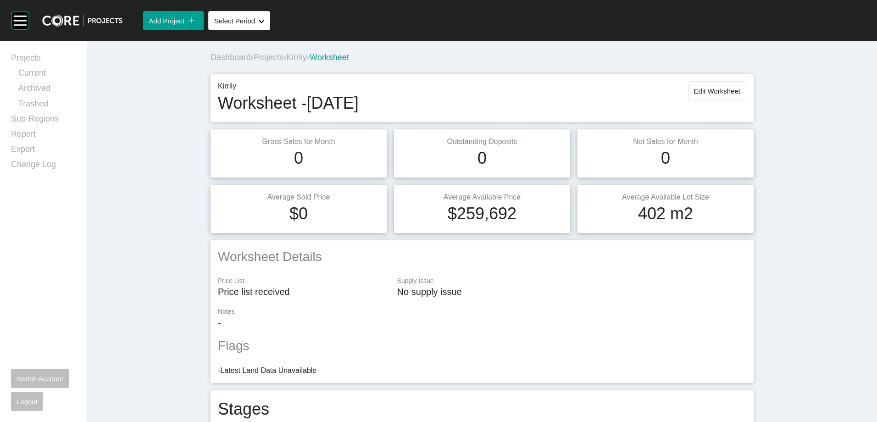
click at [275, 56] on span "Projects" at bounding box center [269, 57] width 30 height 9
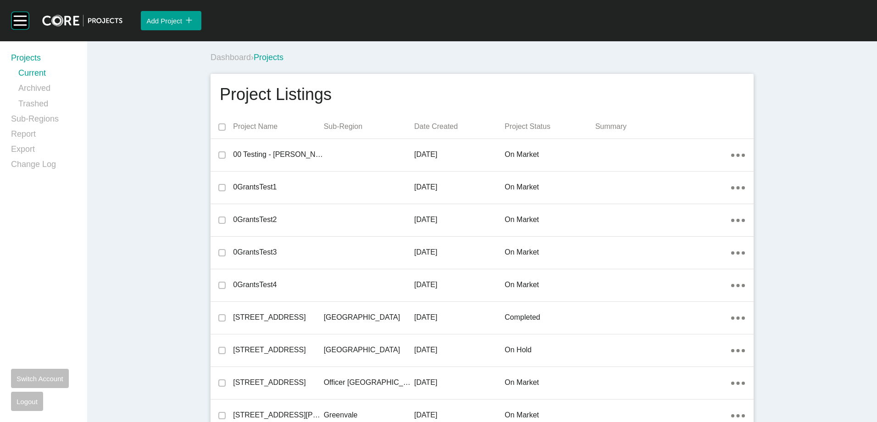
scroll to position [9875, 0]
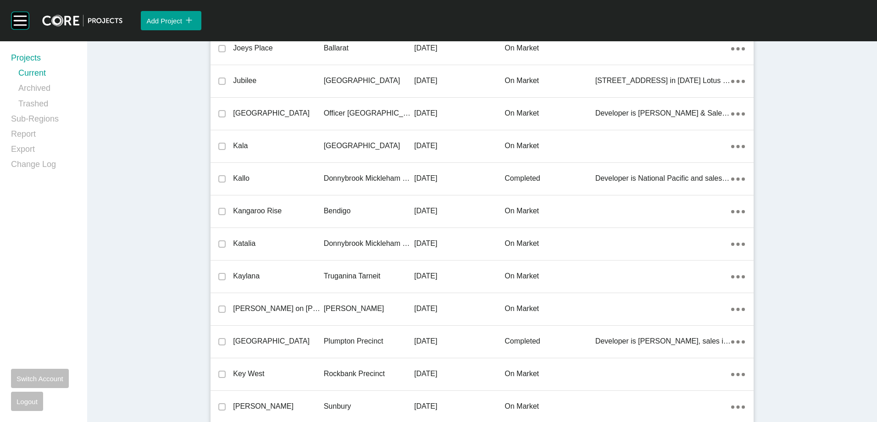
drag, startPoint x: 337, startPoint y: 209, endPoint x: 346, endPoint y: 214, distance: 10.1
click at [337, 209] on p "Bendigo" at bounding box center [369, 211] width 90 height 10
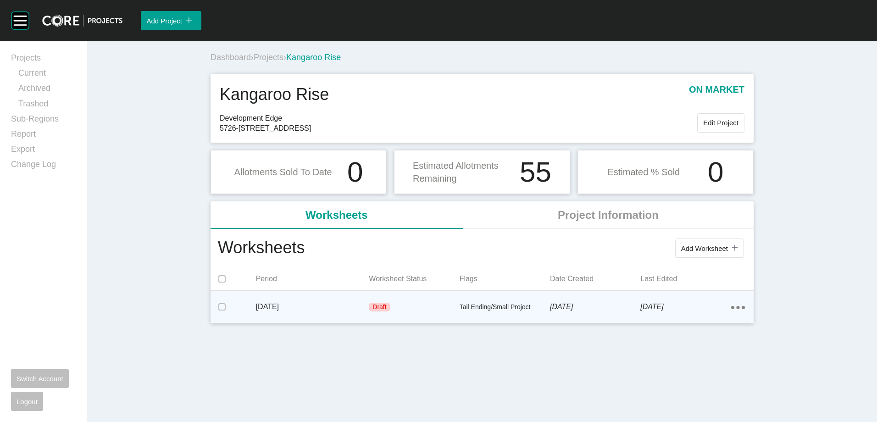
click at [377, 306] on p "Draft" at bounding box center [379, 307] width 14 height 9
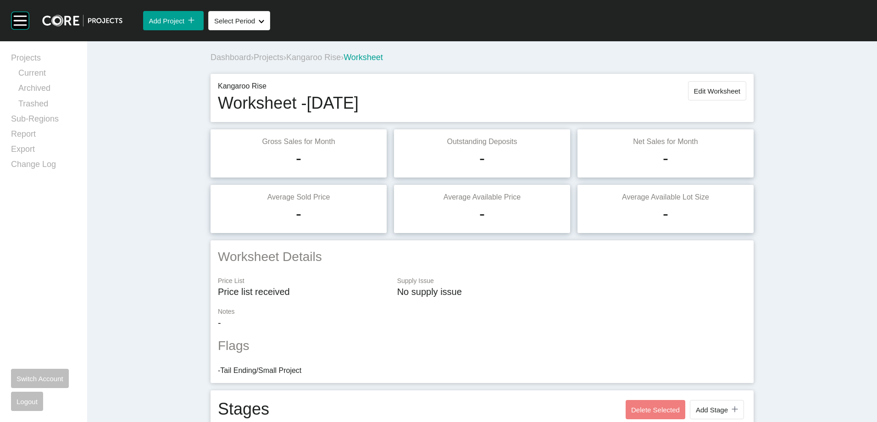
drag, startPoint x: 540, startPoint y: 281, endPoint x: 535, endPoint y: 278, distance: 5.1
click at [540, 281] on p "Supply Issue" at bounding box center [571, 281] width 349 height 9
click at [656, 78] on div "Kangaroo Rise Worksheet - [DATE] Edit Worksheet" at bounding box center [482, 98] width 543 height 48
click at [656, 83] on button "Edit Worksheet" at bounding box center [717, 90] width 58 height 19
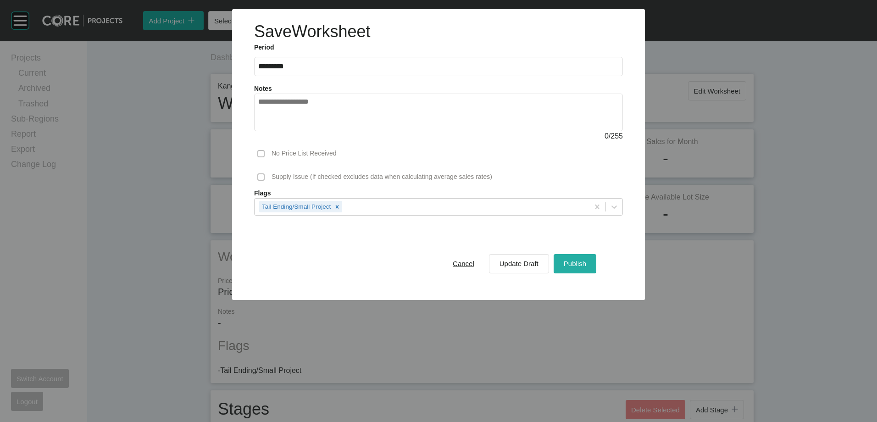
click at [585, 262] on span "Publish" at bounding box center [575, 264] width 22 height 8
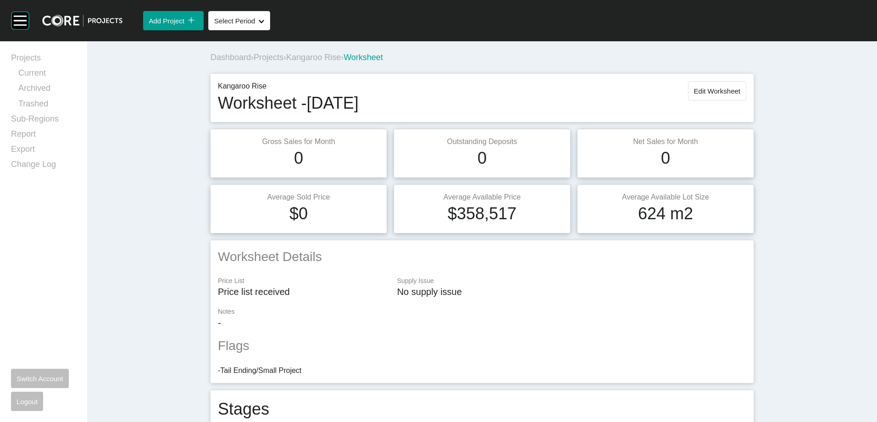
click at [270, 61] on span "Projects" at bounding box center [269, 57] width 30 height 9
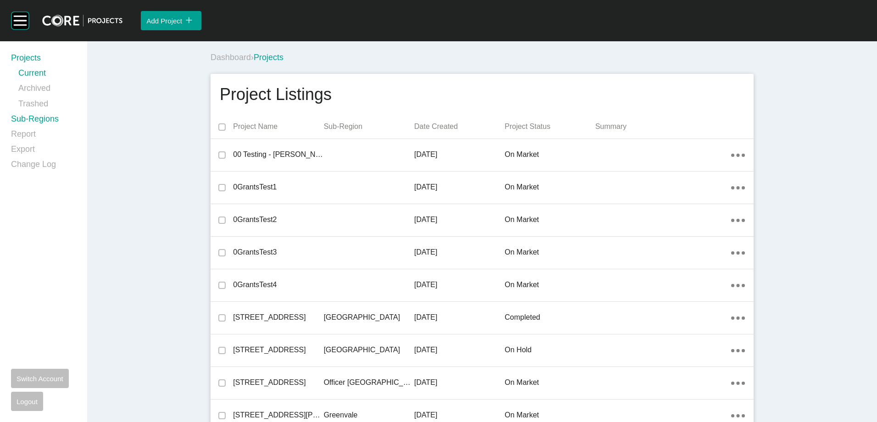
click at [33, 121] on link "Sub-Regions" at bounding box center [43, 120] width 65 height 15
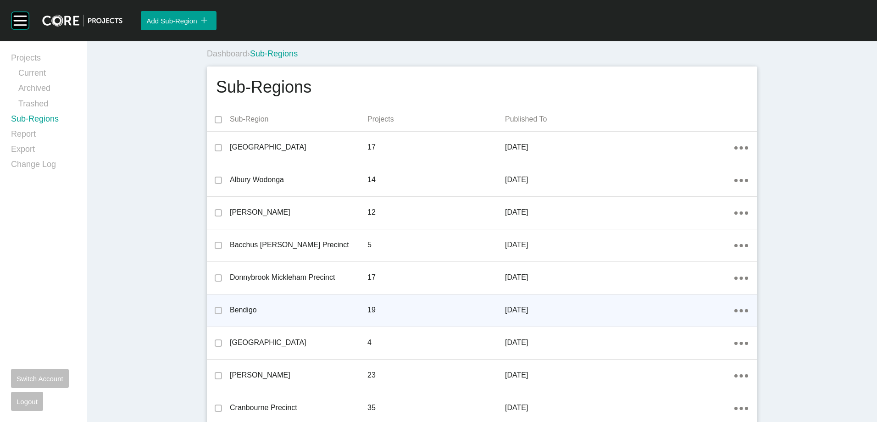
click at [656, 312] on icon "Action Menu Dots Copy 6 Created with Sketch." at bounding box center [741, 310] width 14 height 3
click at [656, 310] on link "Edit" at bounding box center [705, 312] width 25 height 14
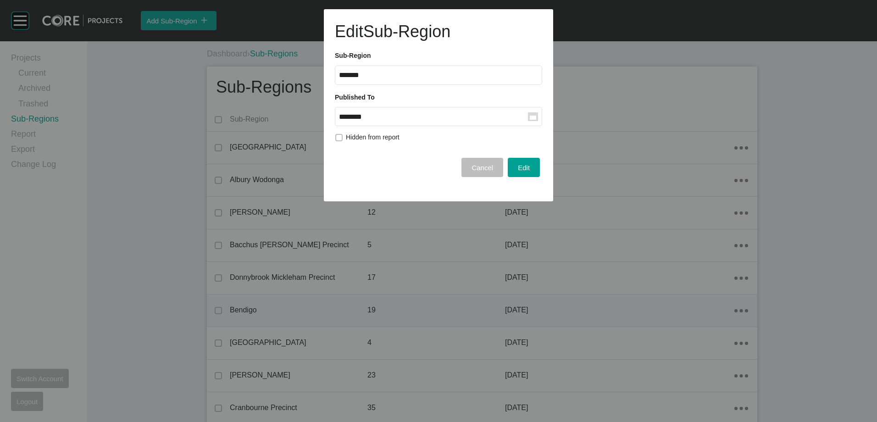
click at [537, 117] on rect at bounding box center [533, 116] width 10 height 9
click at [528, 117] on input "********" at bounding box center [433, 117] width 189 height 8
click at [357, 191] on div "[DATE]" at bounding box center [354, 191] width 23 height 14
click at [521, 171] on span "Edit" at bounding box center [524, 168] width 12 height 8
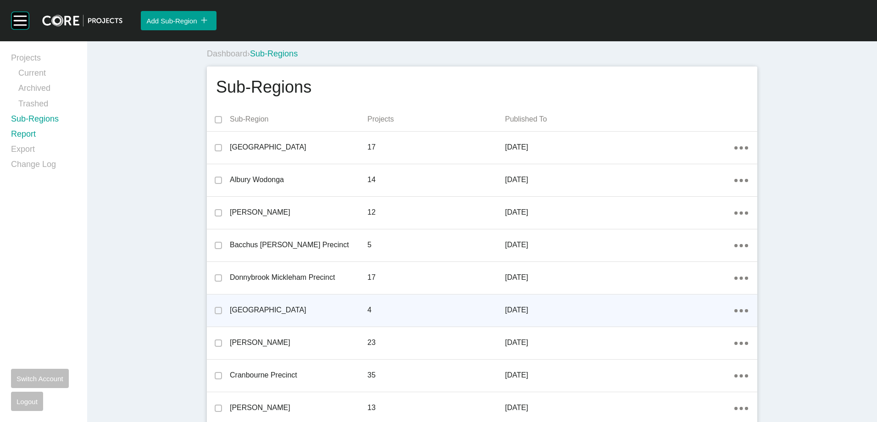
click at [21, 134] on link "Report" at bounding box center [43, 135] width 65 height 15
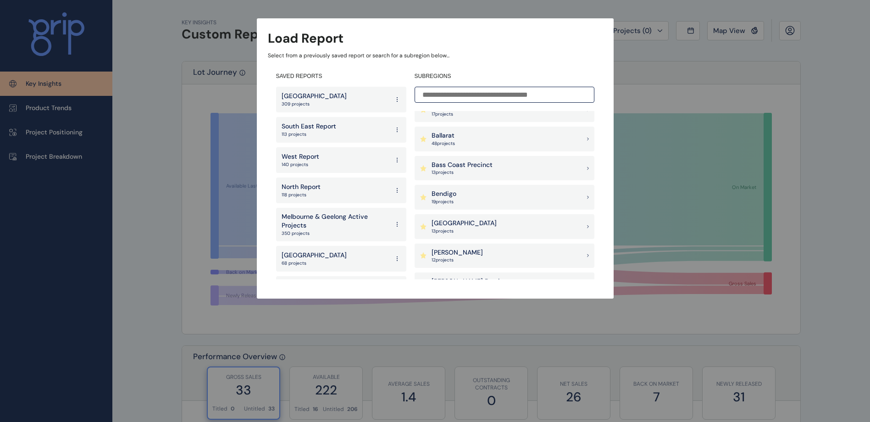
scroll to position [138, 0]
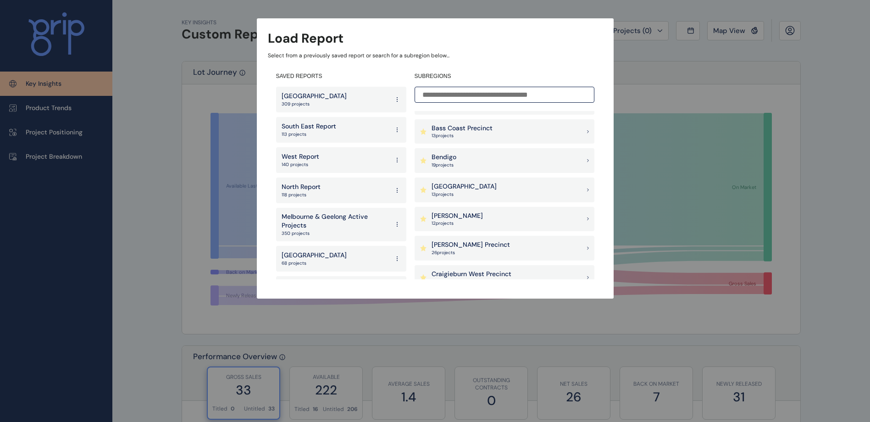
click at [447, 162] on p "19 project s" at bounding box center [444, 165] width 25 height 6
